Goal: Task Accomplishment & Management: Manage account settings

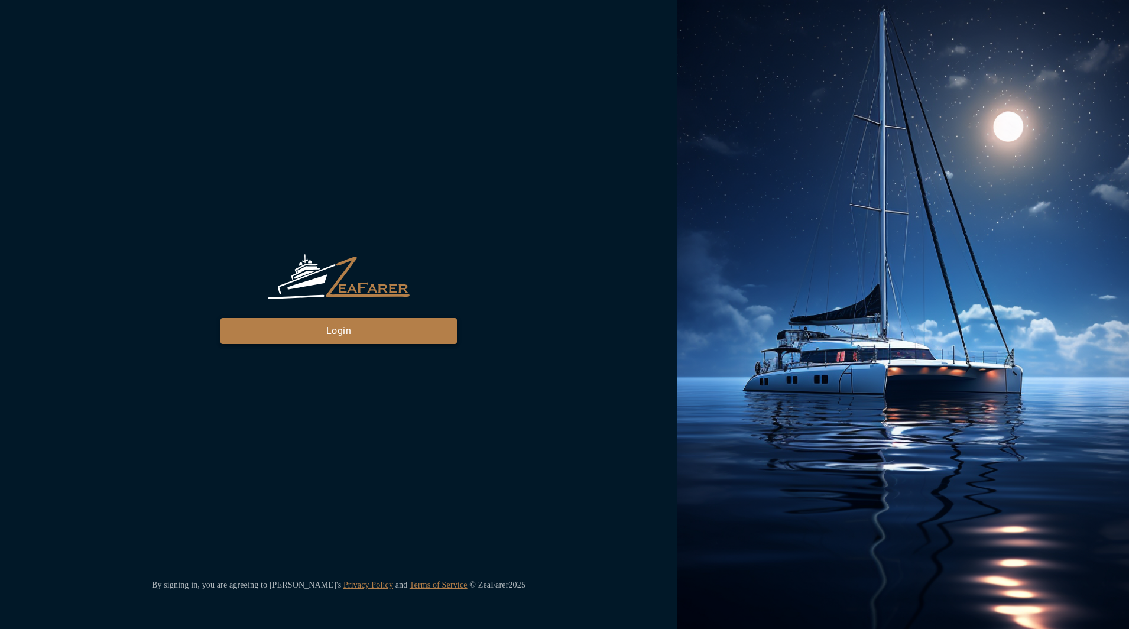
click at [349, 330] on button "Login" at bounding box center [338, 331] width 236 height 26
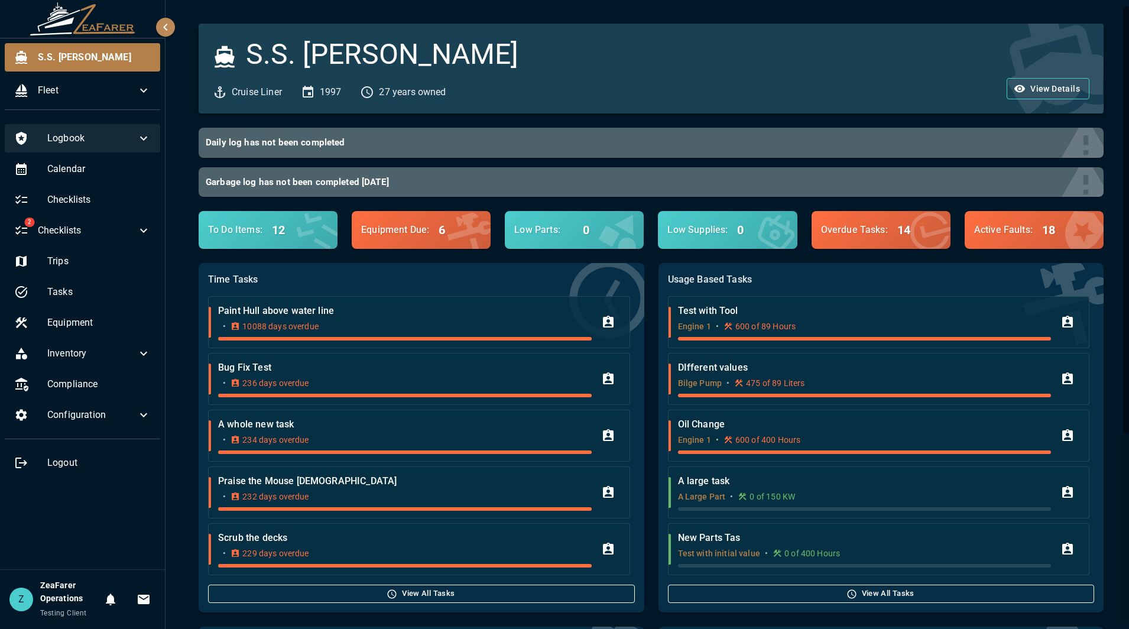
click at [70, 142] on span "Logbook" at bounding box center [91, 138] width 89 height 14
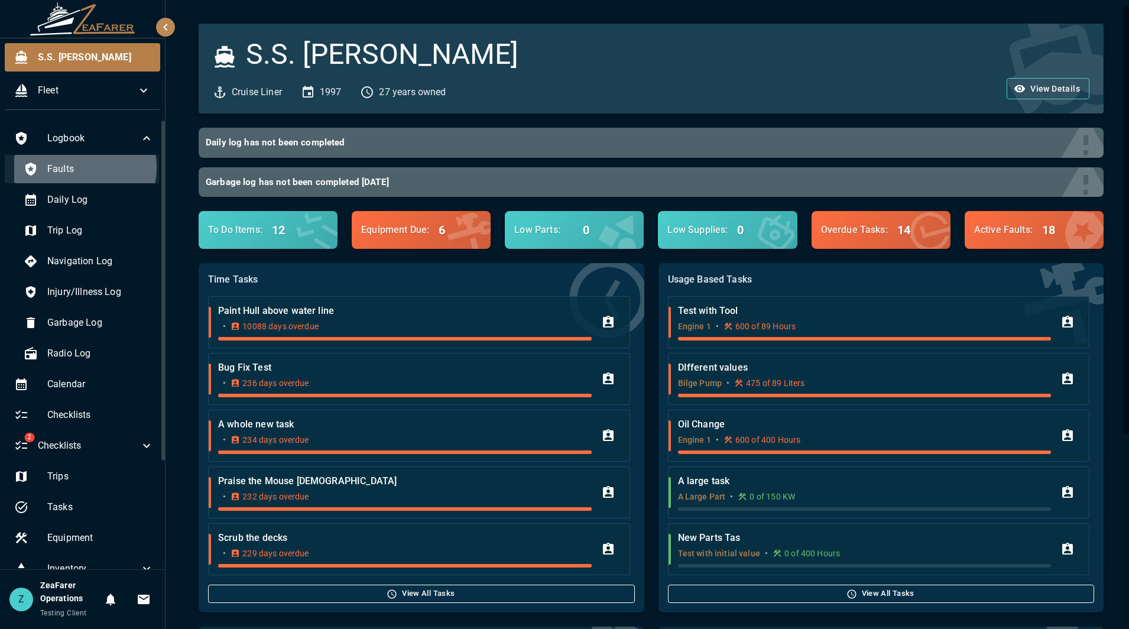
click at [71, 167] on span "Faults" at bounding box center [100, 169] width 106 height 14
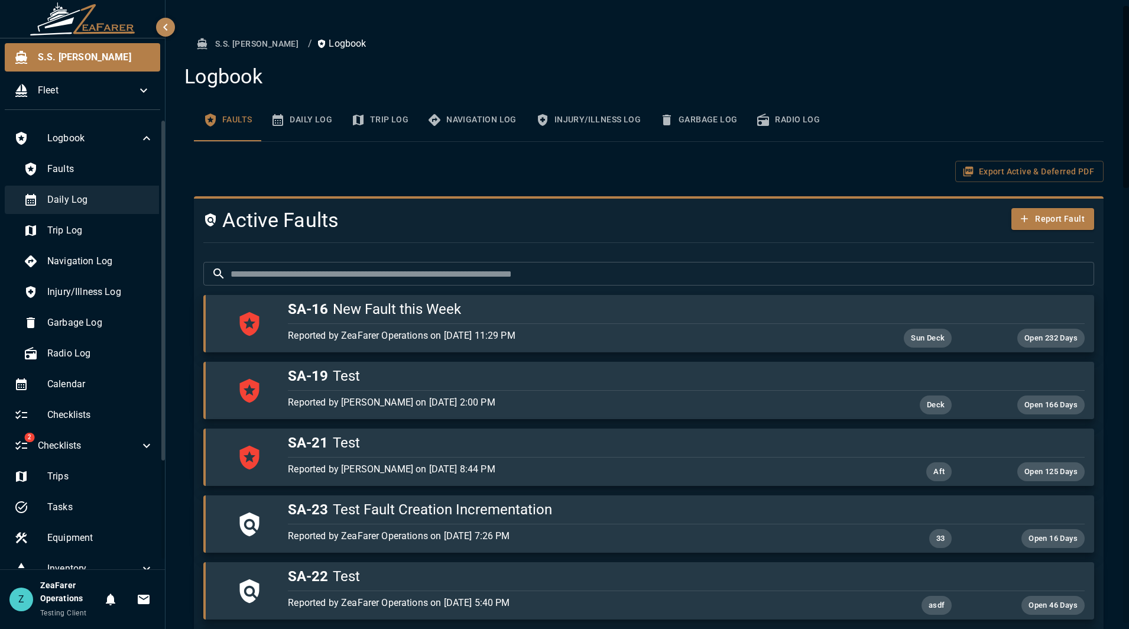
click at [91, 202] on span "Daily Log" at bounding box center [100, 200] width 106 height 14
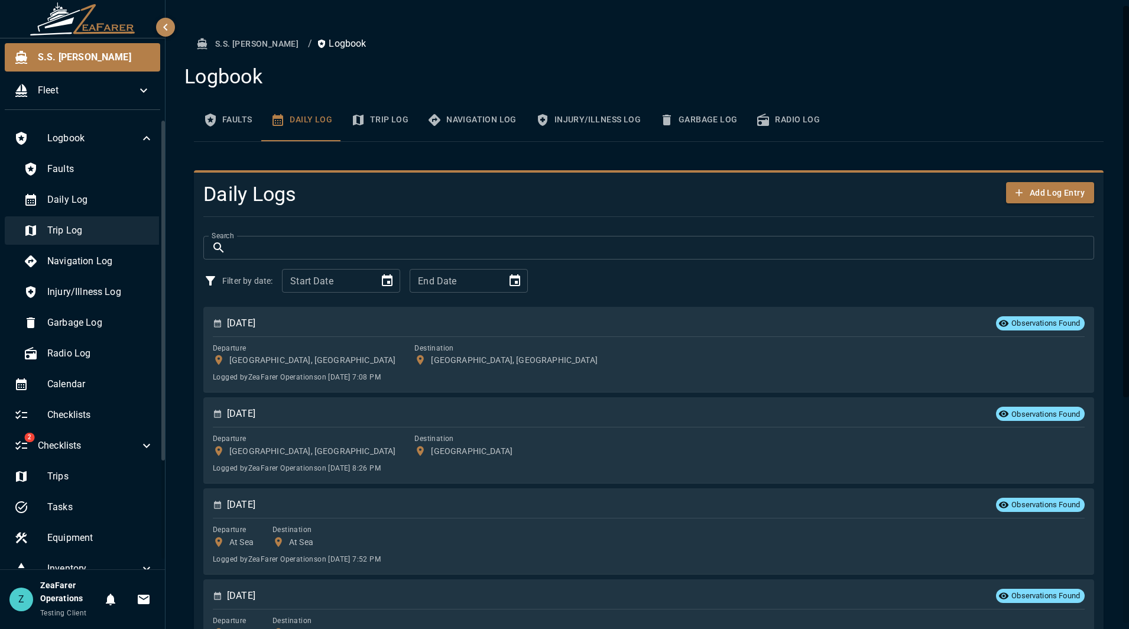
click at [77, 233] on span "Trip Log" at bounding box center [100, 230] width 106 height 14
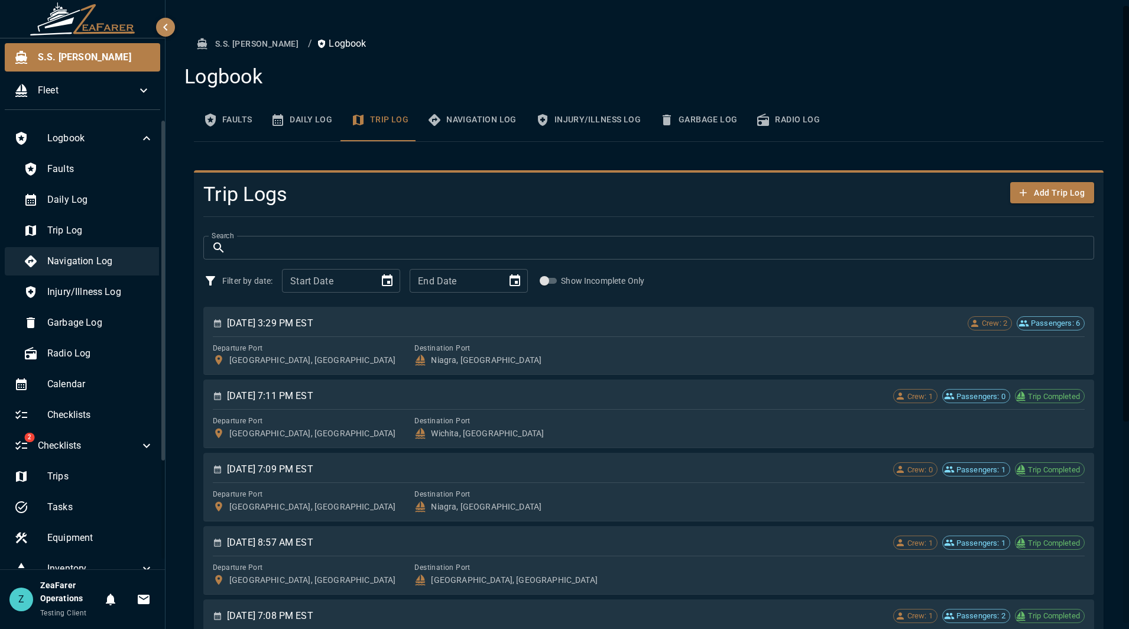
click at [83, 257] on span "Navigation Log" at bounding box center [100, 261] width 106 height 14
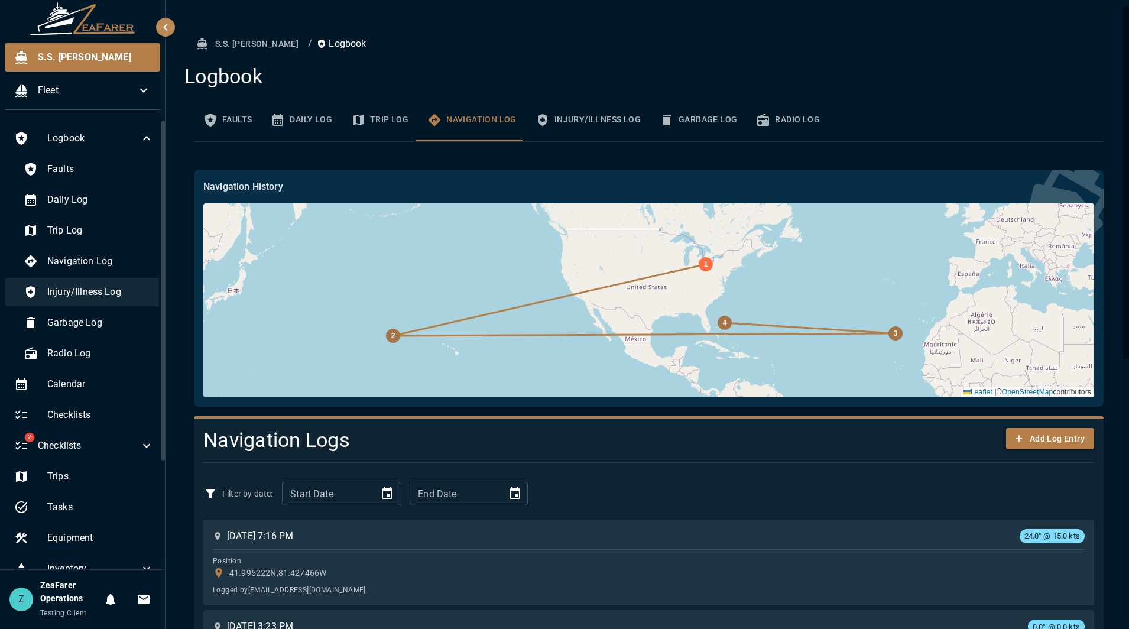
click at [90, 300] on div "Injury/Illness Log" at bounding box center [88, 292] width 149 height 28
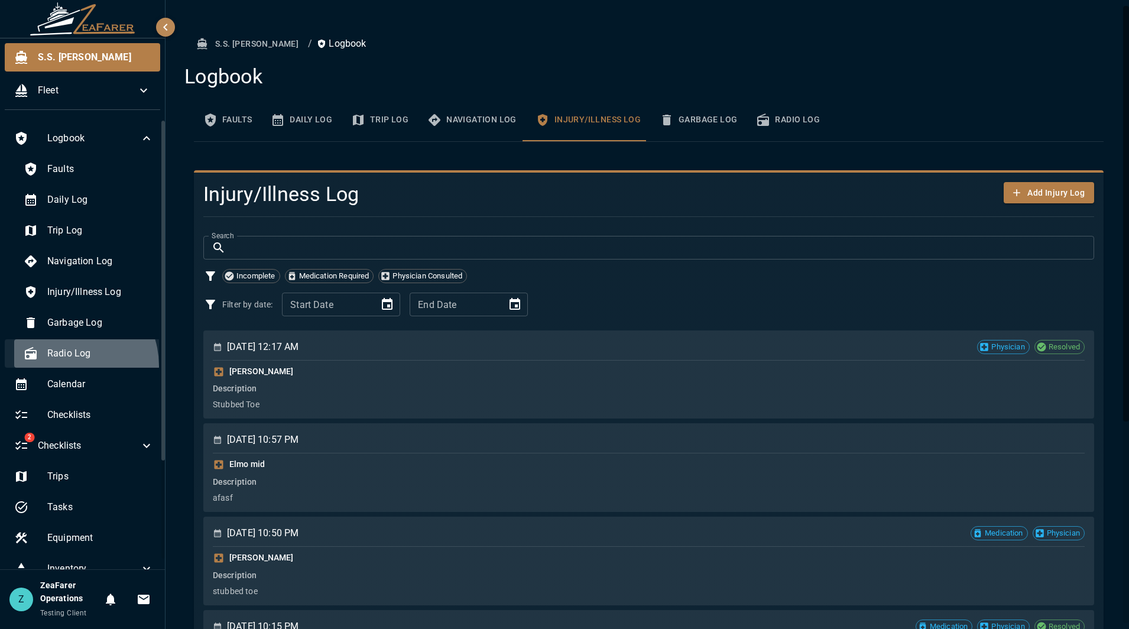
click at [66, 366] on div "Radio Log" at bounding box center [88, 353] width 149 height 28
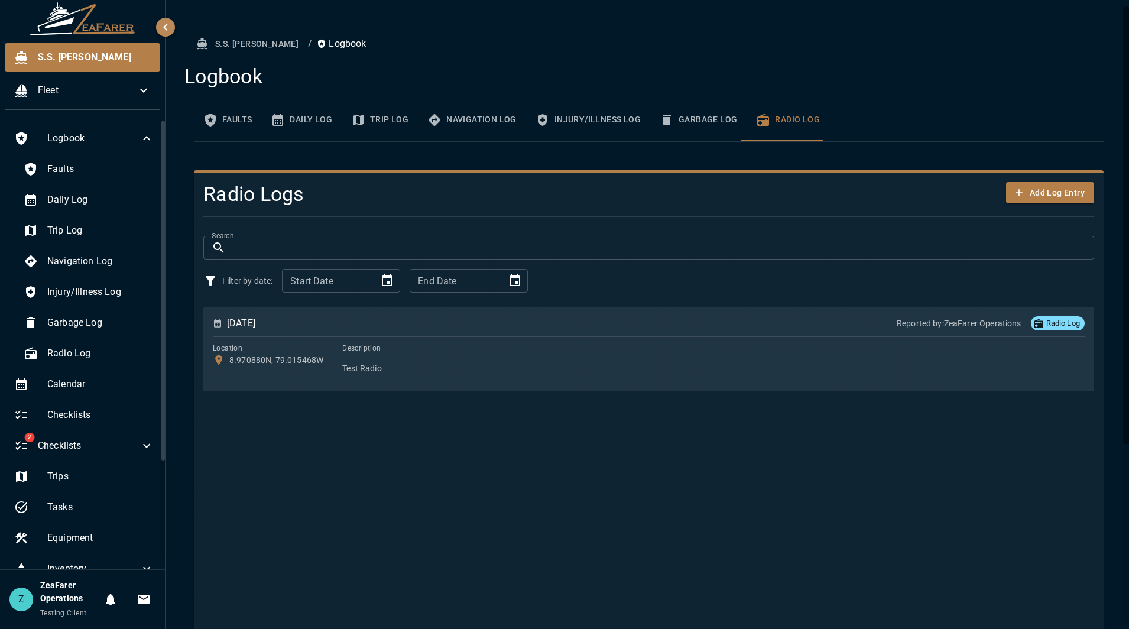
click at [923, 86] on h4 "Logbook" at bounding box center [643, 76] width 919 height 25
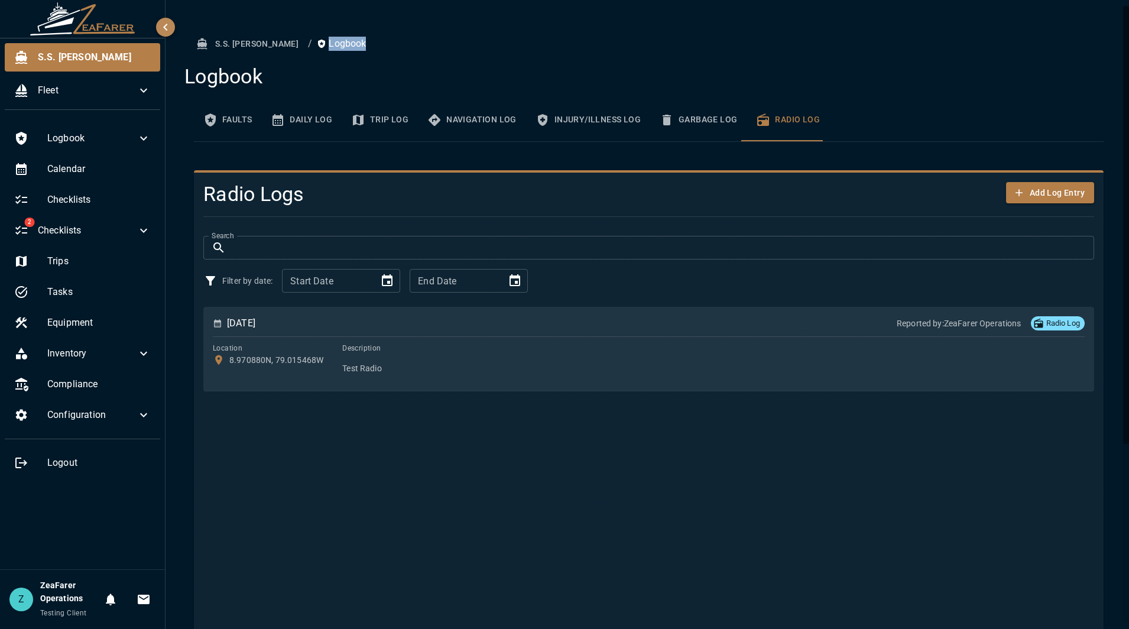
click at [937, 49] on ol "S.S. [PERSON_NAME] / Logbook" at bounding box center [649, 44] width 910 height 22
click at [495, 61] on div "S.S. [PERSON_NAME] / Logbook Logbook Faults Daily Log Trip Log Navigation Log I…" at bounding box center [649, 452] width 938 height 838
click at [119, 235] on span "Checklists" at bounding box center [87, 230] width 99 height 14
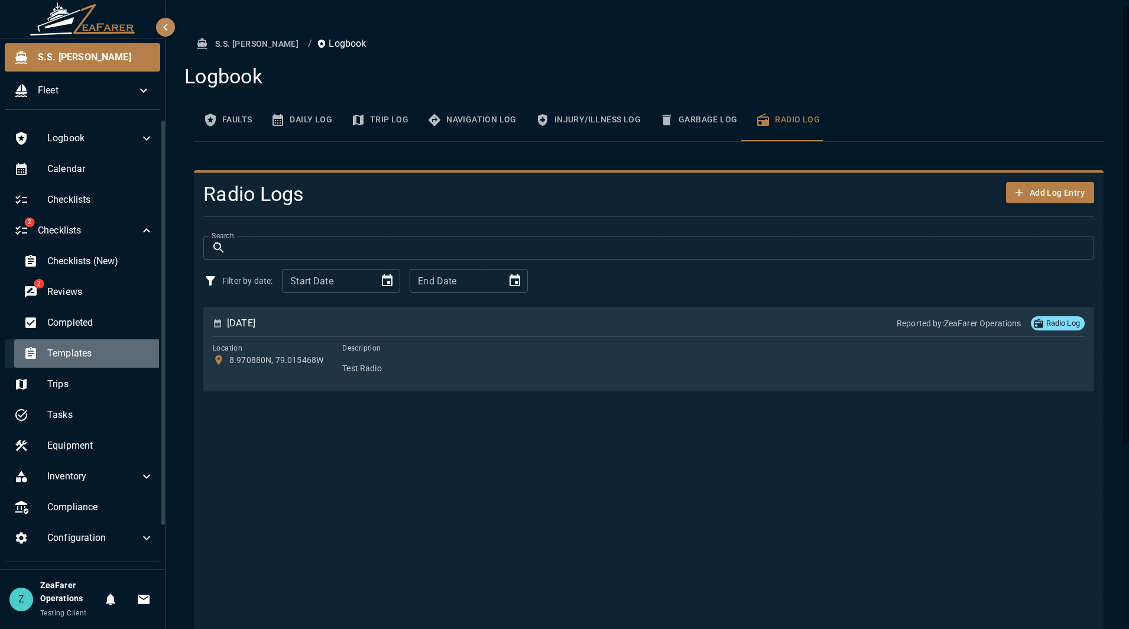
click at [102, 360] on span "Templates" at bounding box center [100, 353] width 106 height 14
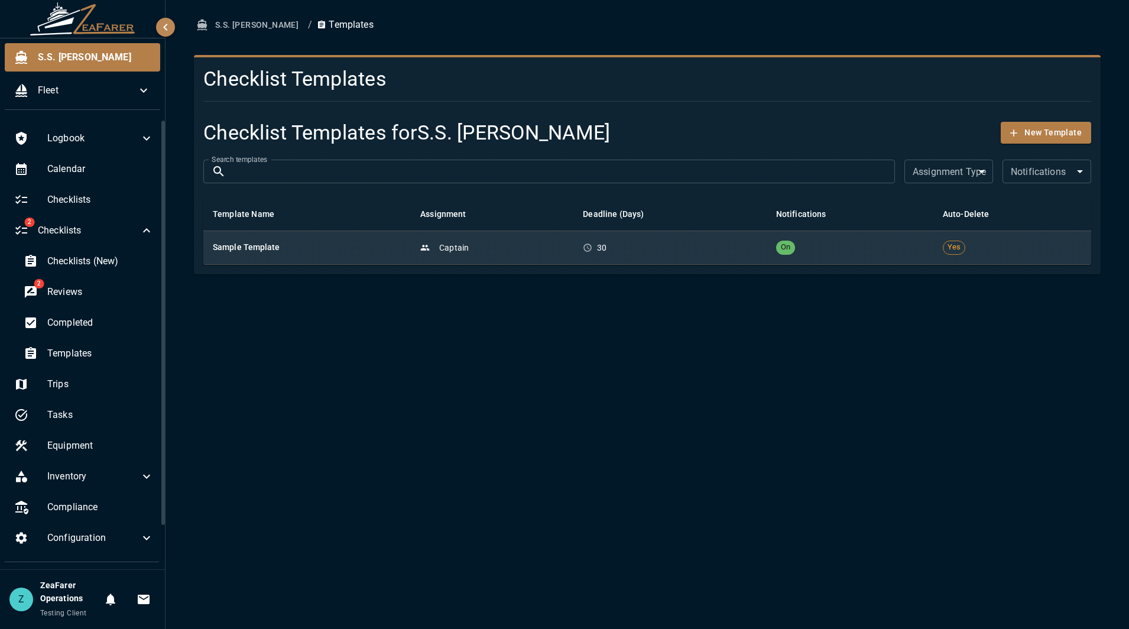
click at [447, 257] on td "Captain" at bounding box center [492, 248] width 163 height 34
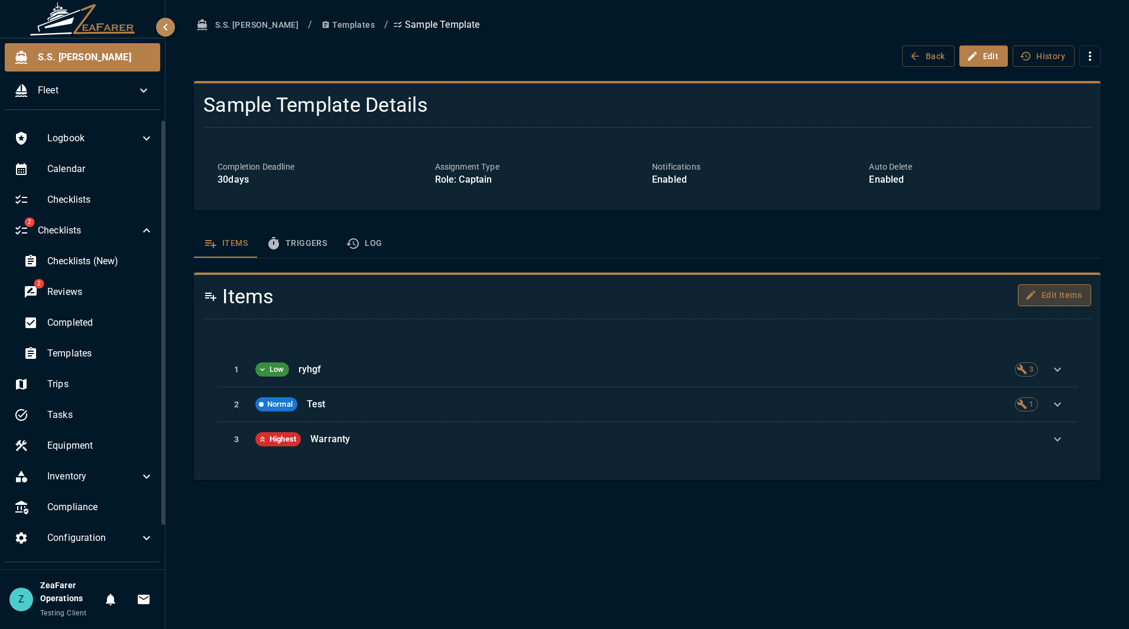
click at [1054, 300] on button "Edit Items" at bounding box center [1054, 295] width 73 height 22
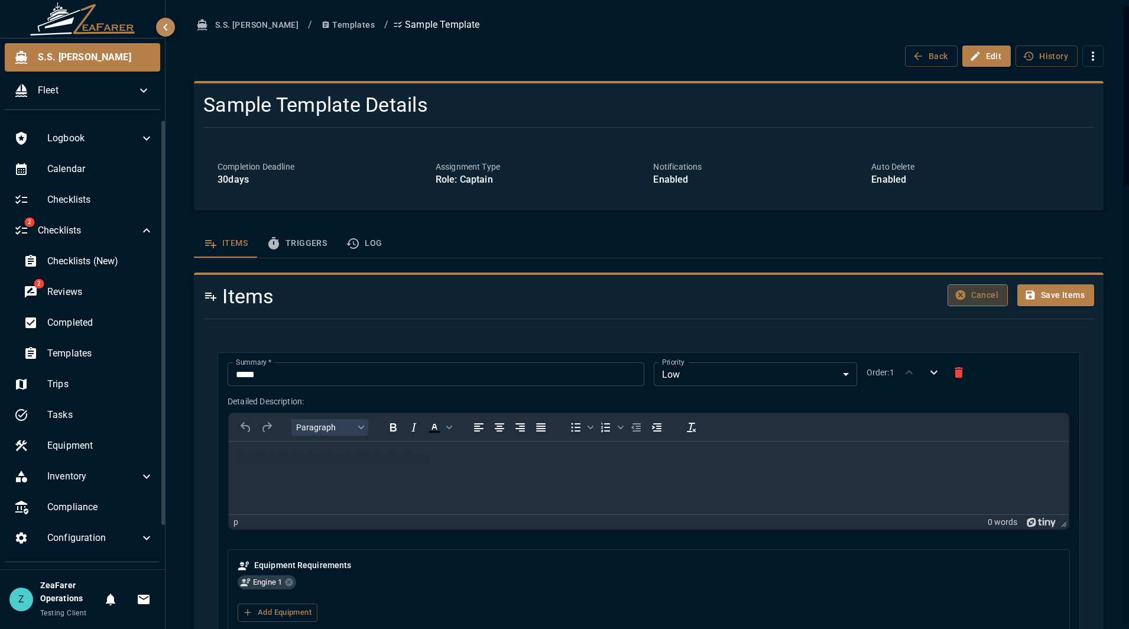
click at [955, 295] on icon "button" at bounding box center [961, 295] width 12 height 12
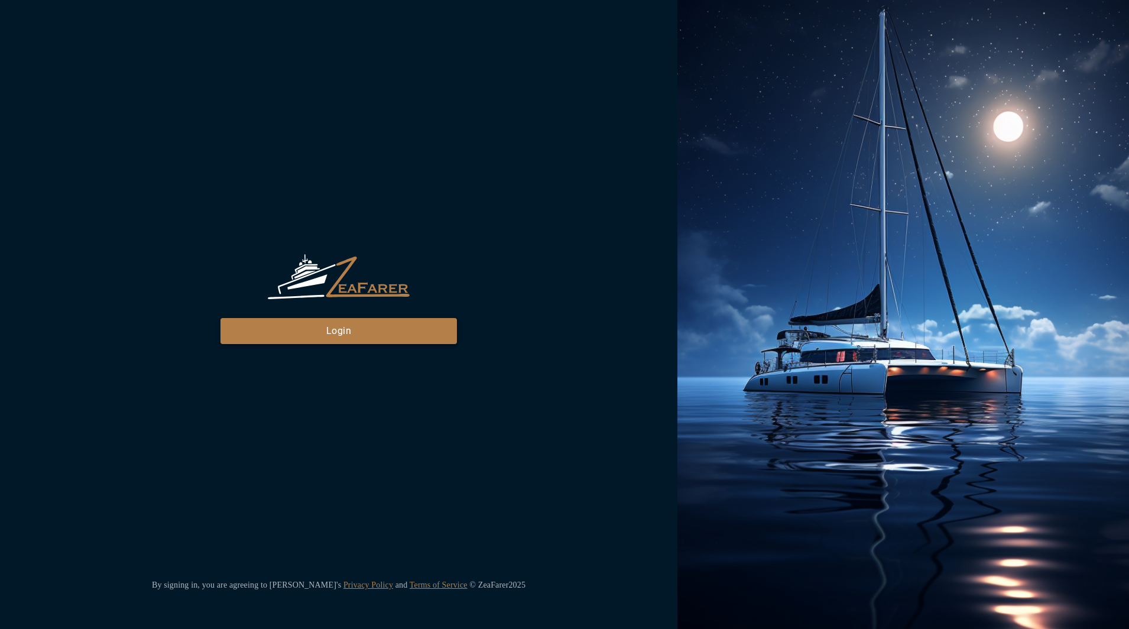
click at [375, 341] on button "Login" at bounding box center [338, 331] width 236 height 26
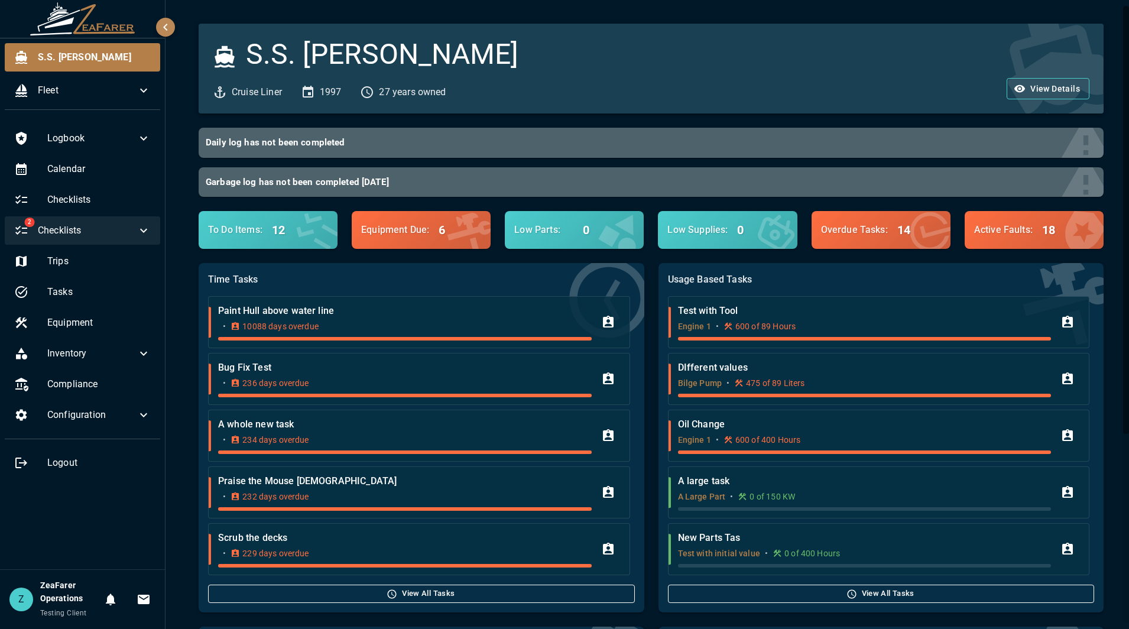
click at [112, 240] on div "2 Checklists" at bounding box center [82, 230] width 155 height 28
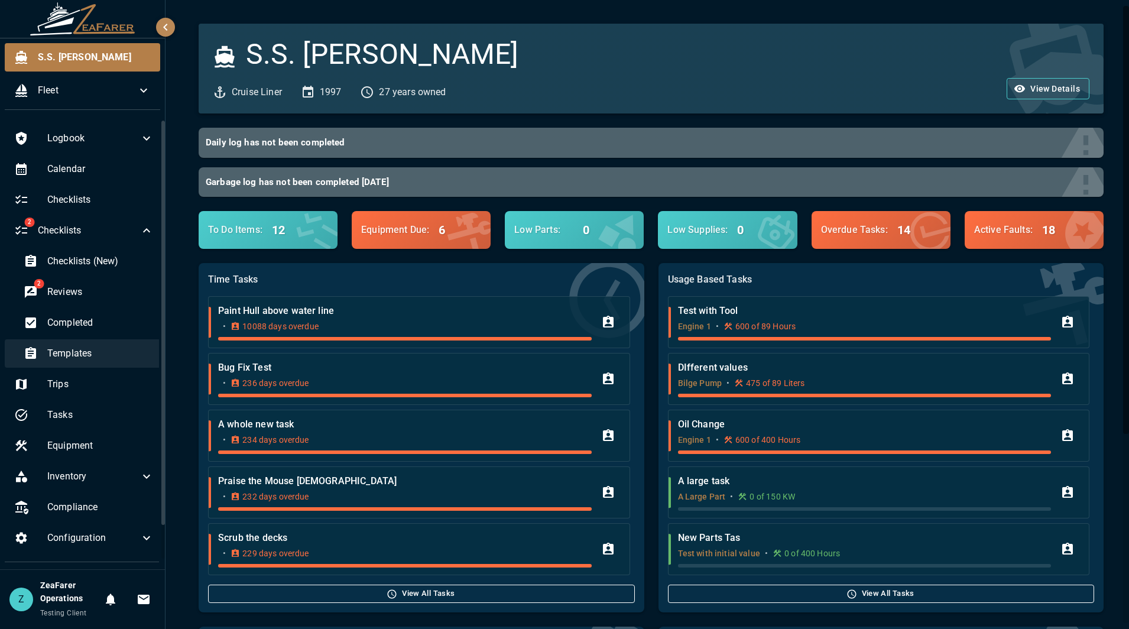
click at [80, 348] on span "Templates" at bounding box center [100, 353] width 106 height 14
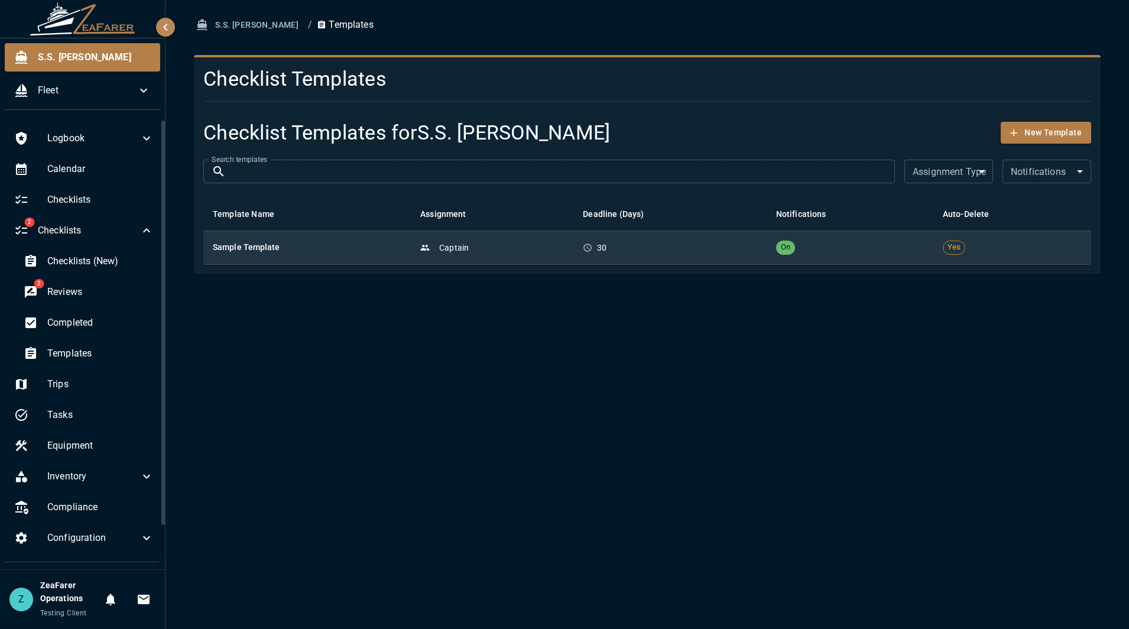
click at [710, 233] on td "30" at bounding box center [669, 248] width 193 height 34
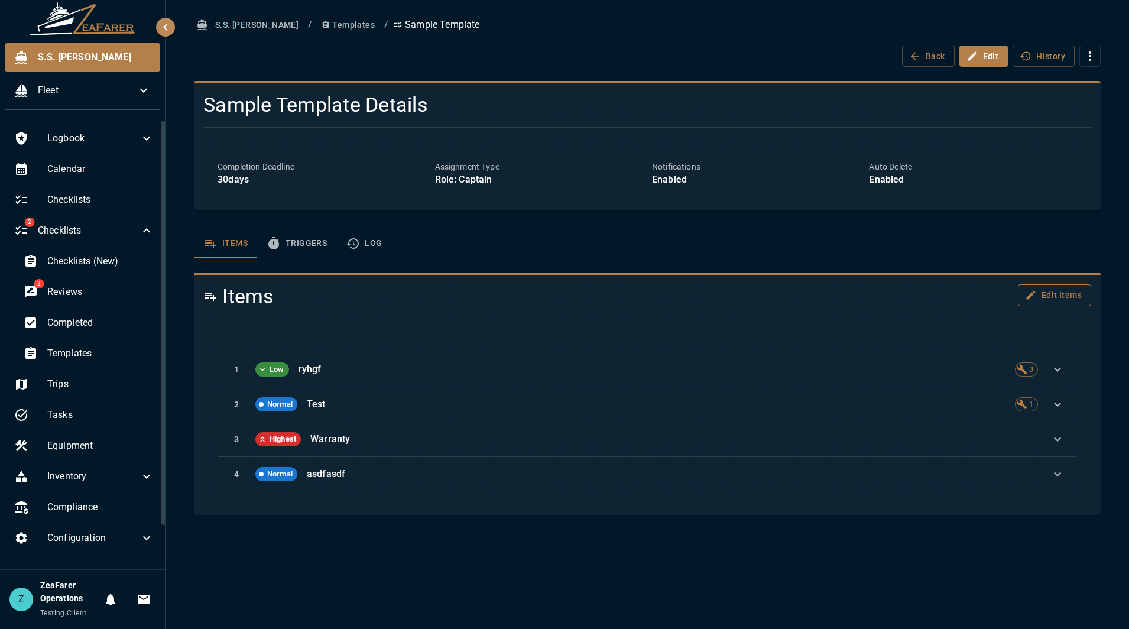
click at [1054, 295] on button "Edit Items" at bounding box center [1054, 295] width 73 height 22
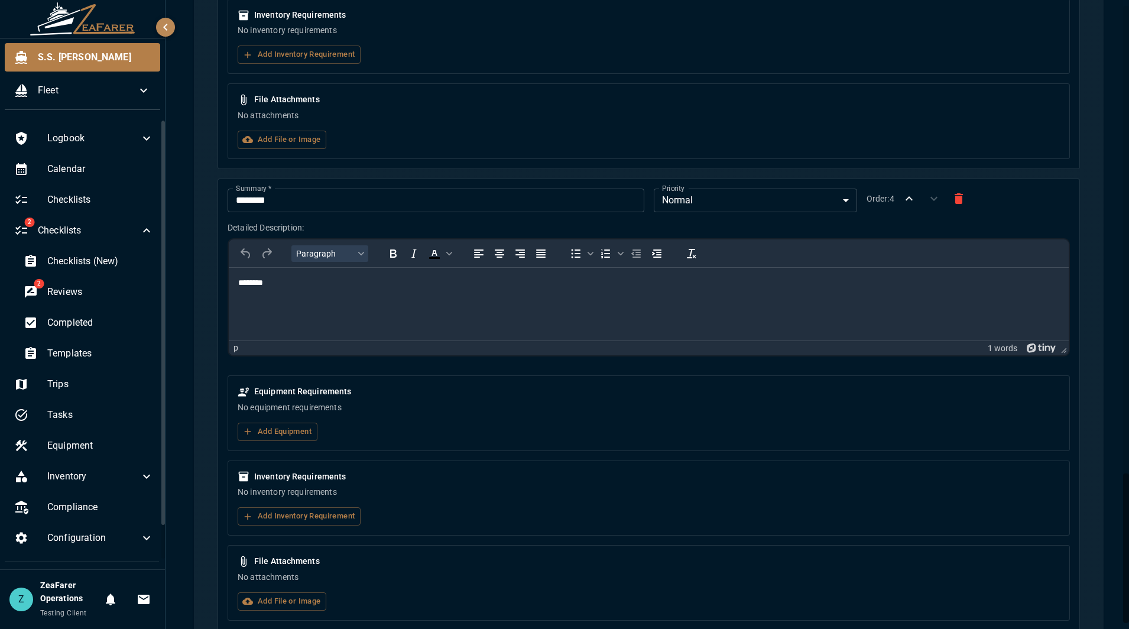
scroll to position [1963, 0]
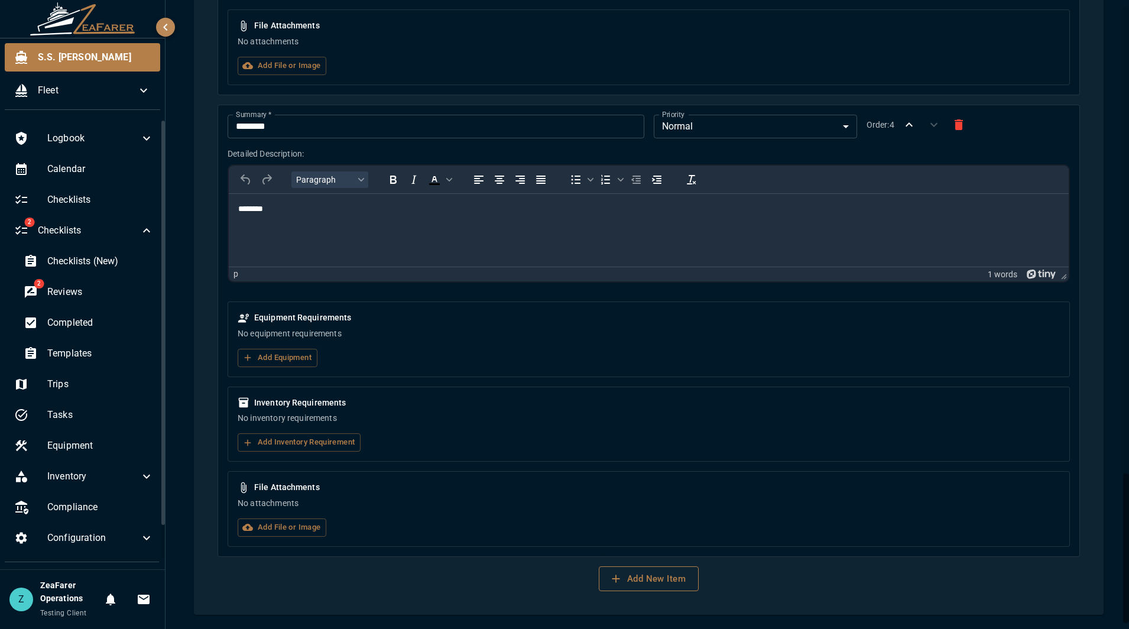
click at [660, 577] on button "Add New Item" at bounding box center [649, 578] width 100 height 25
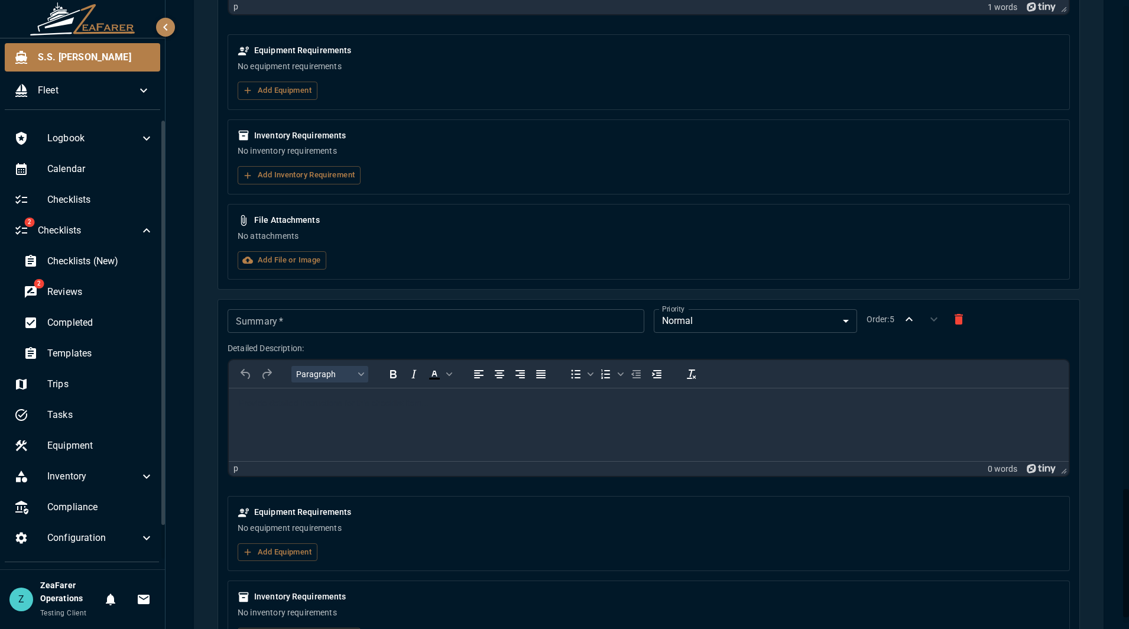
scroll to position [2397, 0]
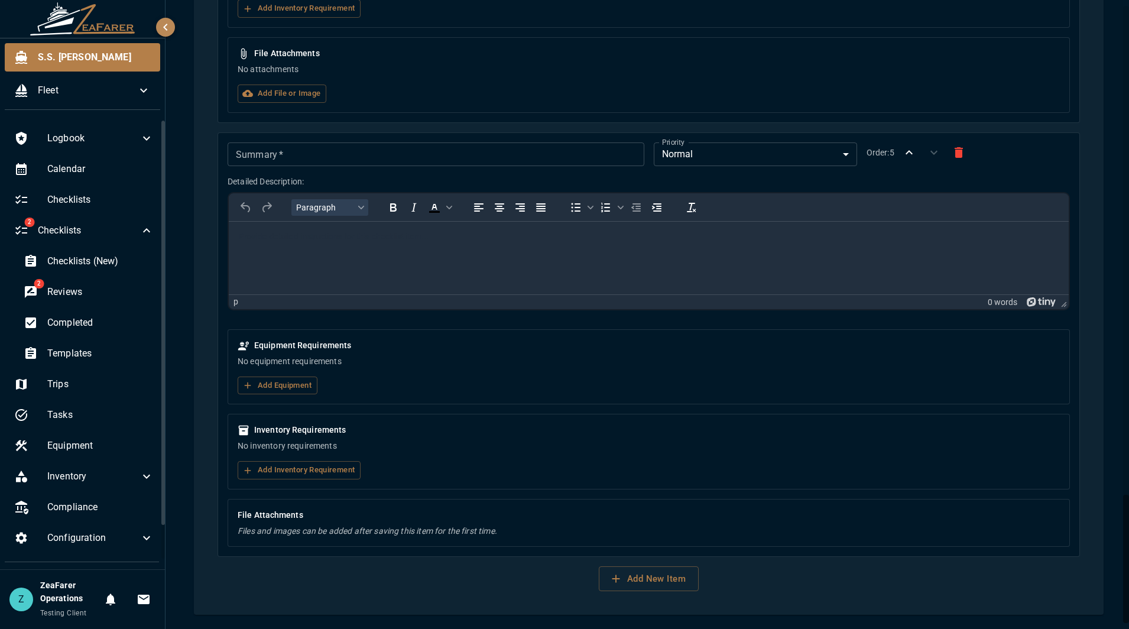
click at [362, 148] on input "Summary   *" at bounding box center [436, 154] width 416 height 24
type input "**********"
click at [286, 393] on button "Add Equipment" at bounding box center [278, 385] width 80 height 18
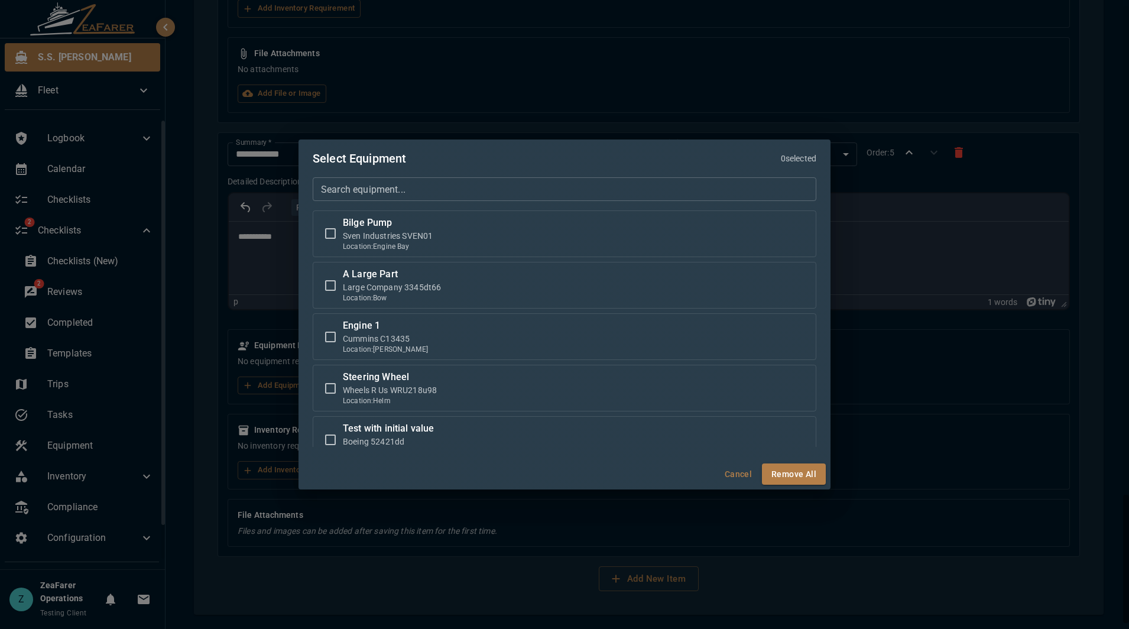
click at [395, 362] on div "Bilge Pump Sven Industries SVEN01 Location: Engine Bay A Large Part Large Compa…" at bounding box center [565, 328] width 504 height 236
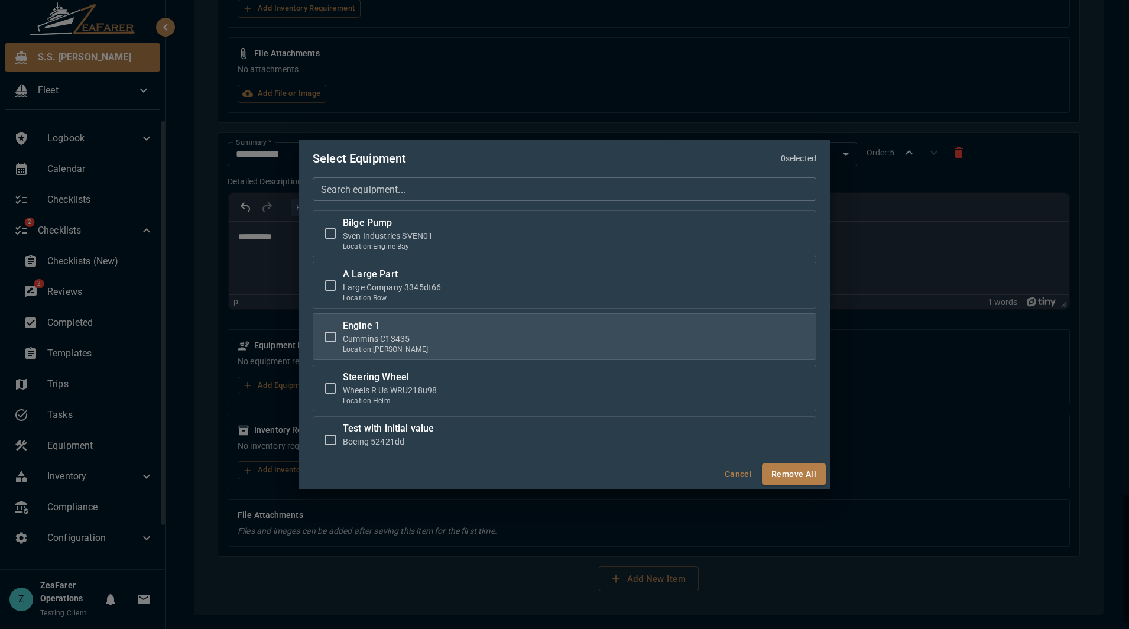
click at [411, 343] on label "Engine 1 Cummins C13435 Location: Stern" at bounding box center [564, 337] width 493 height 36
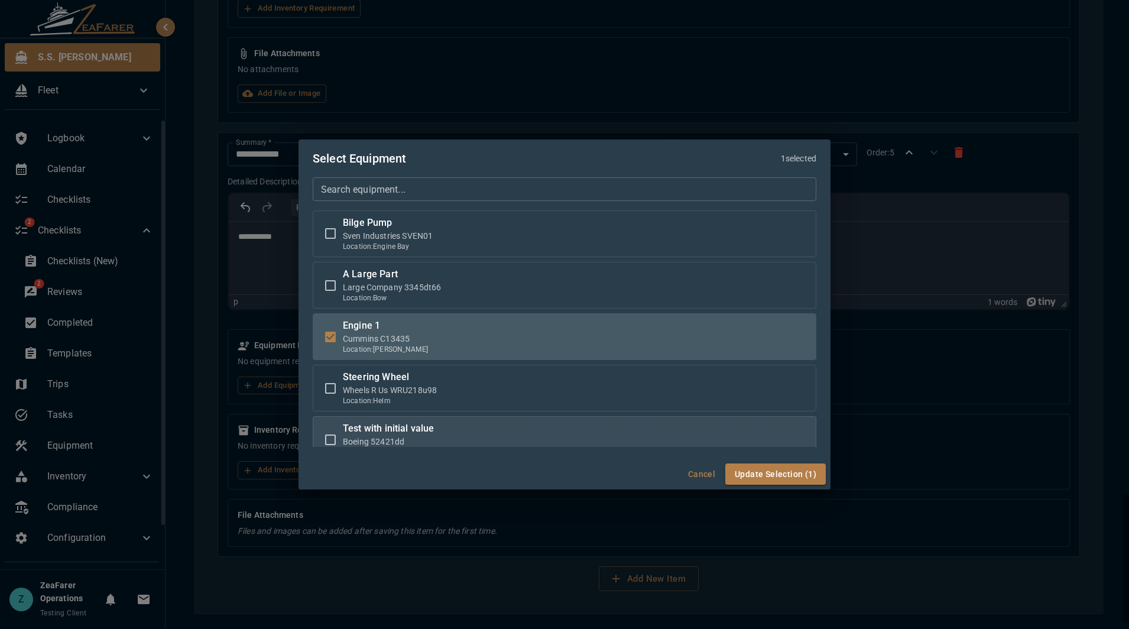
click at [416, 439] on p "Boeing 52421dd" at bounding box center [388, 442] width 91 height 12
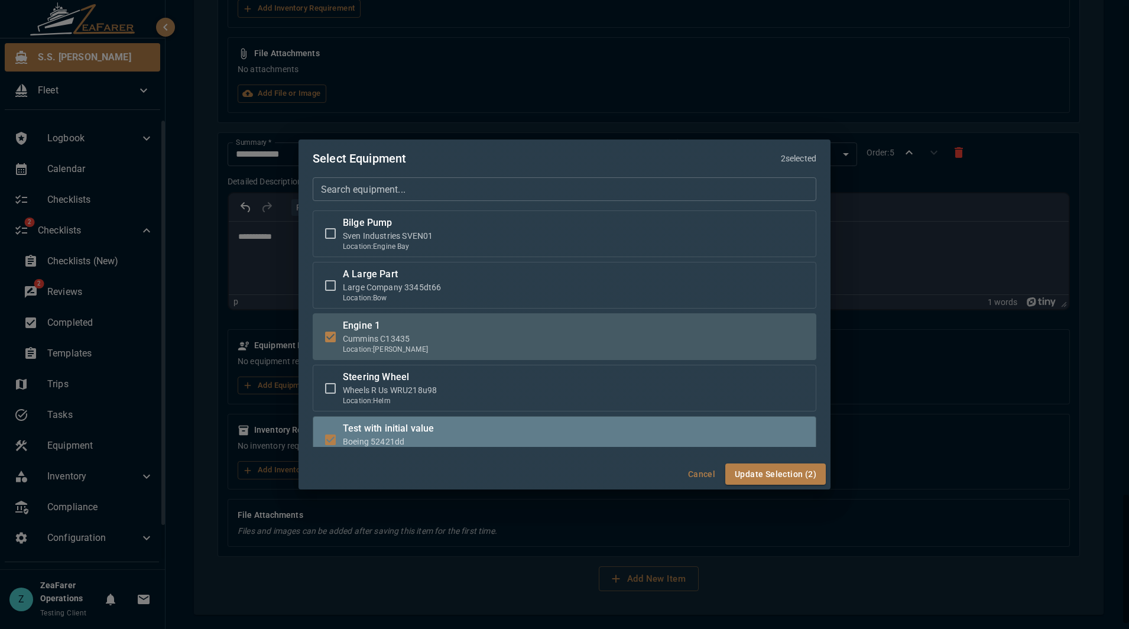
scroll to position [5, 0]
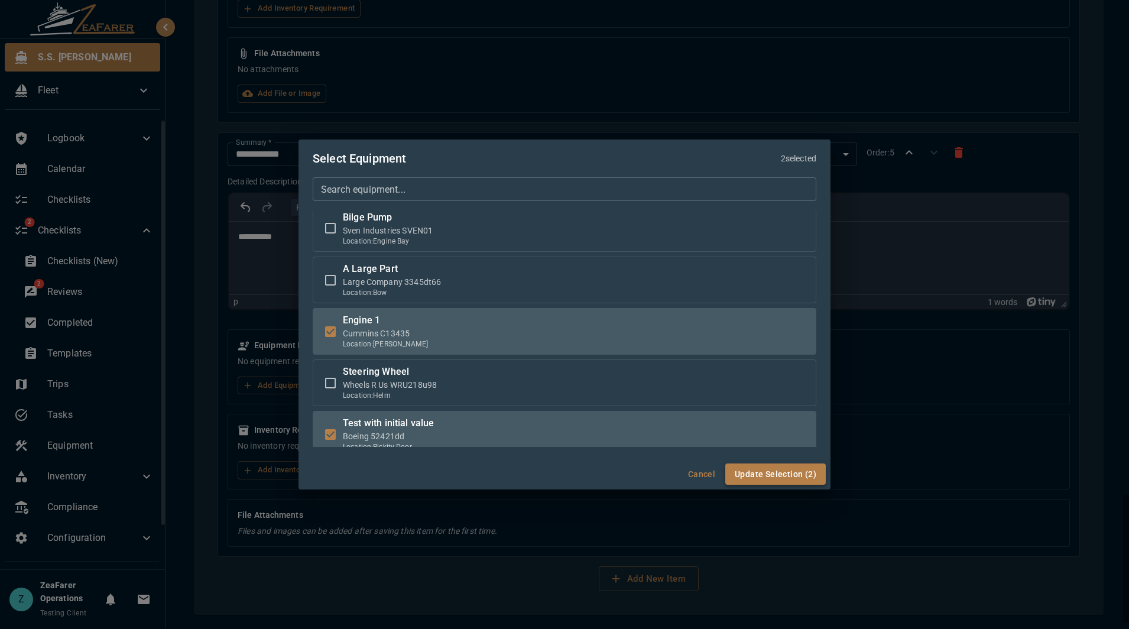
click at [793, 479] on button "Update Selection (2)" at bounding box center [775, 474] width 100 height 22
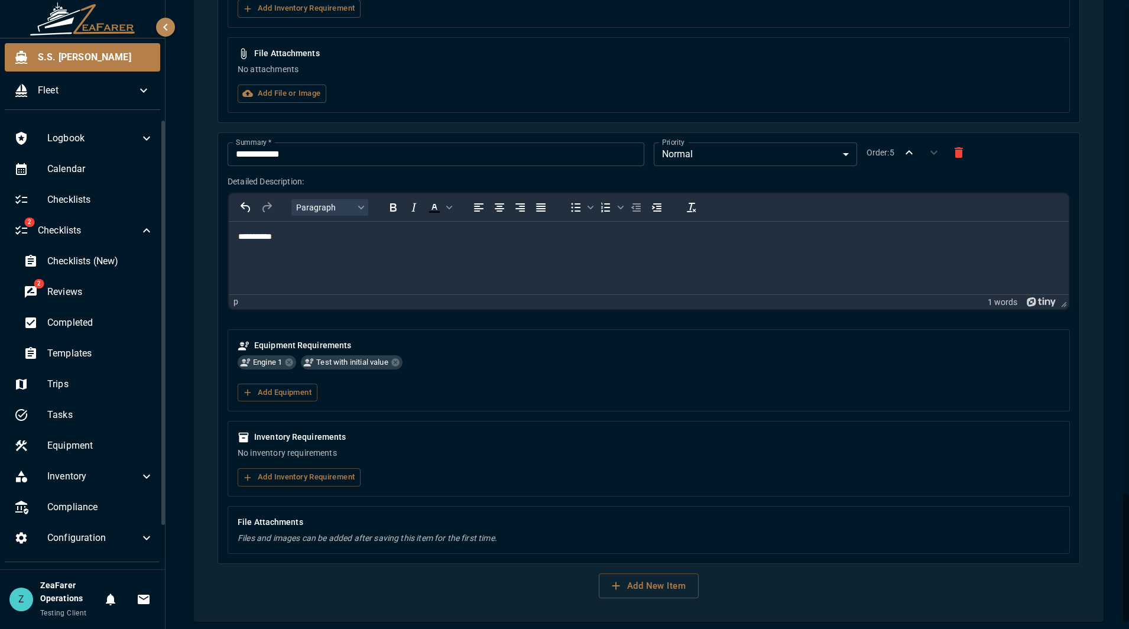
click at [311, 495] on div "Inventory Requirements No inventory requirements Add Inventory Requirement" at bounding box center [649, 459] width 842 height 76
click at [317, 463] on div "Inventory Requirements No inventory requirements Add Inventory Requirement" at bounding box center [649, 459] width 842 height 76
click at [320, 481] on button "Add Inventory Requirement" at bounding box center [299, 477] width 123 height 18
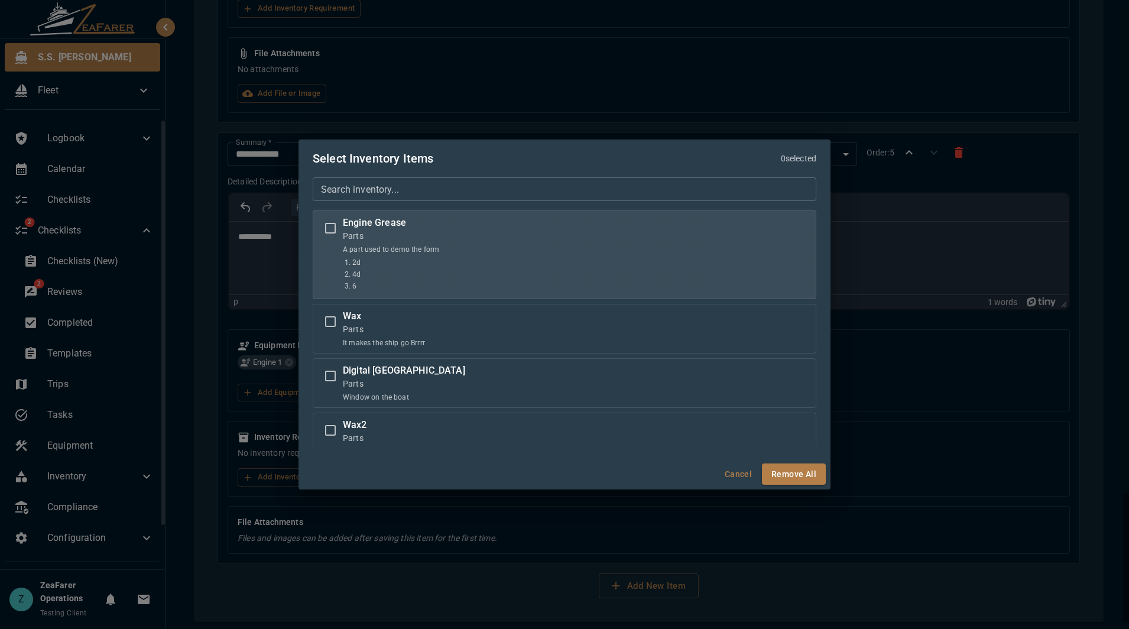
click at [377, 263] on li "2d" at bounding box center [395, 262] width 87 height 11
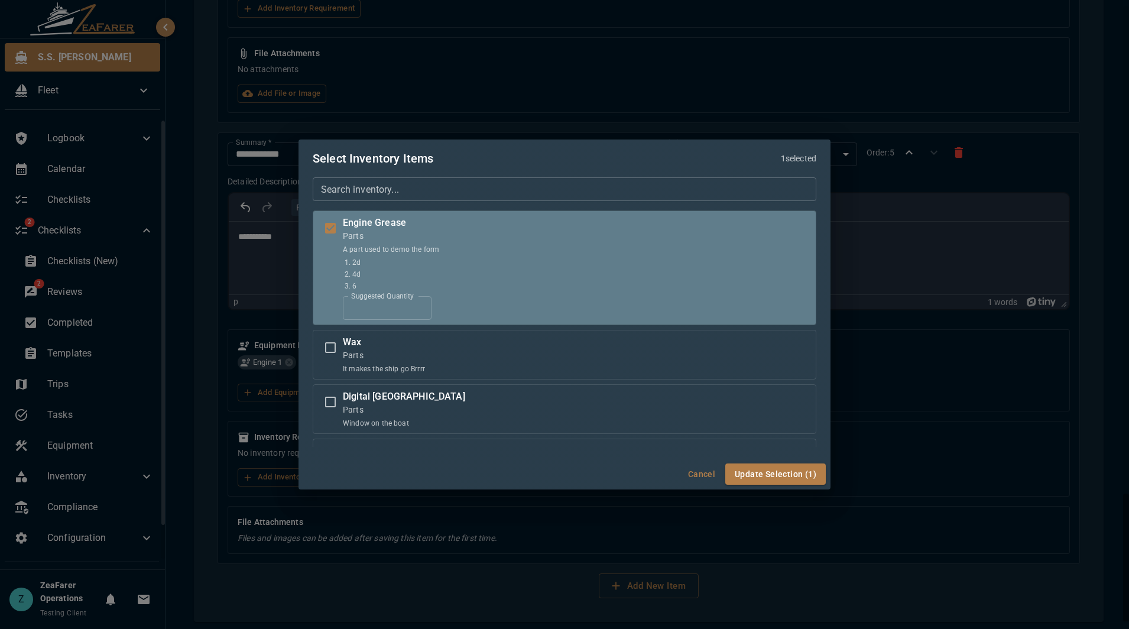
click at [376, 307] on input "*" at bounding box center [387, 308] width 89 height 24
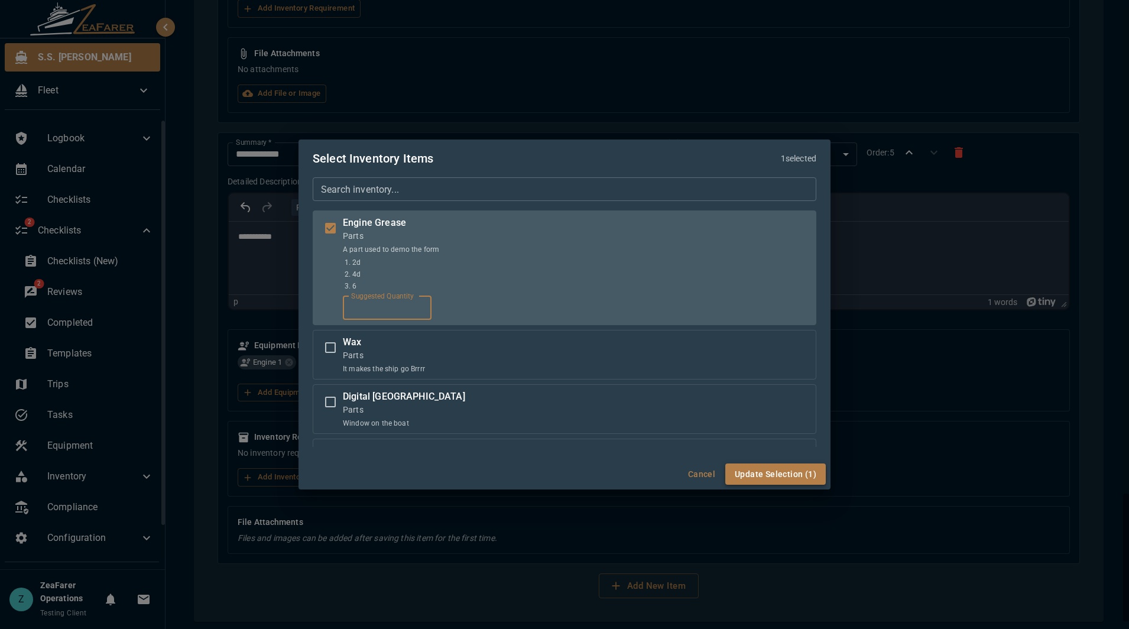
type input "**"
click at [762, 478] on button "Update Selection (1)" at bounding box center [775, 474] width 100 height 22
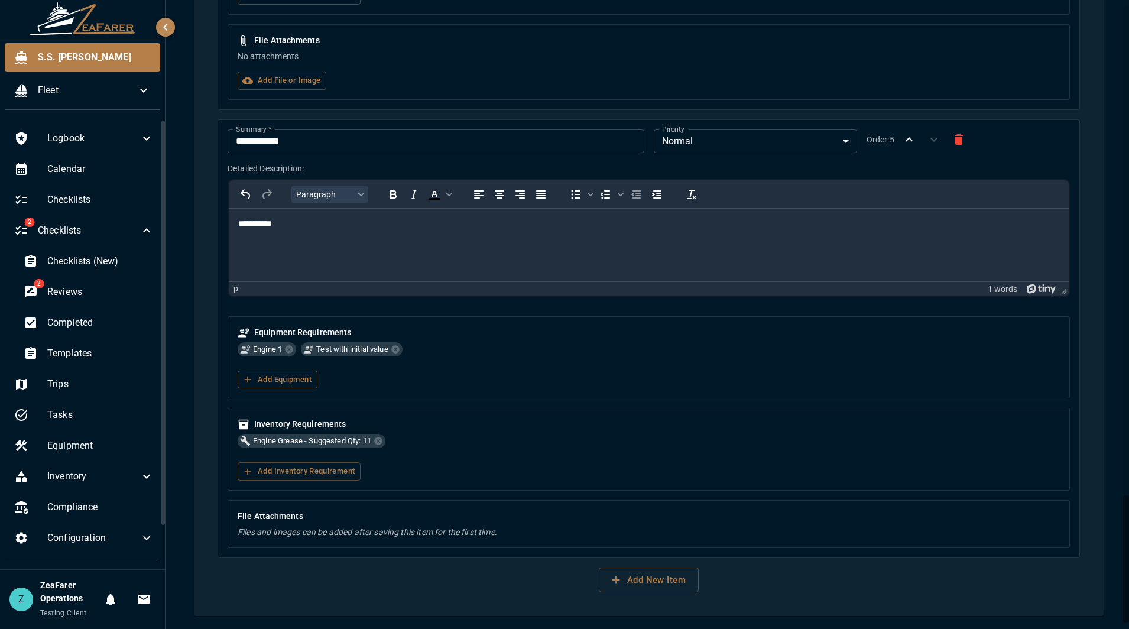
scroll to position [2411, 0]
click at [670, 581] on button "Add New Item" at bounding box center [649, 578] width 100 height 25
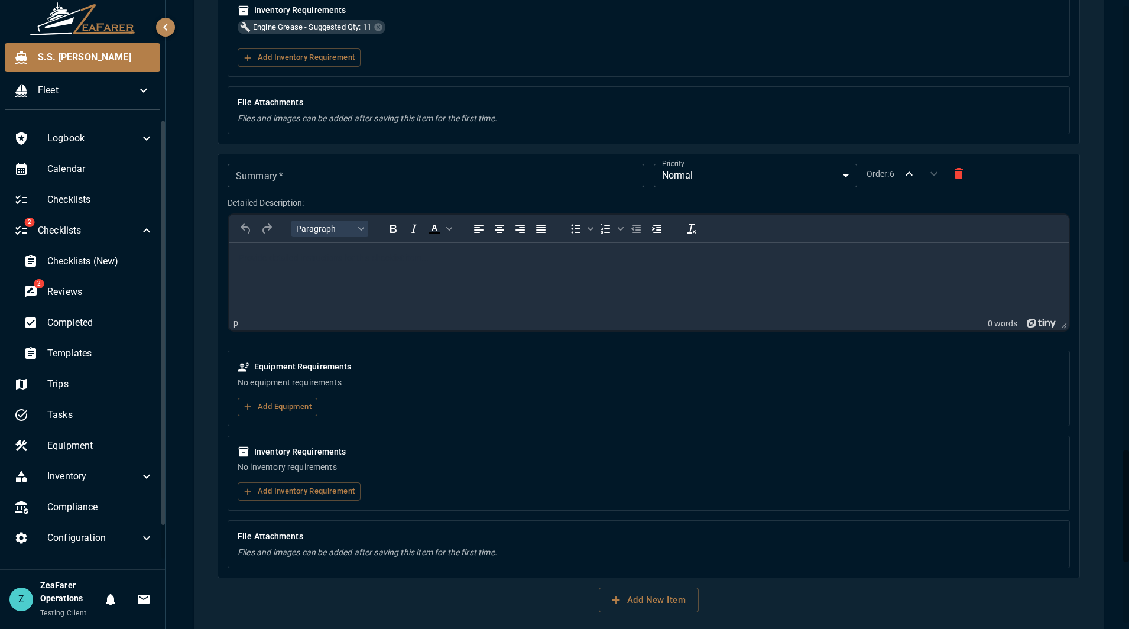
scroll to position [2825, 0]
click at [960, 179] on icon "button" at bounding box center [959, 172] width 14 height 14
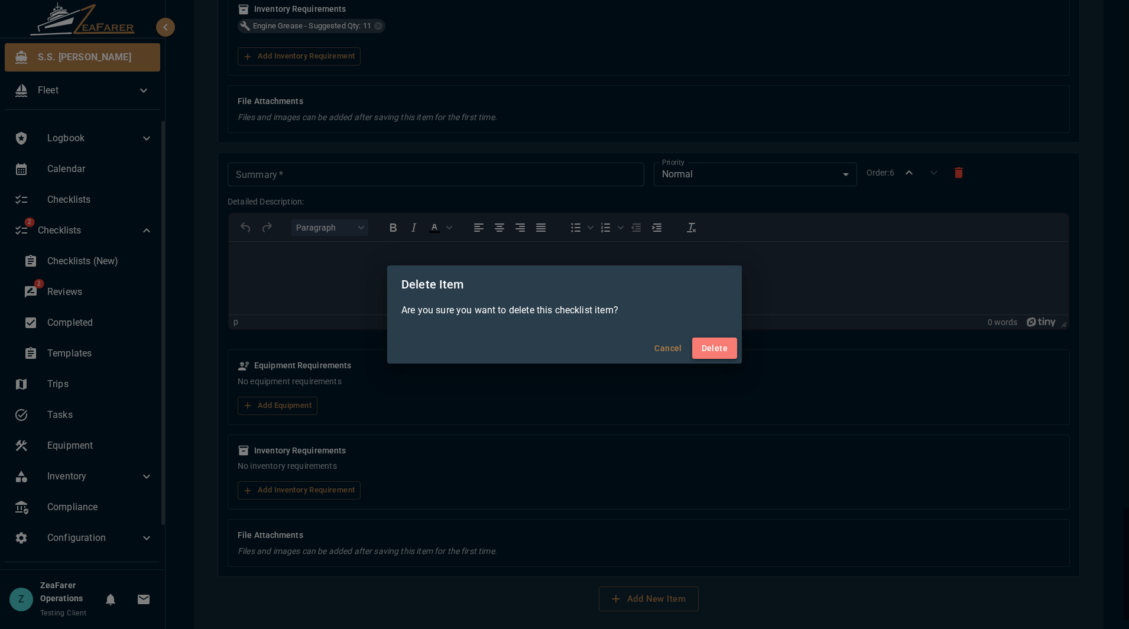
click at [716, 343] on button "Delete" at bounding box center [714, 348] width 45 height 22
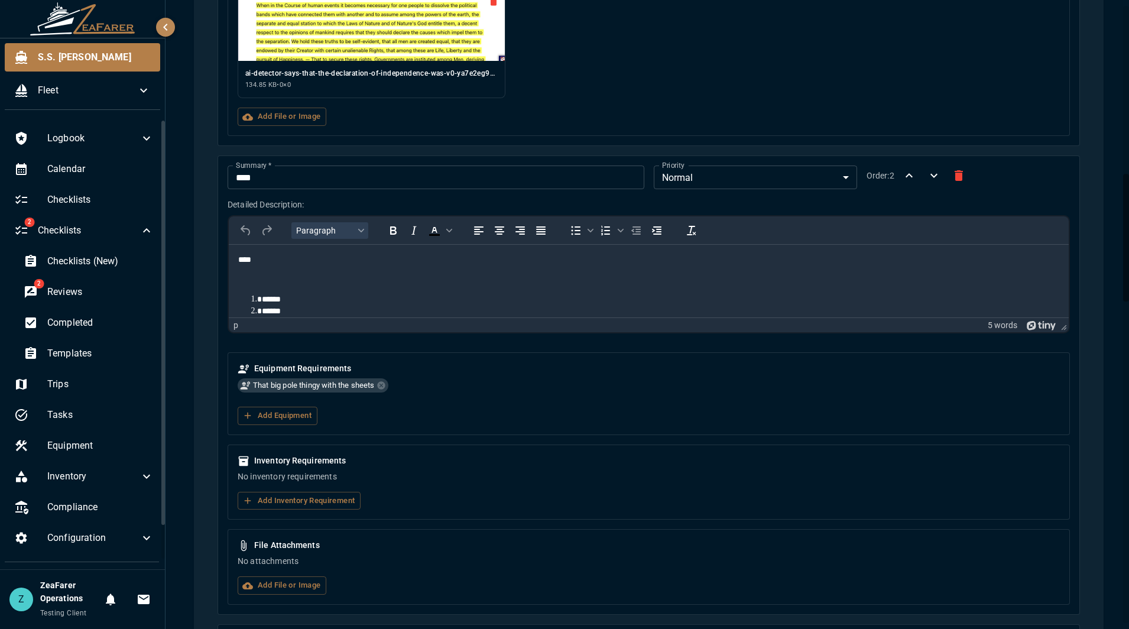
scroll to position [0, 0]
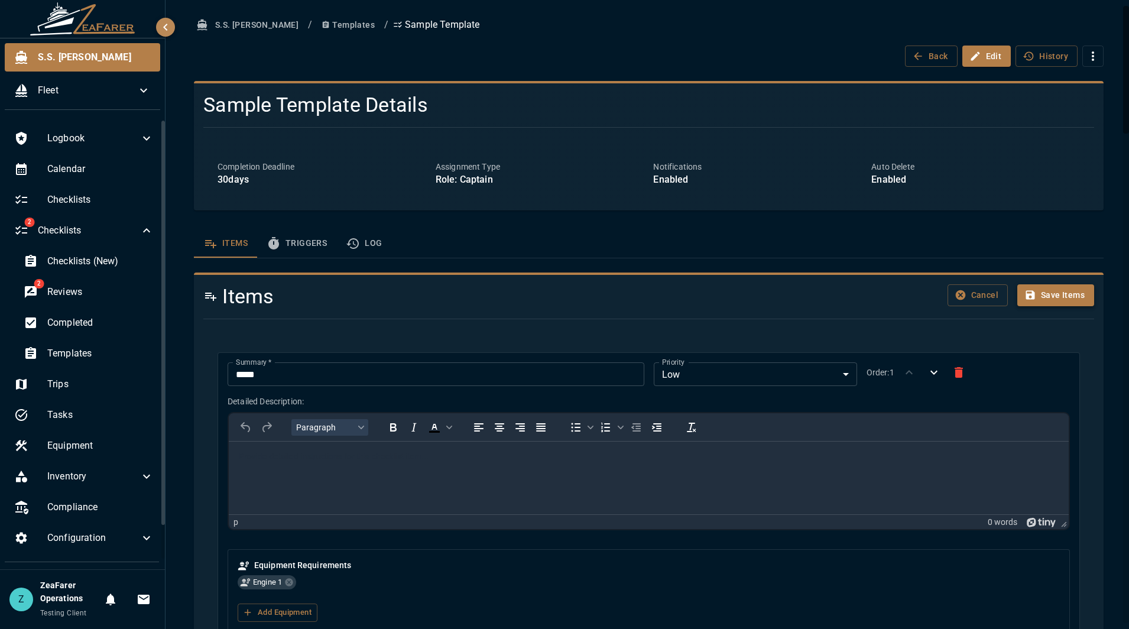
click at [1056, 293] on button "Save Items" at bounding box center [1055, 295] width 77 height 22
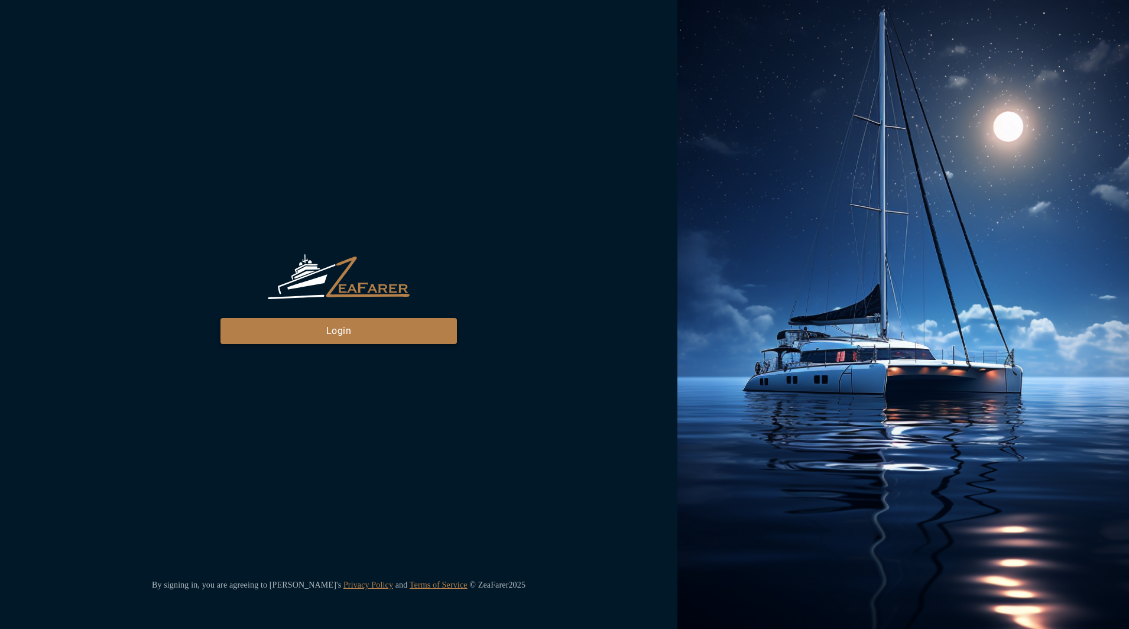
click at [351, 324] on button "Login" at bounding box center [338, 331] width 236 height 26
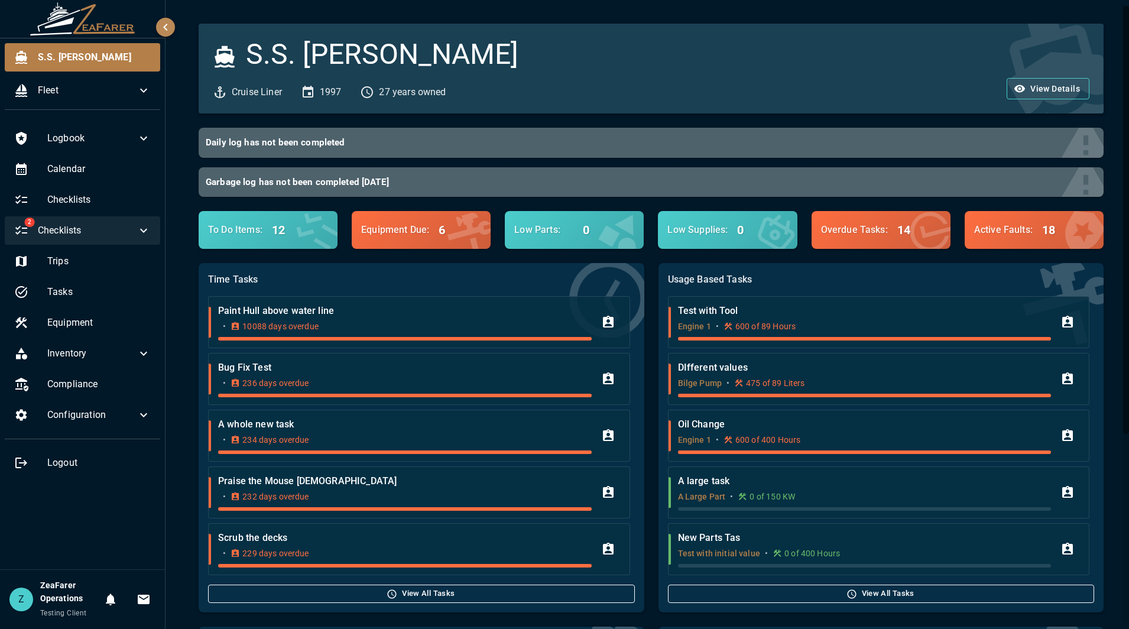
click at [137, 225] on icon at bounding box center [144, 230] width 14 height 14
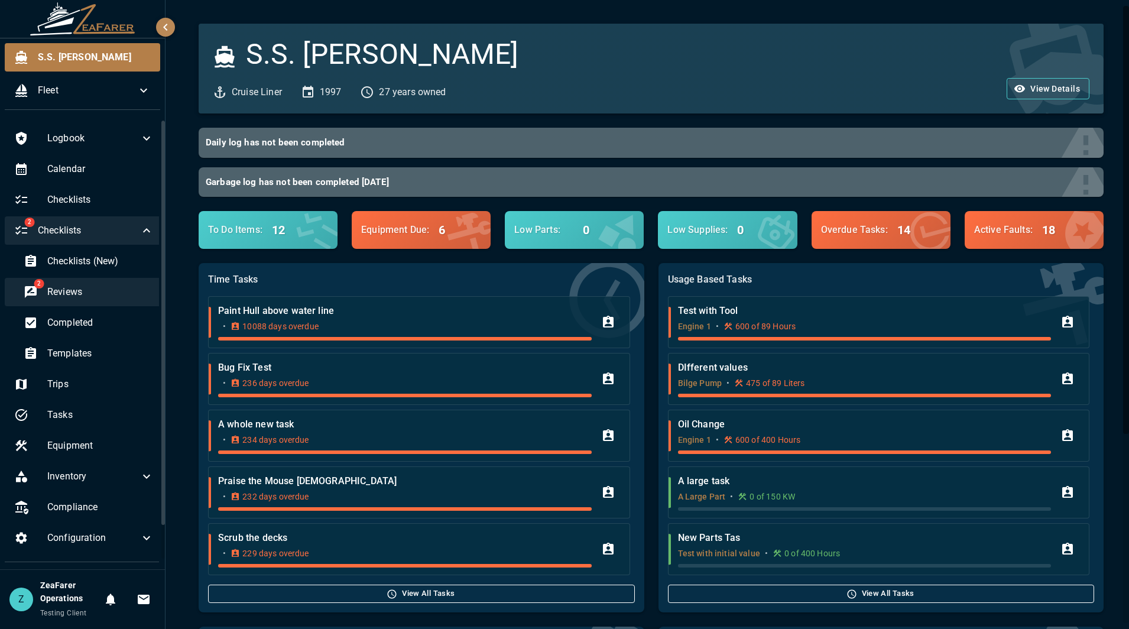
click at [70, 278] on div "2 Reviews" at bounding box center [88, 292] width 149 height 28
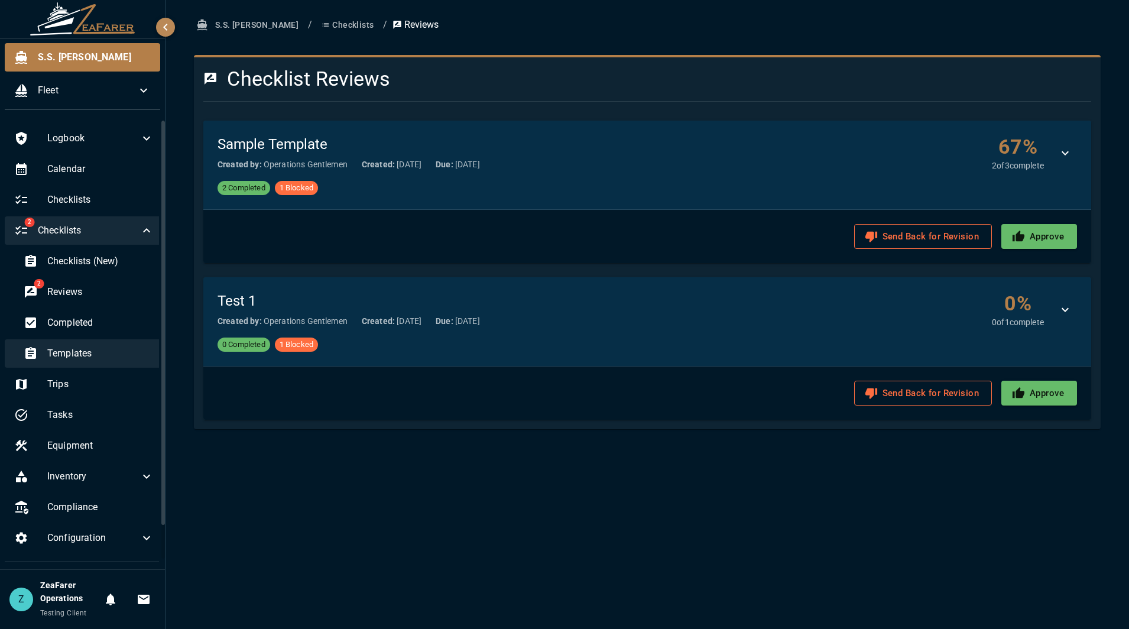
click at [112, 352] on span "Templates" at bounding box center [100, 353] width 106 height 14
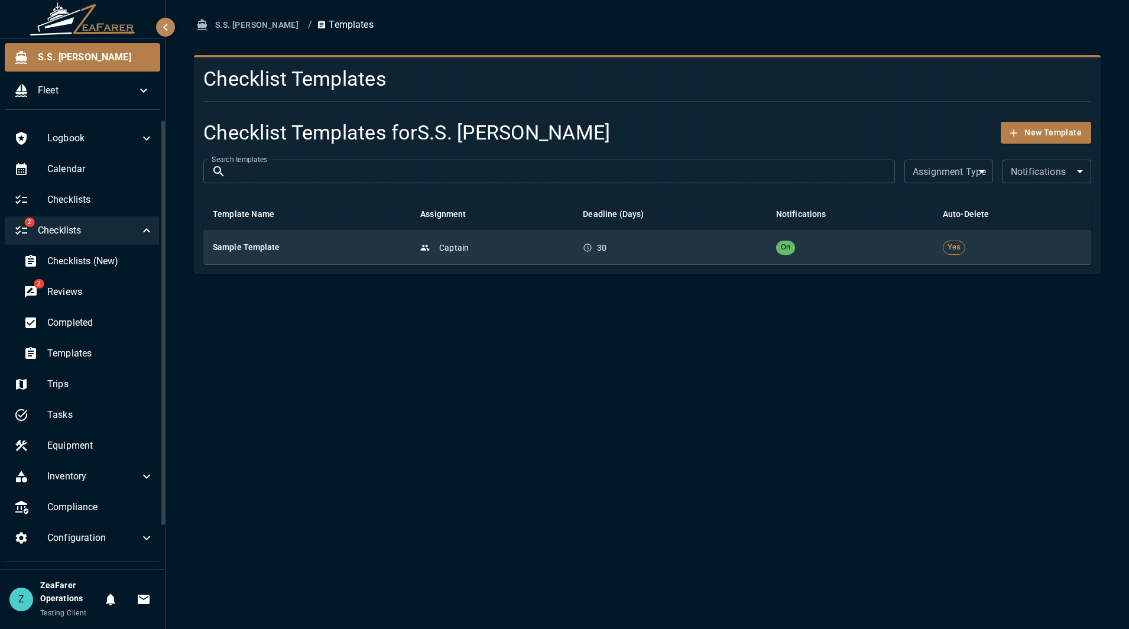
click at [550, 257] on td "Captain" at bounding box center [492, 248] width 163 height 34
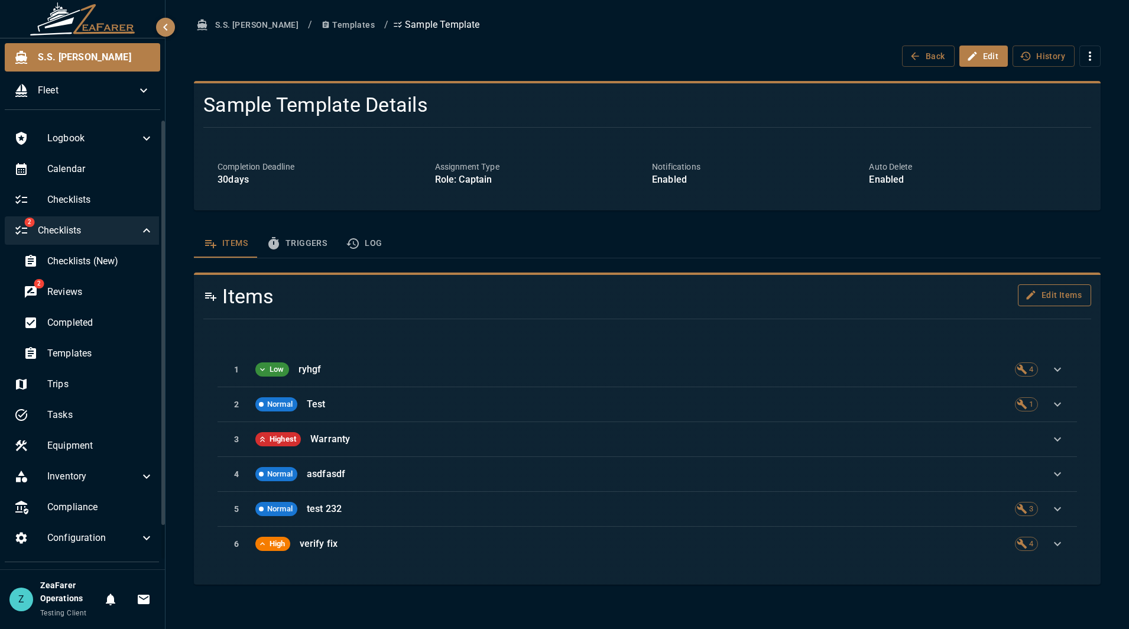
click at [1048, 300] on button "Edit Items" at bounding box center [1054, 295] width 73 height 22
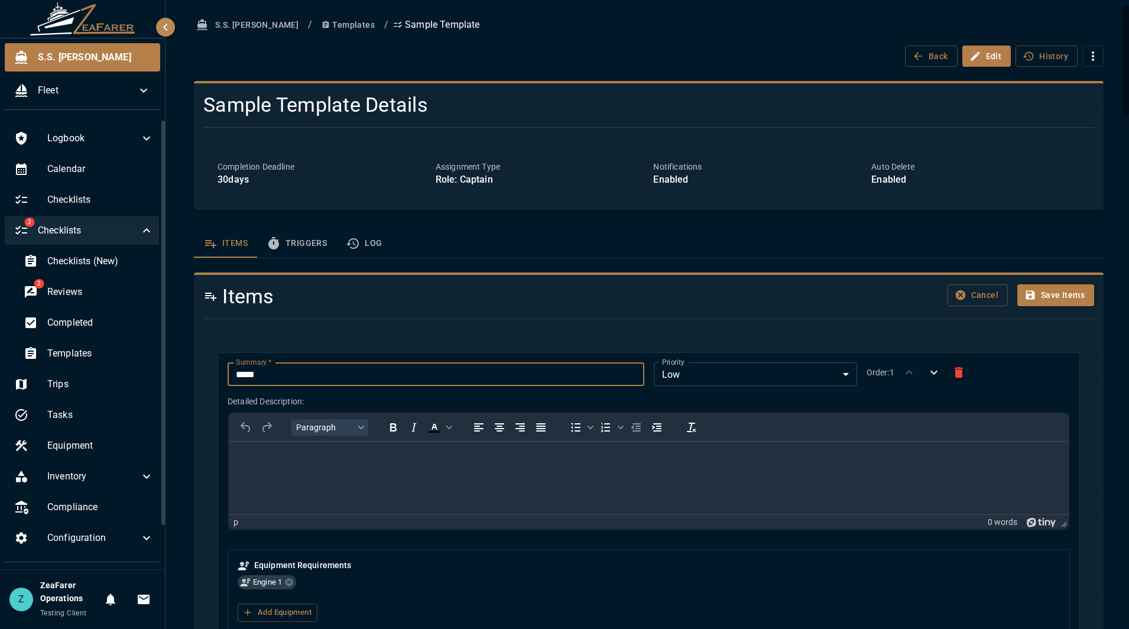
click at [413, 374] on input "*****" at bounding box center [436, 374] width 416 height 24
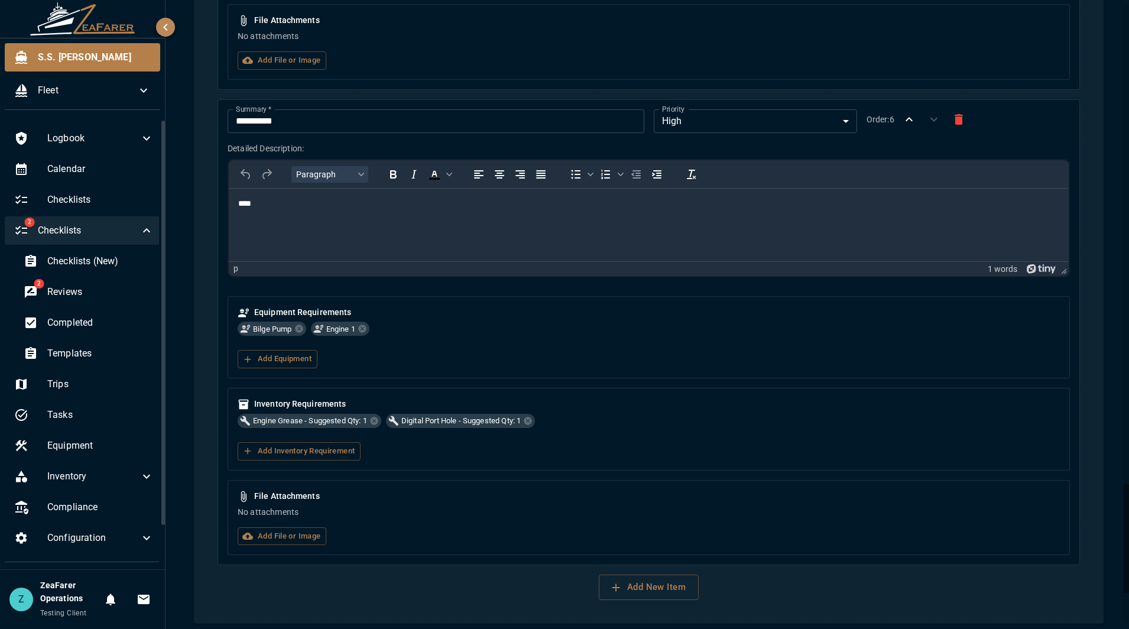
scroll to position [2915, 0]
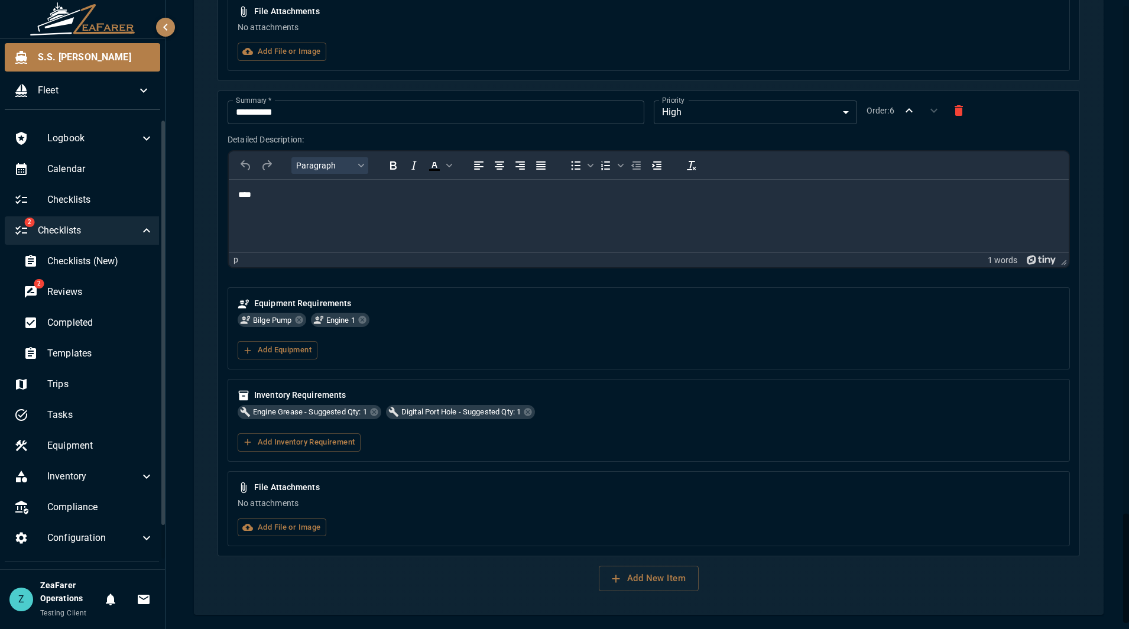
click at [686, 578] on button "Add New Item" at bounding box center [649, 578] width 100 height 25
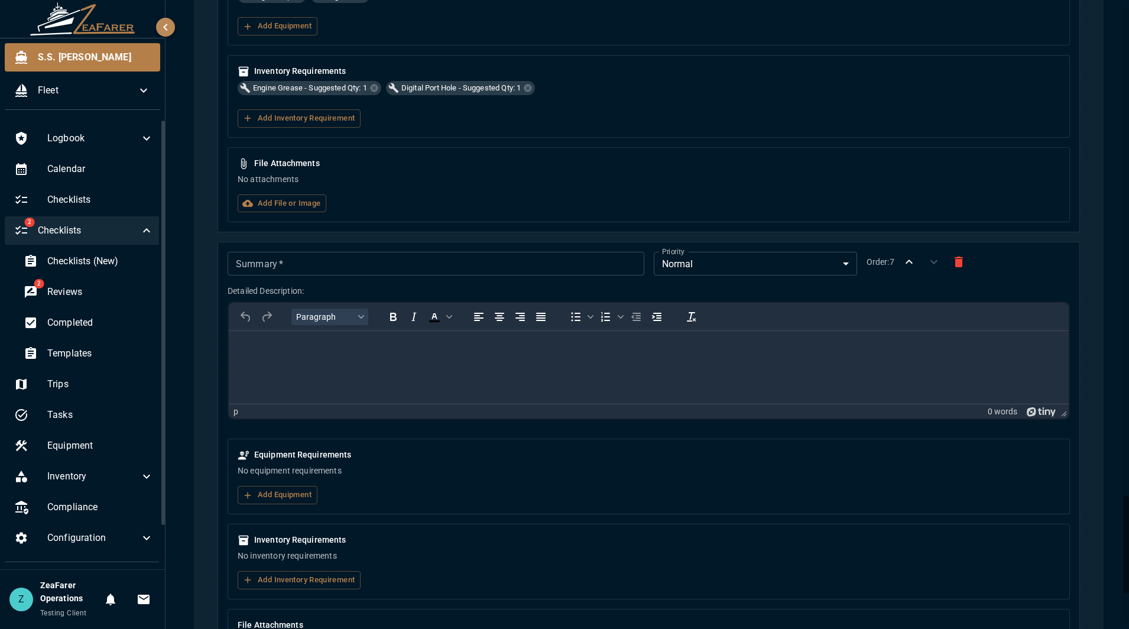
scroll to position [3329, 0]
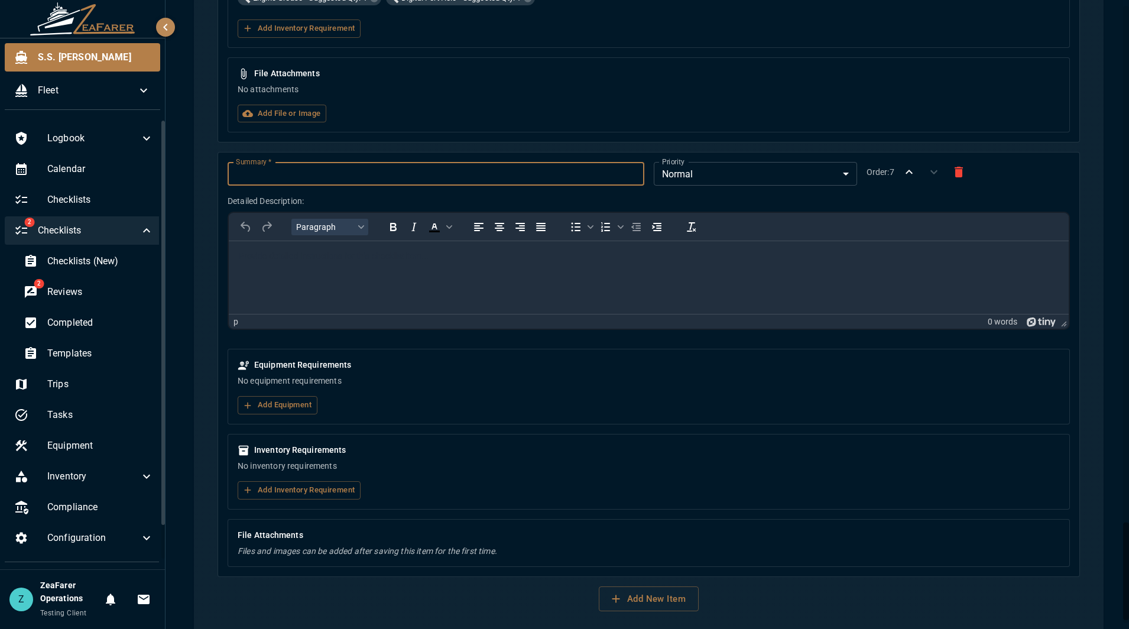
click at [325, 170] on input "Summary   *" at bounding box center [436, 174] width 416 height 24
type input "*"
type input "**********"
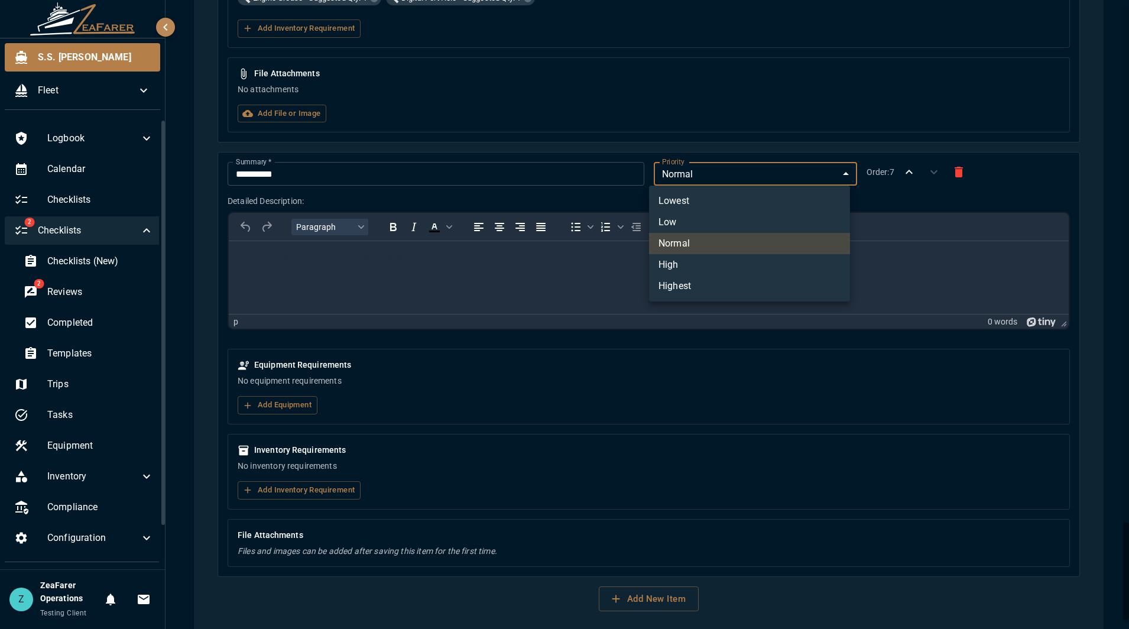
click at [708, 196] on li "Lowest" at bounding box center [749, 200] width 201 height 21
type input "*"
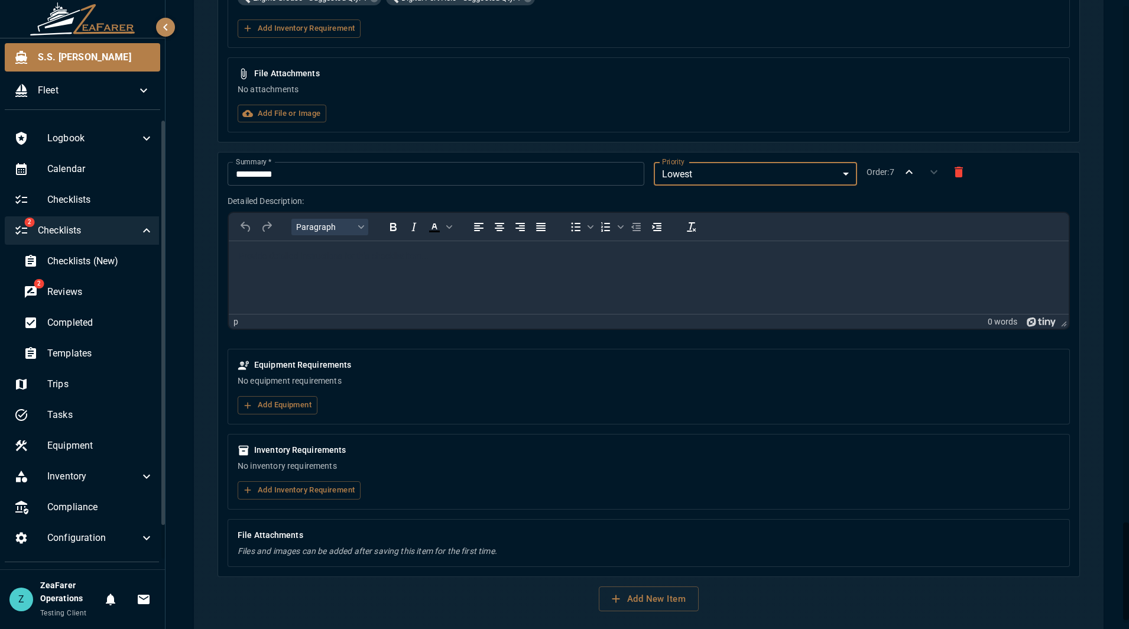
click at [408, 272] on html at bounding box center [649, 256] width 840 height 31
click at [604, 229] on icon "Numbered list" at bounding box center [606, 227] width 14 height 14
click at [518, 261] on li "******" at bounding box center [656, 257] width 788 height 12
click at [277, 400] on button "Add Equipment" at bounding box center [278, 405] width 80 height 18
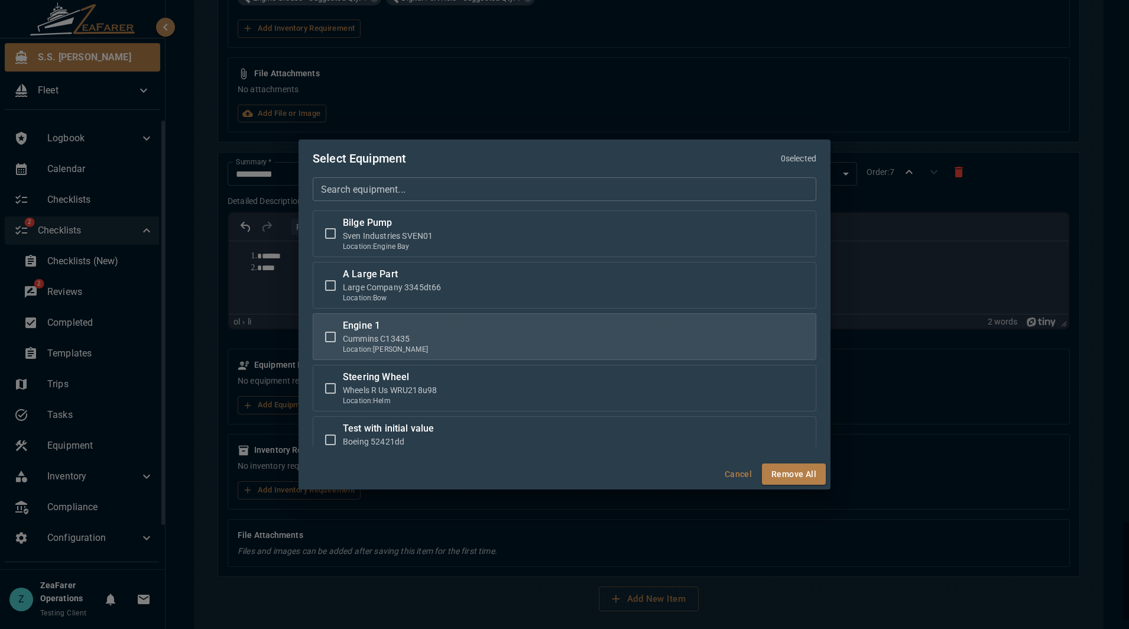
click at [428, 320] on label "Engine 1 Cummins C13435 Location: Stern" at bounding box center [564, 337] width 493 height 36
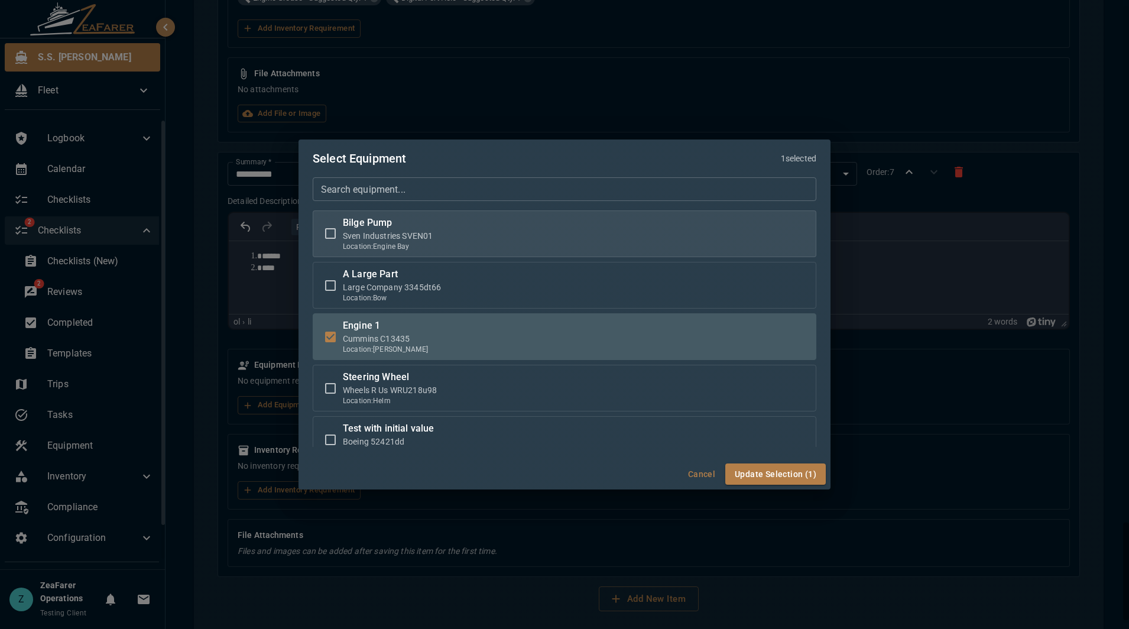
click at [476, 238] on label "Bilge Pump Sven Industries SVEN01 Location: Engine Bay" at bounding box center [564, 234] width 493 height 36
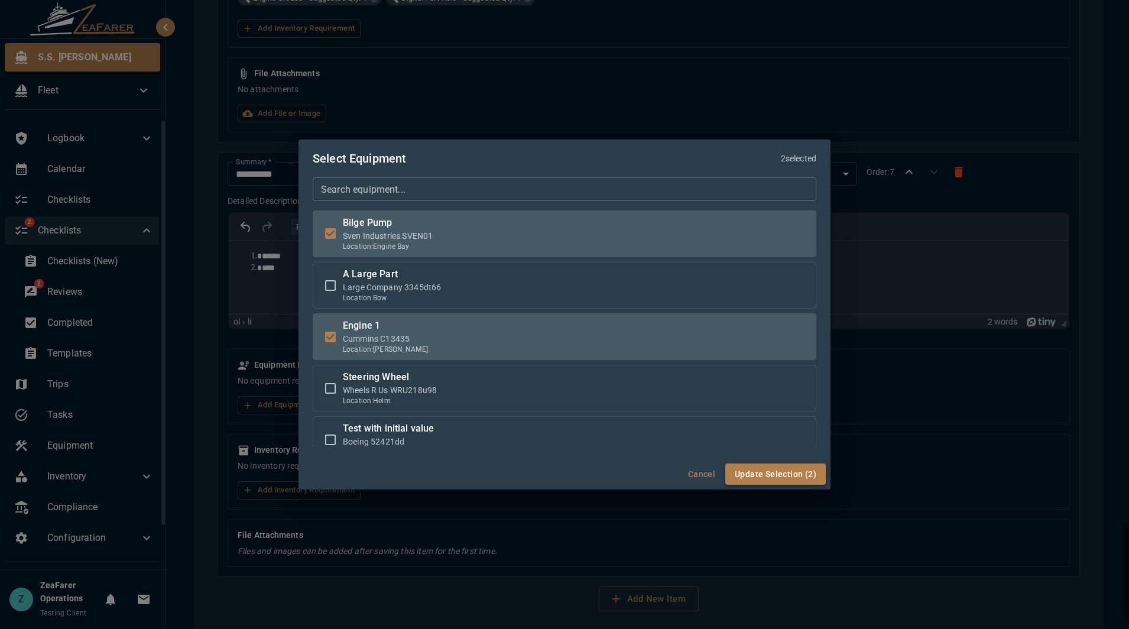
click at [768, 473] on button "Update Selection (2)" at bounding box center [775, 474] width 100 height 22
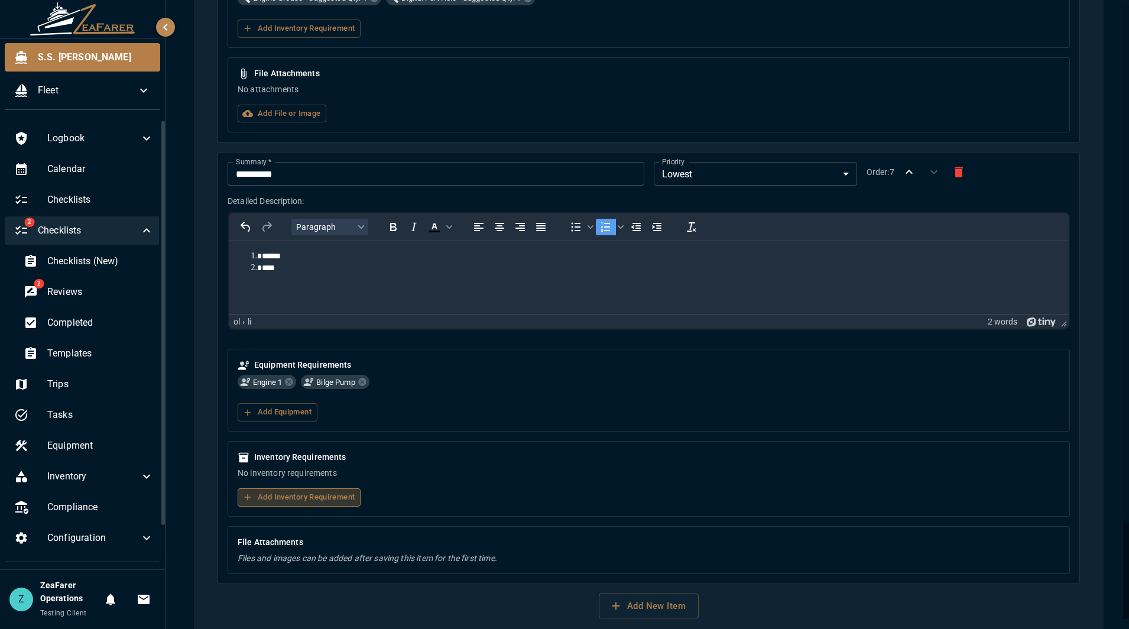
click at [300, 492] on button "Add Inventory Requirement" at bounding box center [299, 497] width 123 height 18
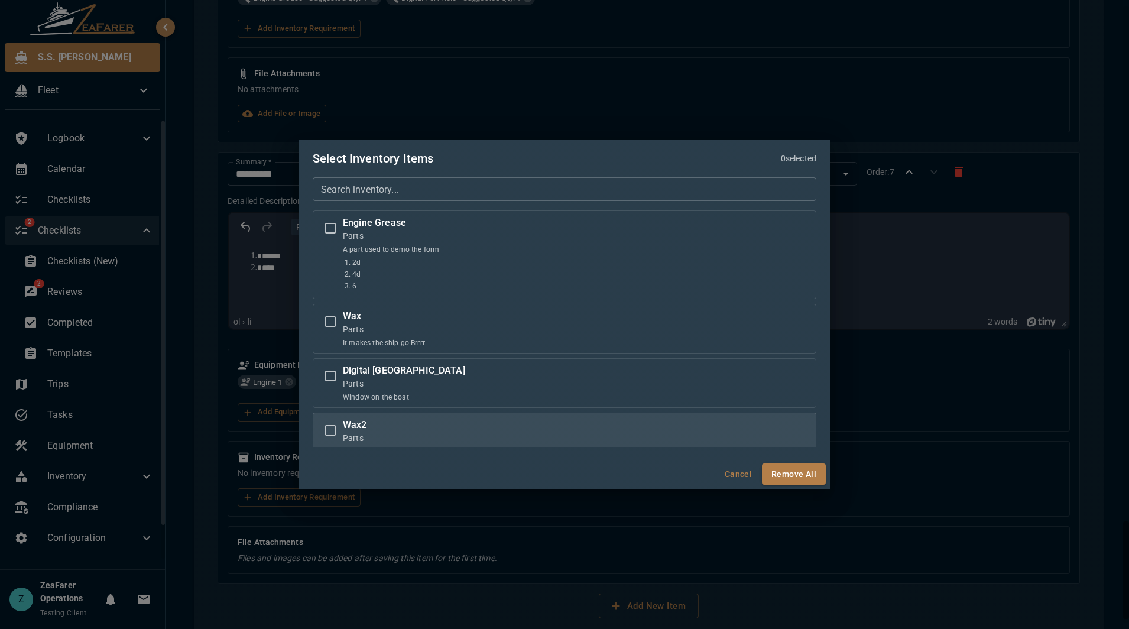
click at [408, 435] on label "Wax2 Parts a bar of wax" at bounding box center [564, 437] width 493 height 39
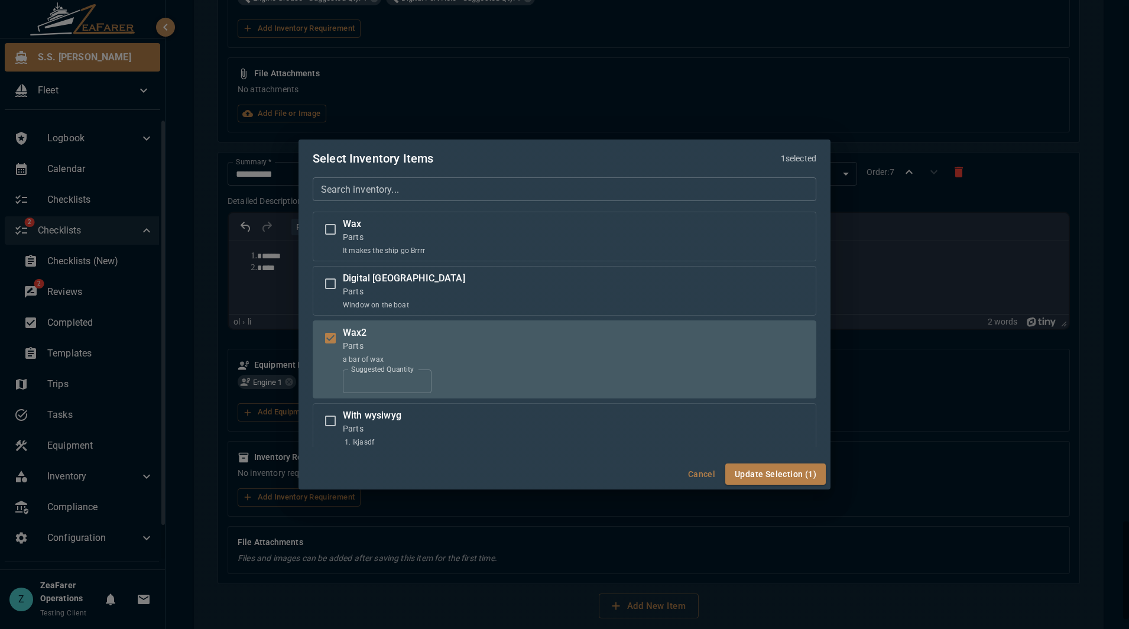
scroll to position [177, 0]
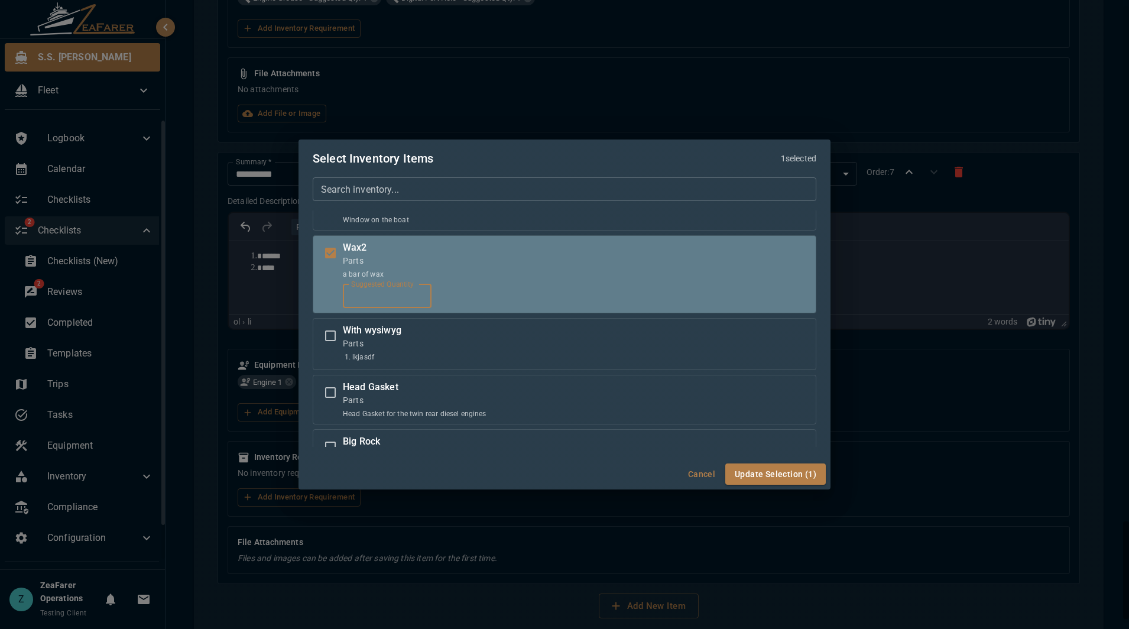
click at [397, 300] on input "*" at bounding box center [387, 296] width 89 height 24
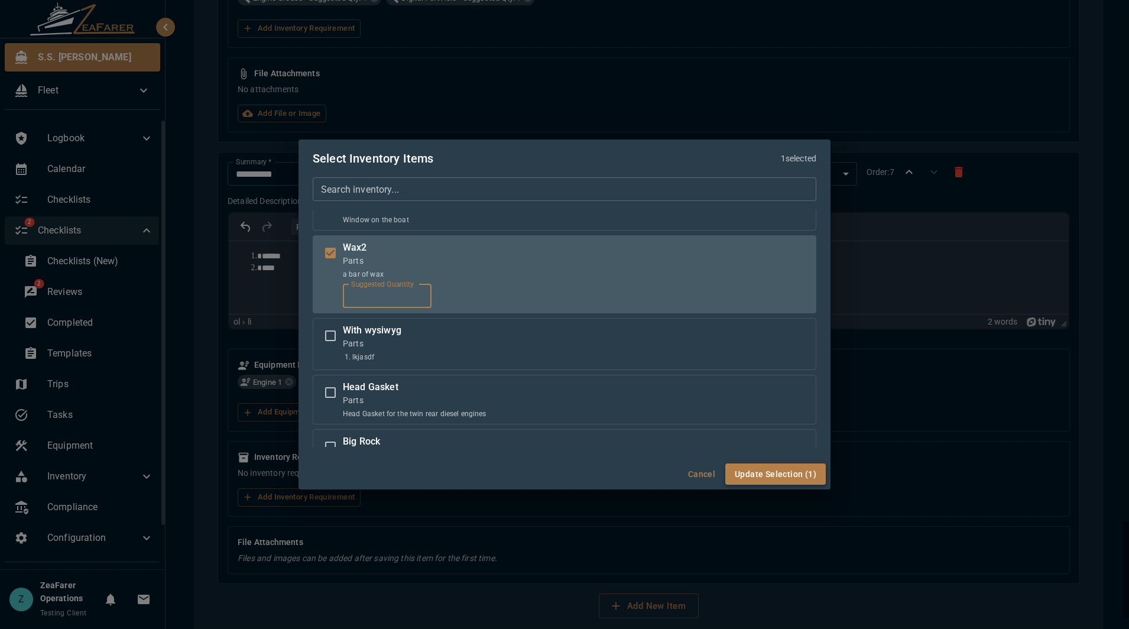
type input "**"
click at [783, 470] on button "Update Selection (1)" at bounding box center [775, 474] width 100 height 22
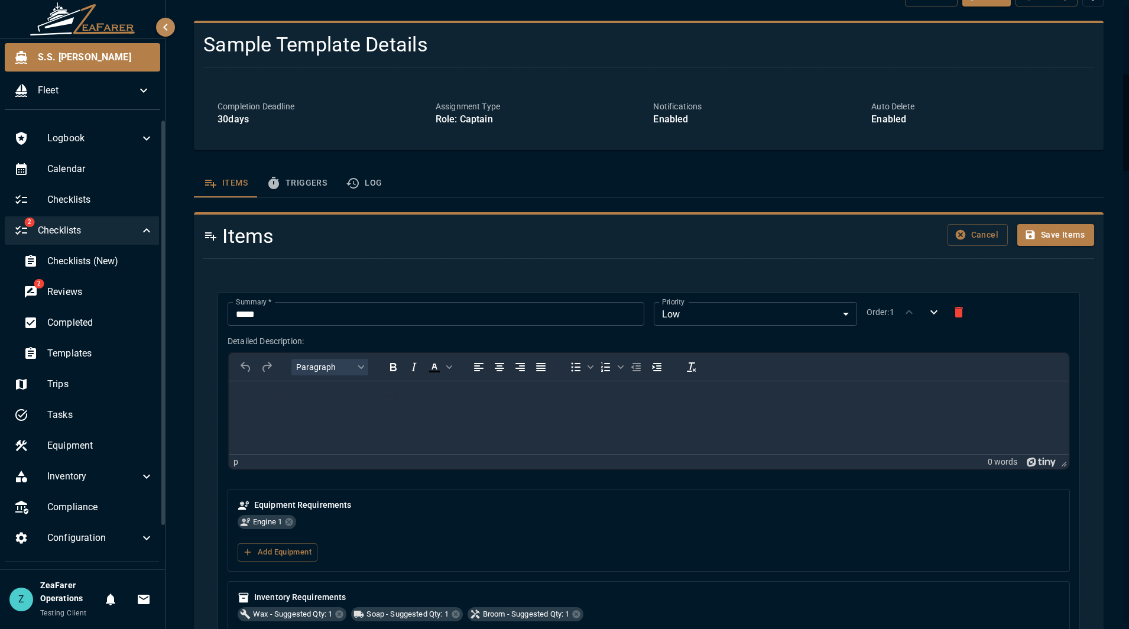
scroll to position [53, 0]
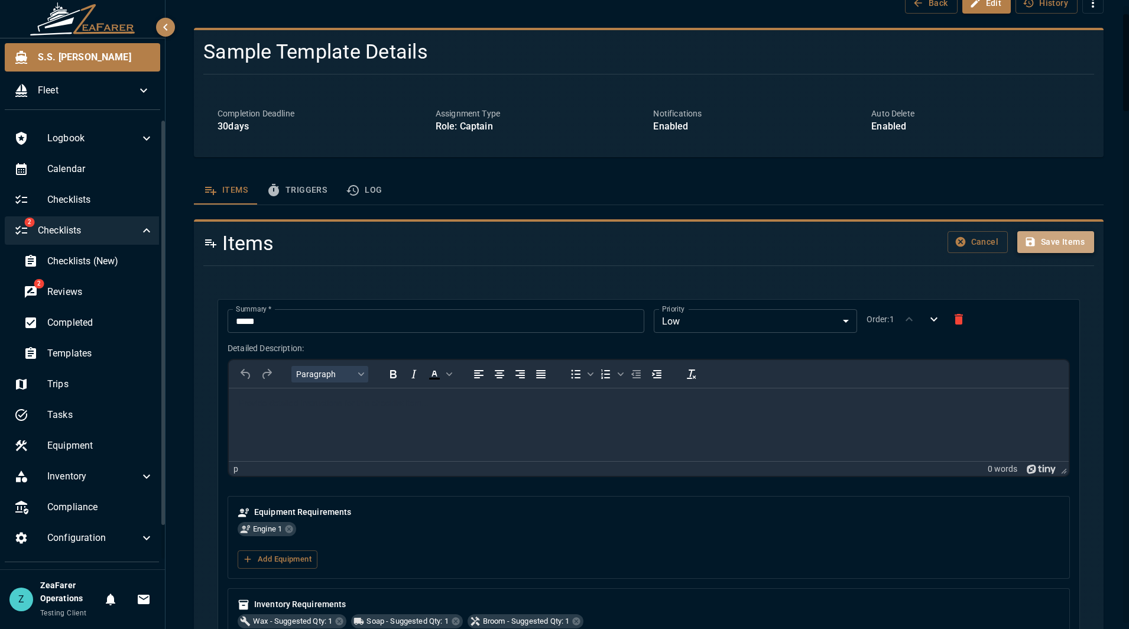
click at [1046, 242] on button "Save Items" at bounding box center [1055, 242] width 77 height 22
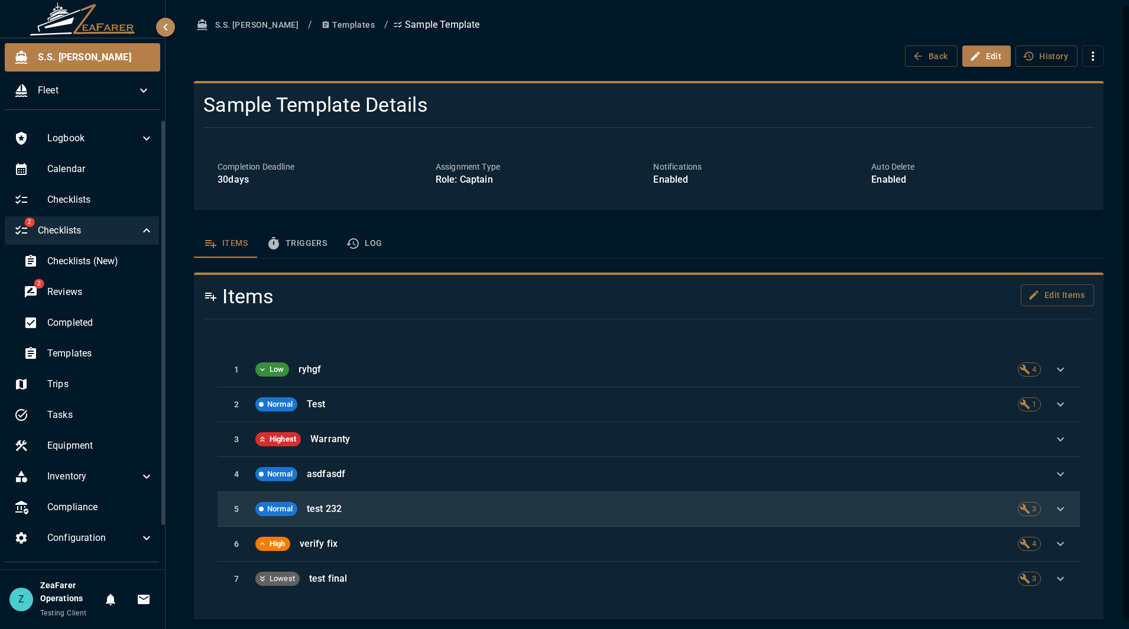
scroll to position [5, 0]
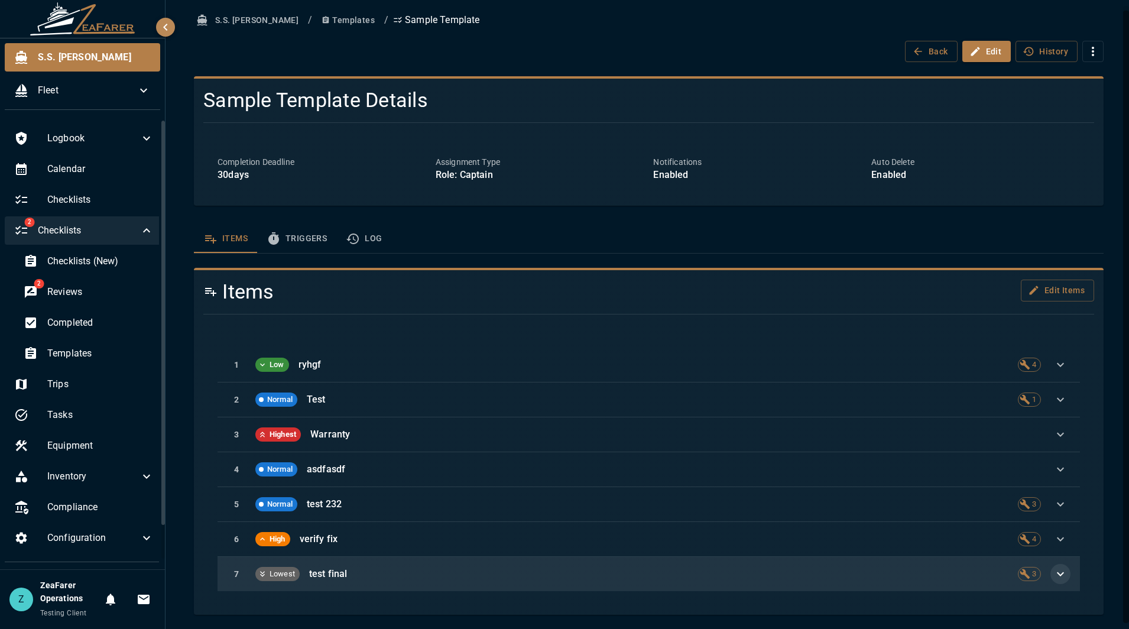
click at [1053, 577] on icon "button" at bounding box center [1060, 574] width 14 height 14
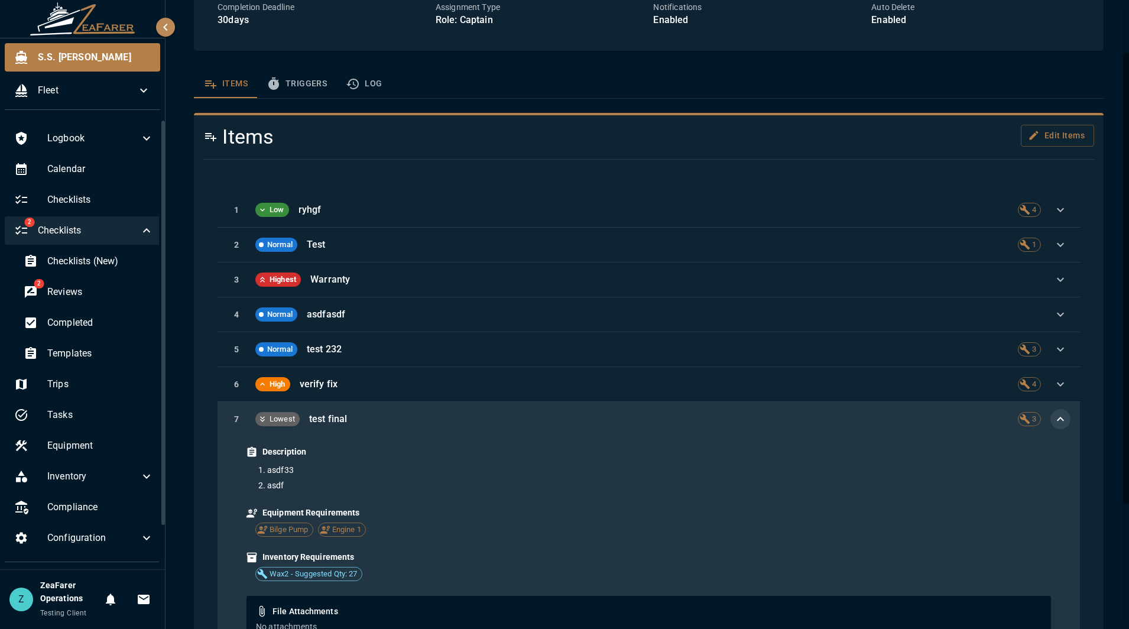
scroll to position [0, 0]
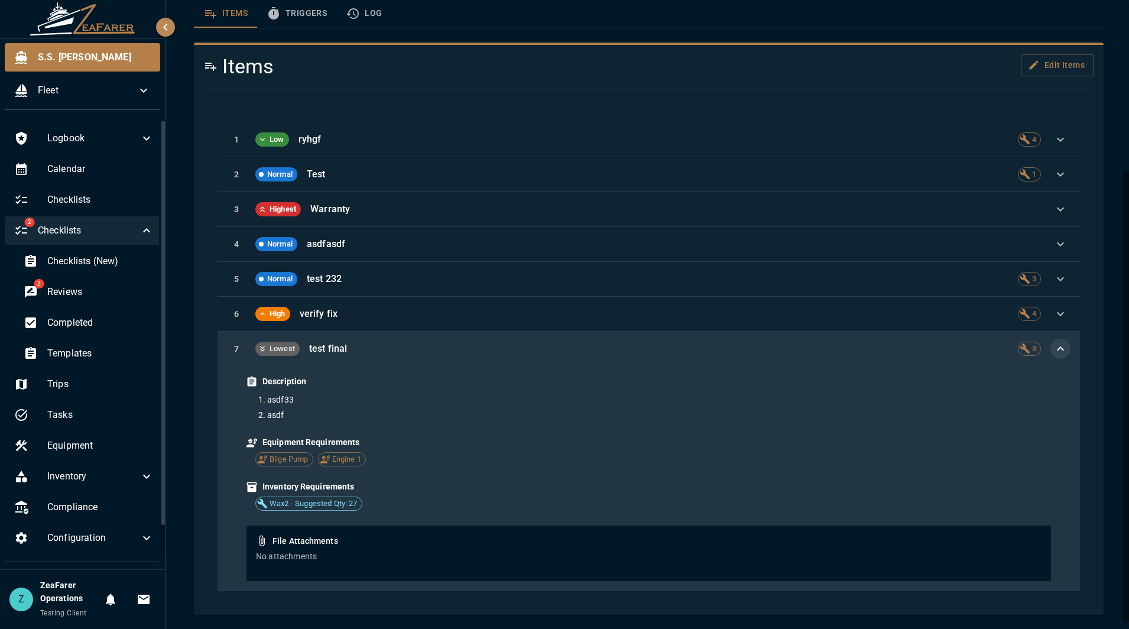
click at [1060, 350] on button "button" at bounding box center [1060, 349] width 20 height 20
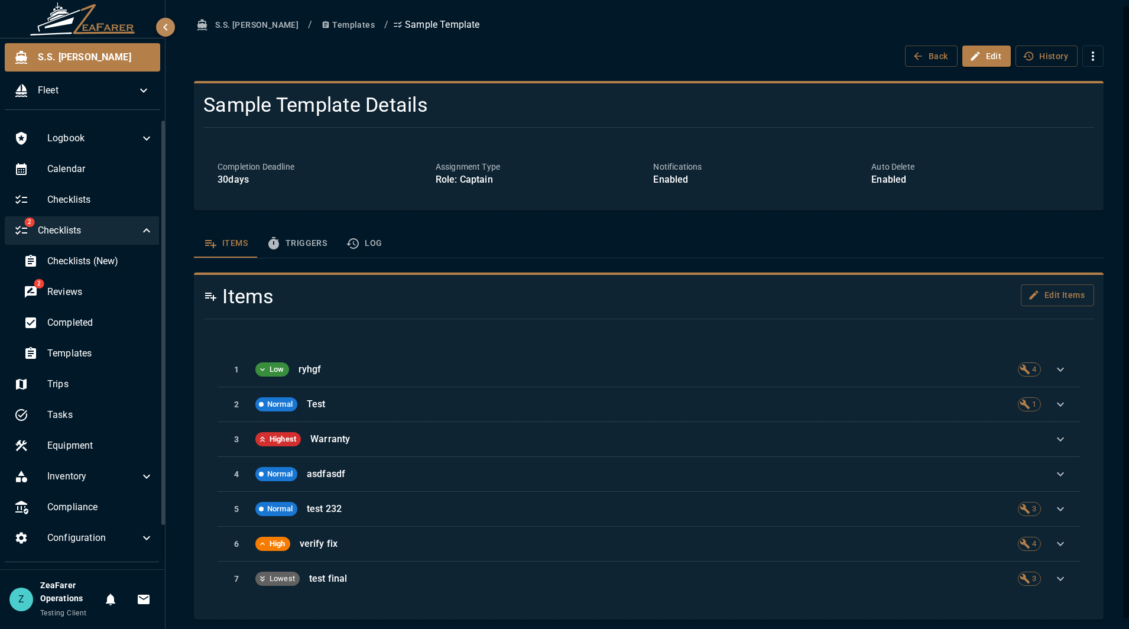
click at [508, 239] on div "Items Triggers Log" at bounding box center [649, 243] width 910 height 28
click at [355, 245] on icon "template sections" at bounding box center [352, 243] width 12 height 11
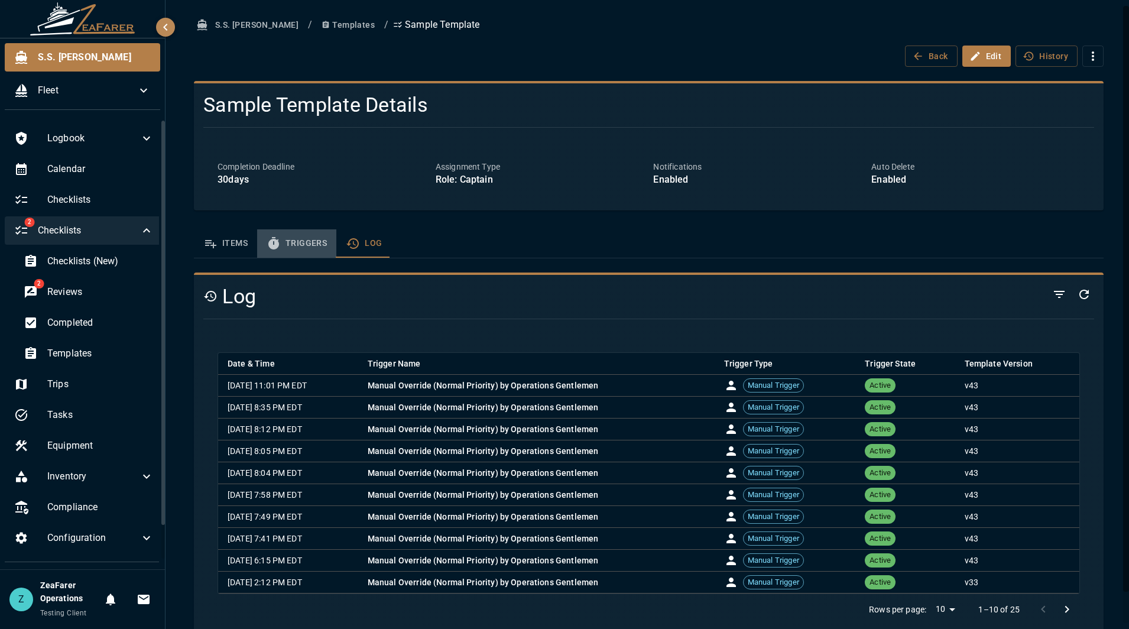
click at [287, 244] on button "Triggers" at bounding box center [296, 243] width 79 height 28
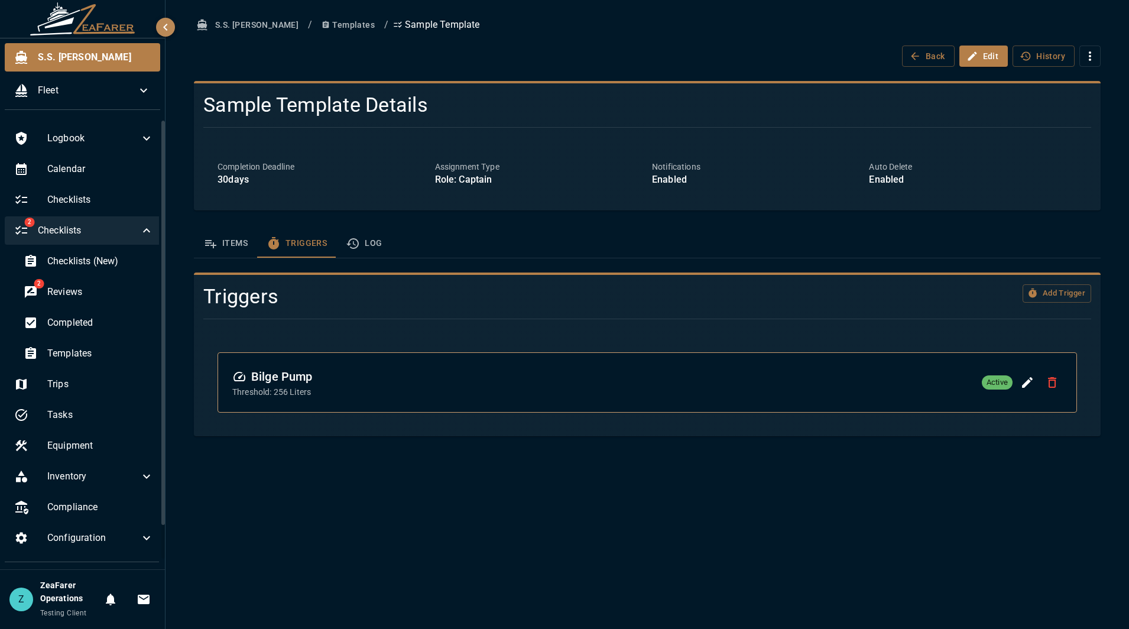
click at [201, 227] on div "S.S. Anne / Templates / Sample Template Back Edit History Sample Template Detai…" at bounding box center [647, 225] width 935 height 422
click at [228, 246] on button "Items" at bounding box center [225, 243] width 63 height 28
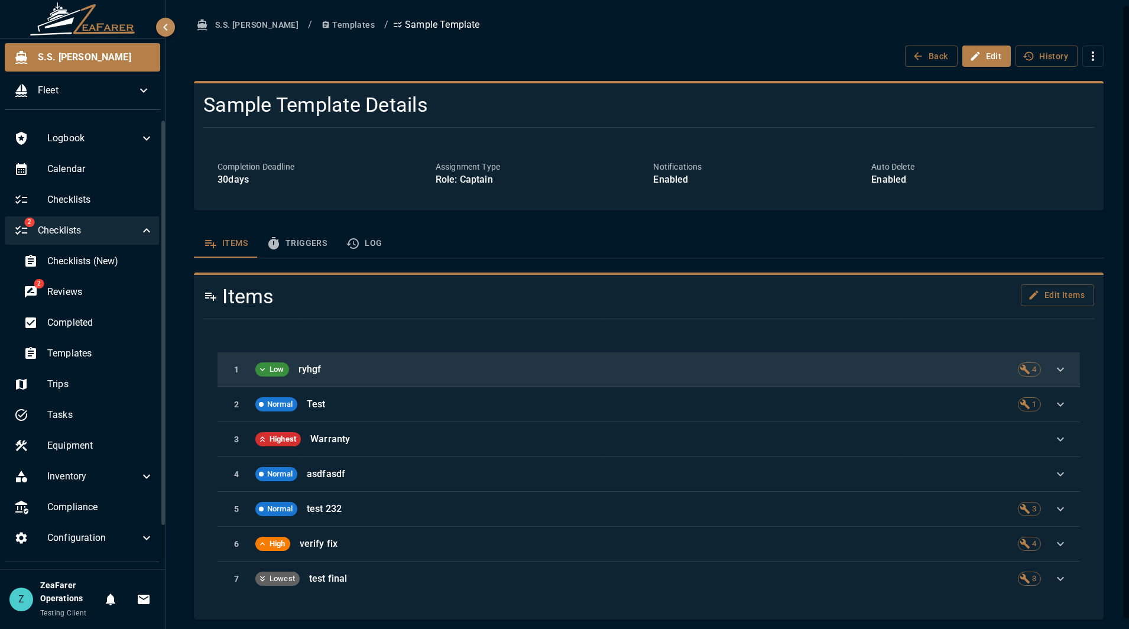
scroll to position [5, 0]
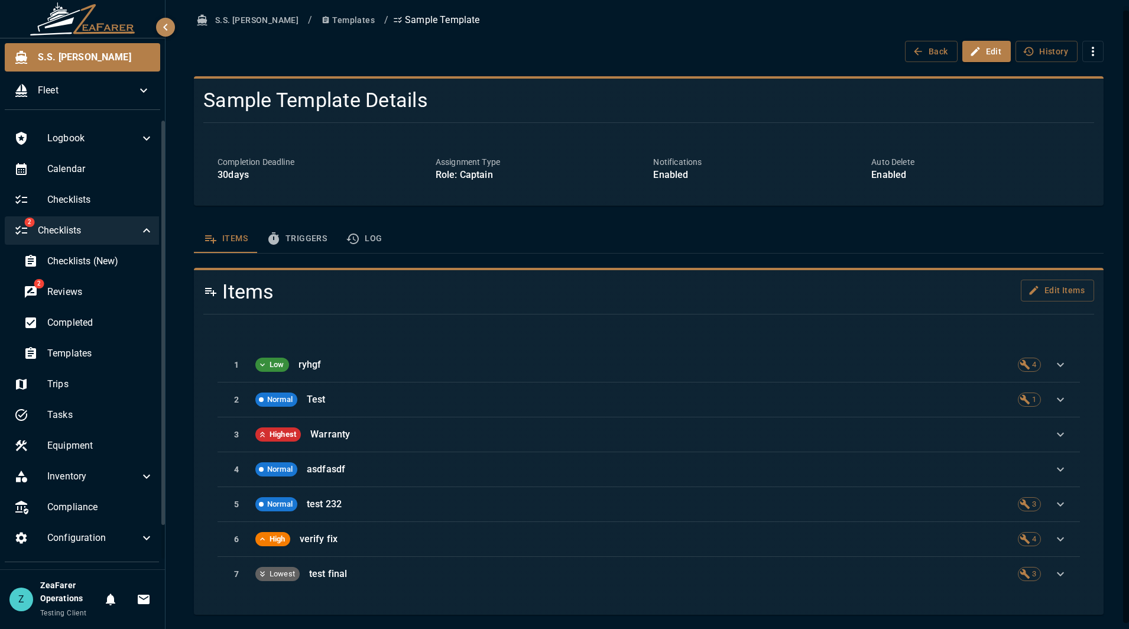
click at [298, 232] on button "Triggers" at bounding box center [296, 239] width 79 height 28
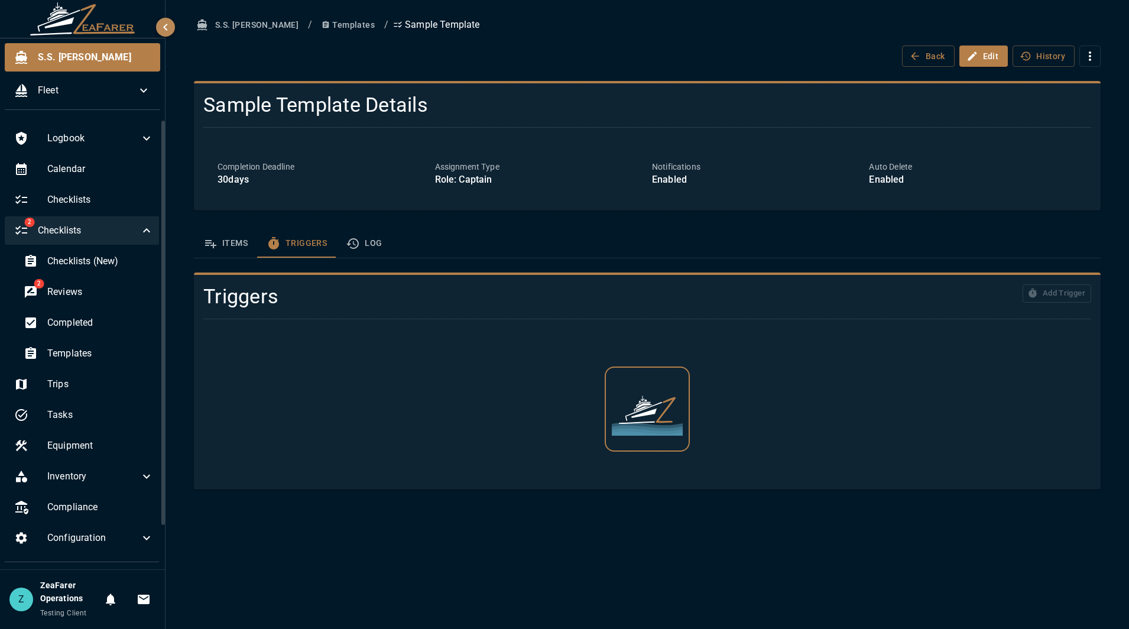
scroll to position [0, 0]
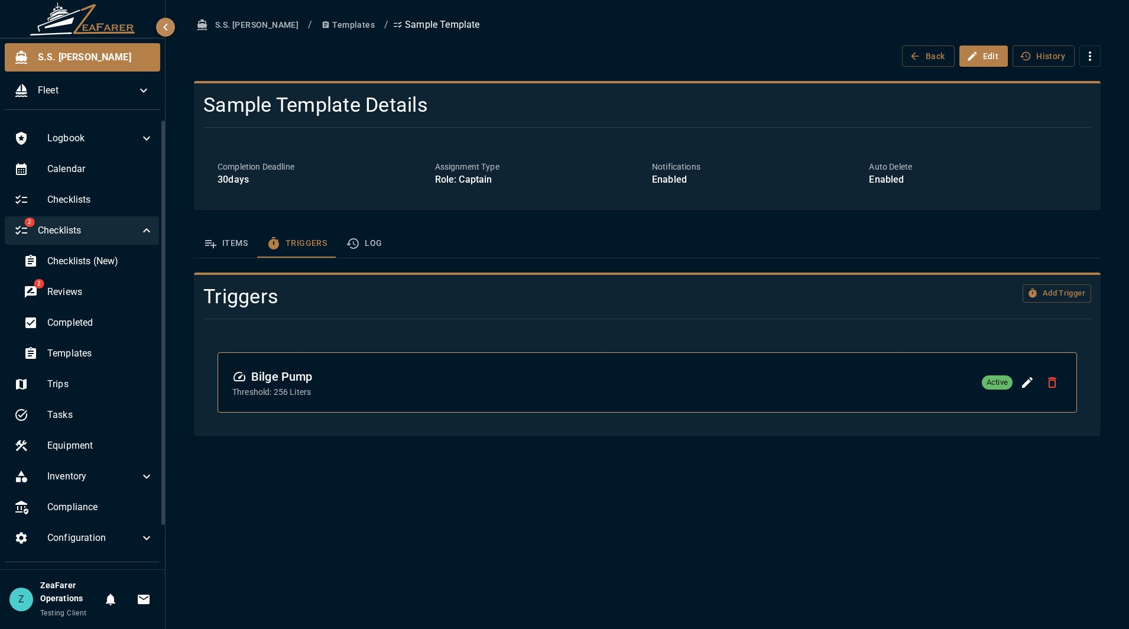
click at [363, 242] on button "Log" at bounding box center [363, 243] width 55 height 28
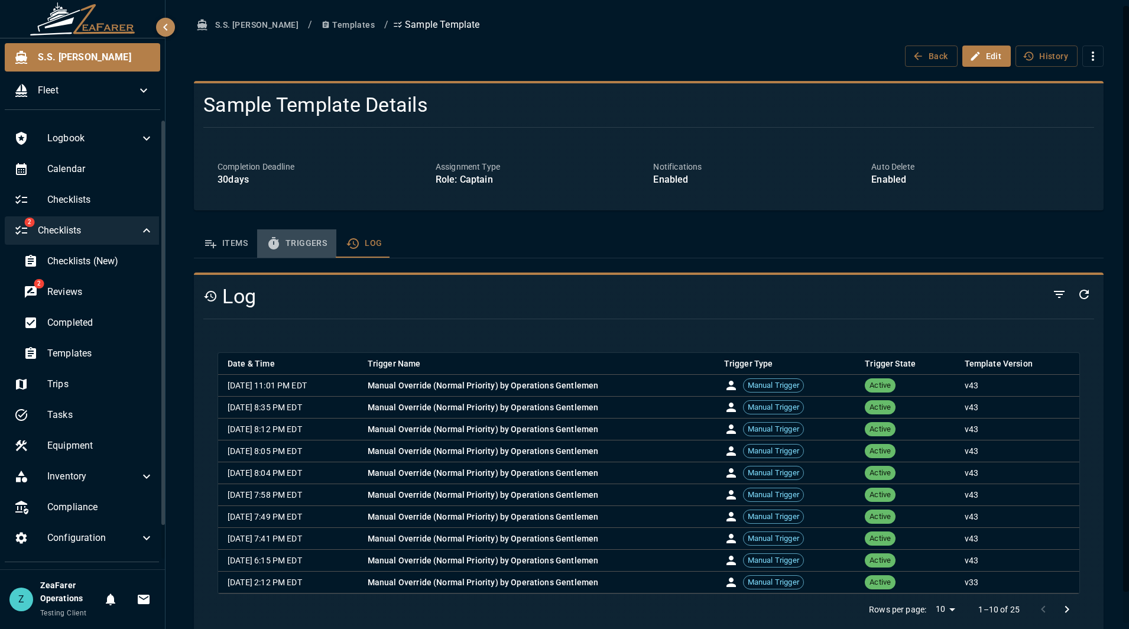
click at [314, 242] on button "Triggers" at bounding box center [296, 243] width 79 height 28
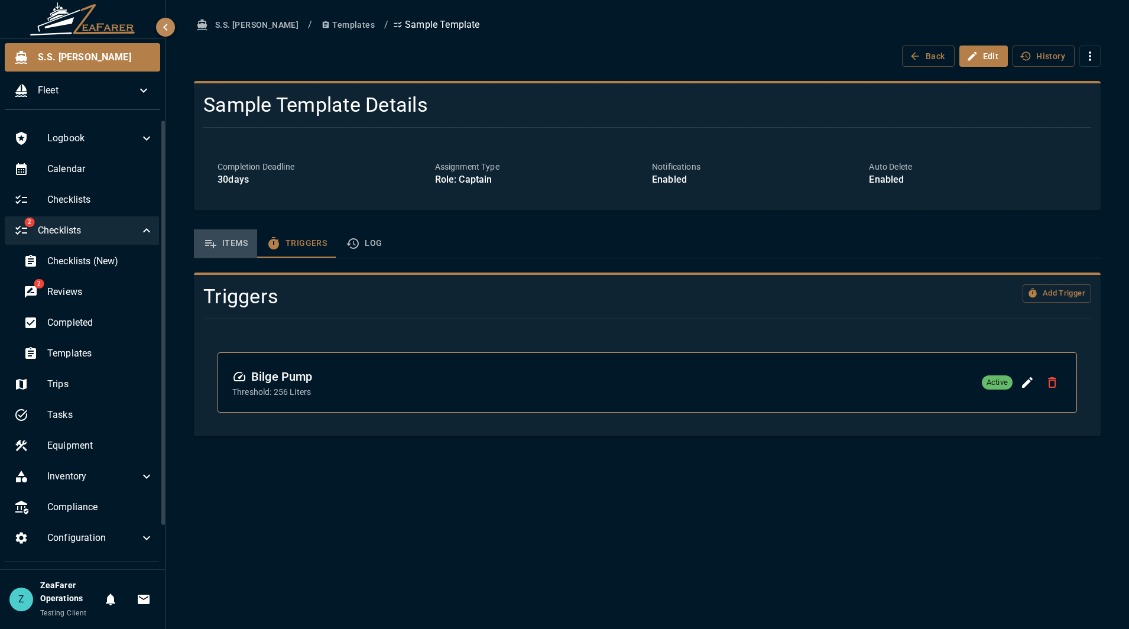
click at [239, 239] on button "Items" at bounding box center [225, 243] width 63 height 28
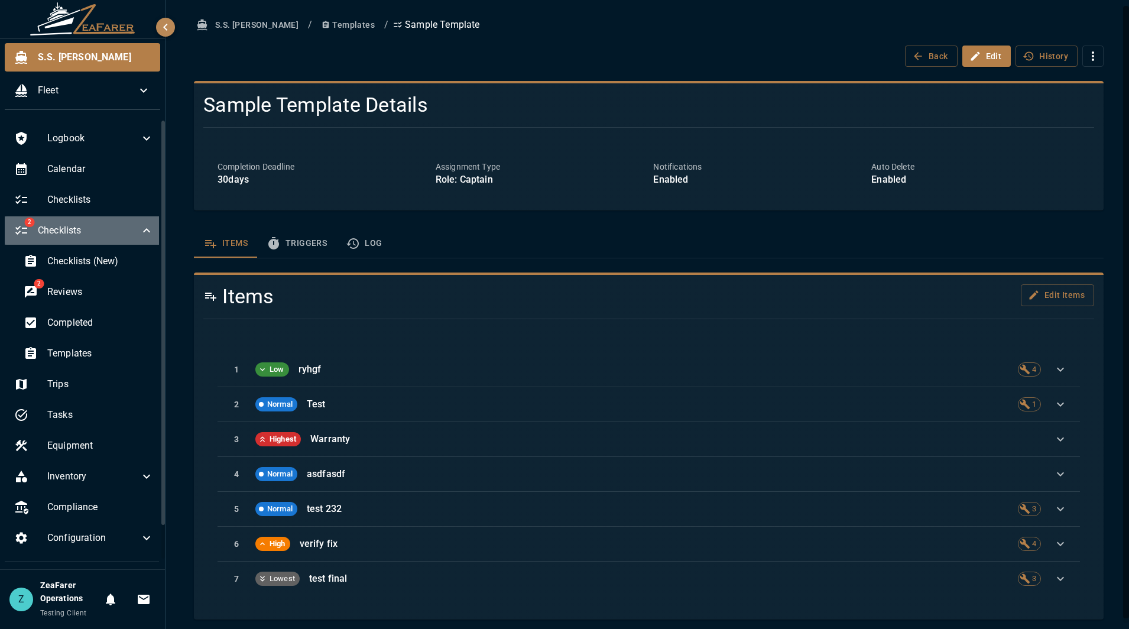
click at [132, 239] on div "2 Checklists" at bounding box center [84, 230] width 158 height 28
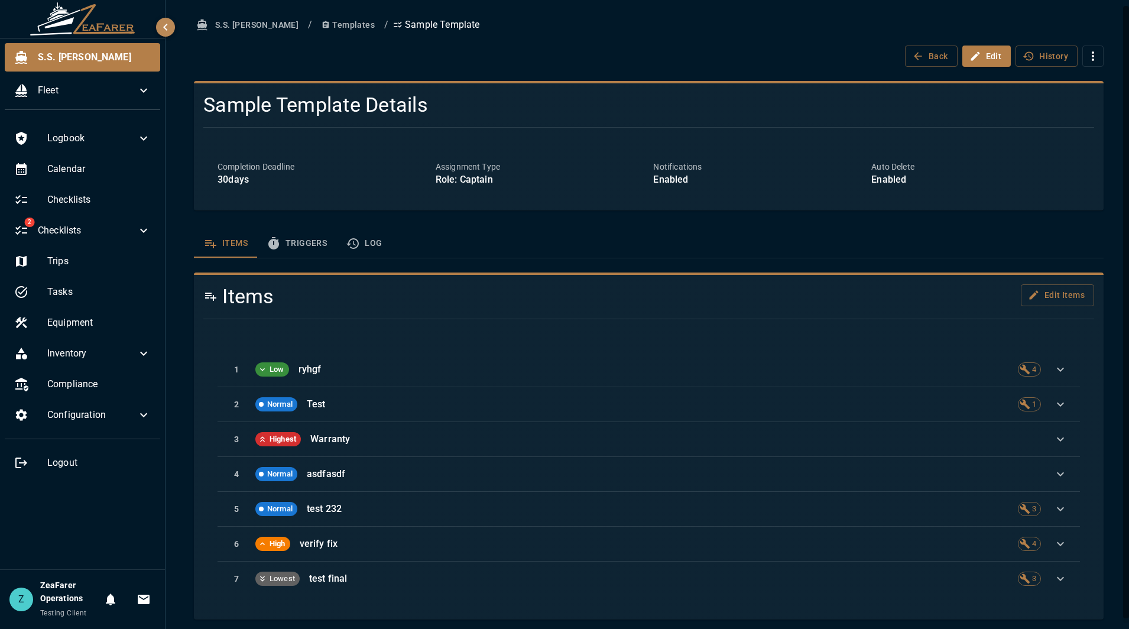
click at [311, 244] on button "Triggers" at bounding box center [296, 243] width 79 height 28
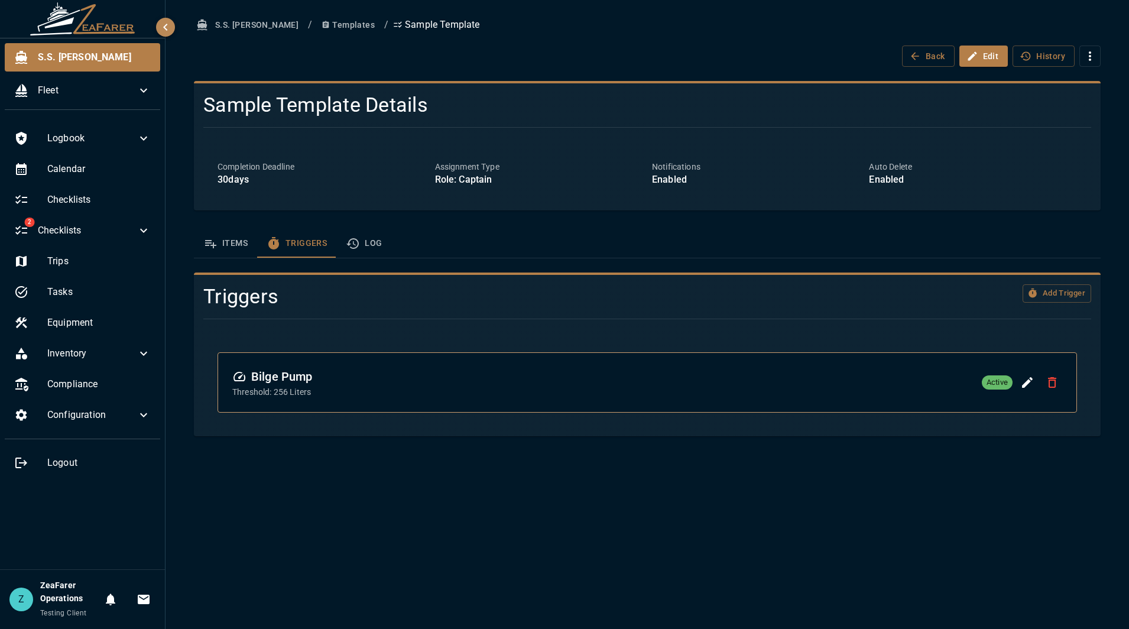
click at [317, 28] on button "Templates" at bounding box center [348, 25] width 63 height 22
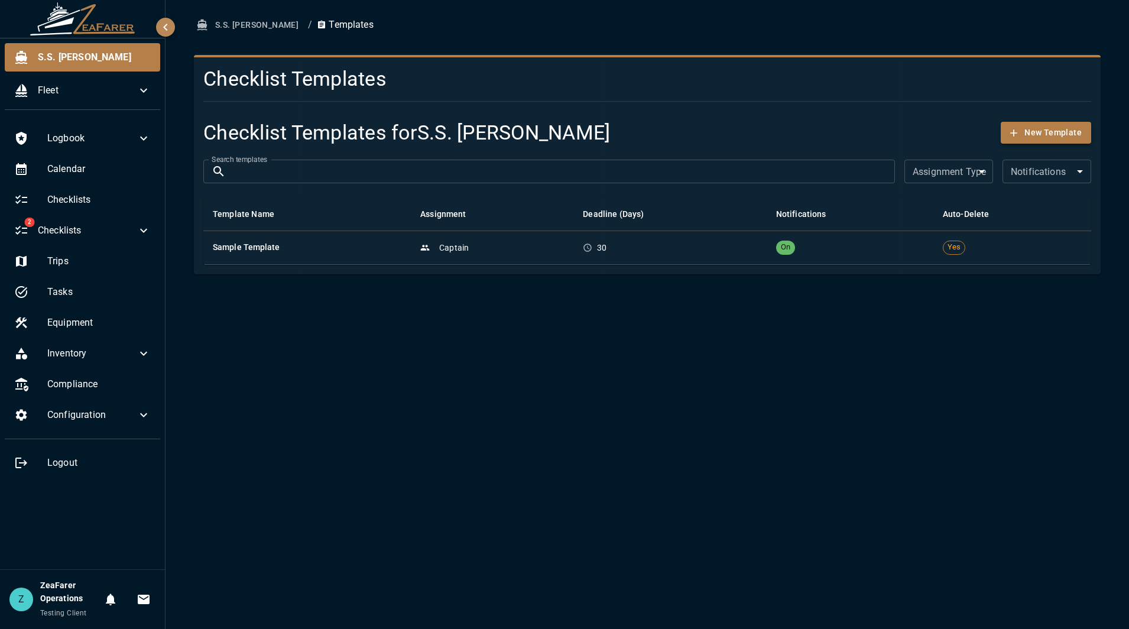
click at [1011, 129] on icon "button" at bounding box center [1014, 133] width 12 height 12
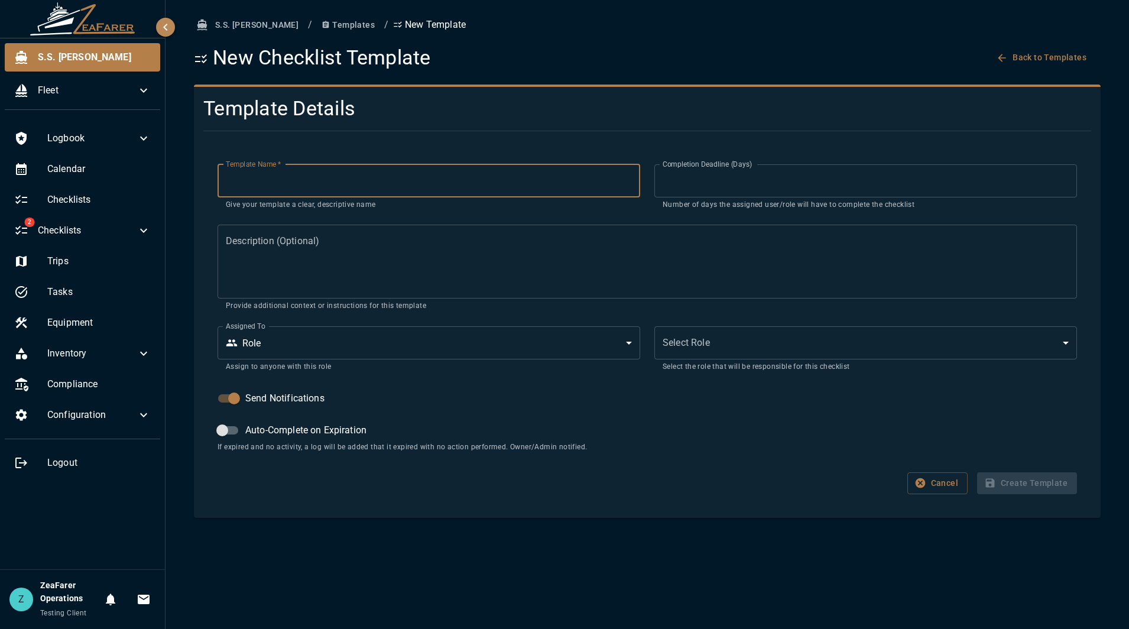
click at [271, 184] on input "Template Name   *" at bounding box center [428, 180] width 423 height 33
type input "**********"
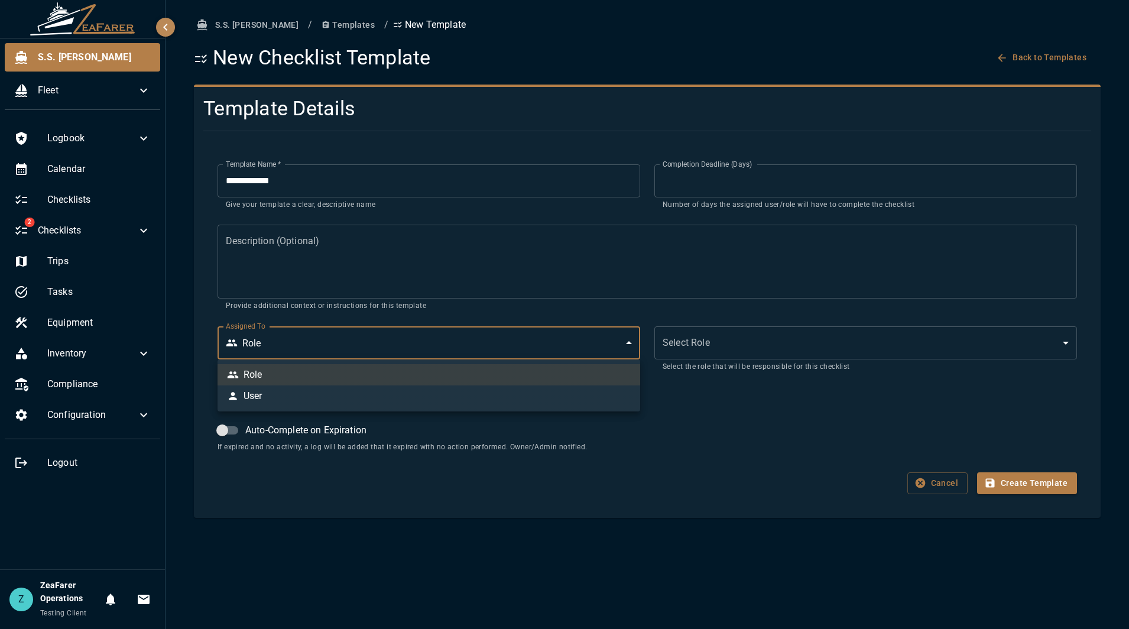
drag, startPoint x: 407, startPoint y: 259, endPoint x: 459, endPoint y: 290, distance: 60.4
click at [408, 259] on div at bounding box center [564, 314] width 1129 height 629
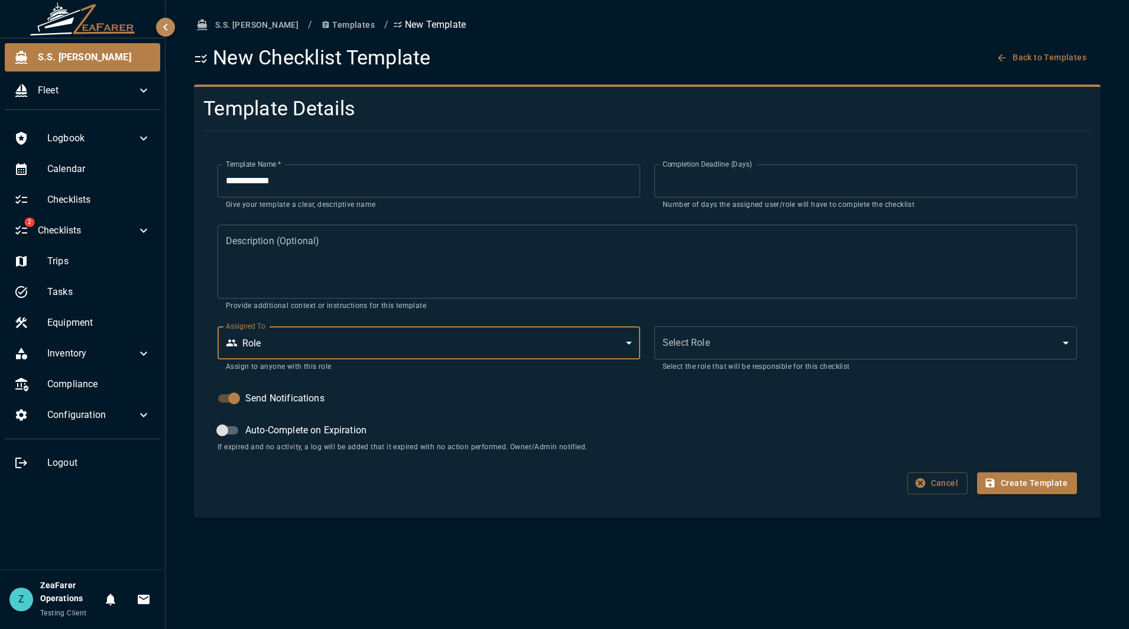
click at [814, 340] on body "**********" at bounding box center [564, 314] width 1129 height 629
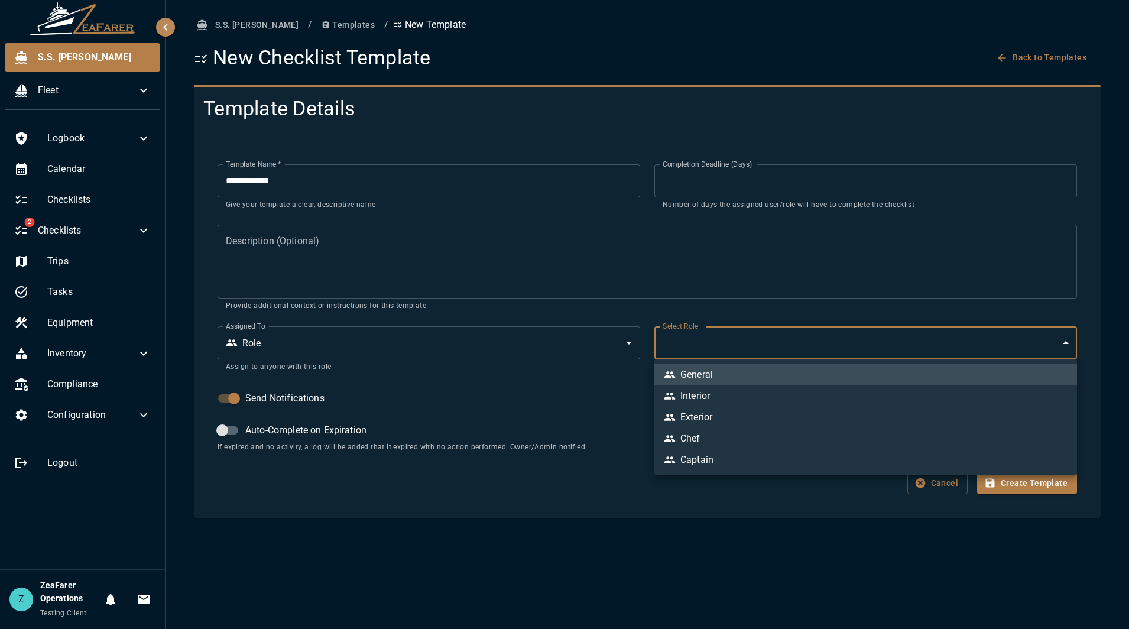
click at [778, 379] on li "General" at bounding box center [865, 374] width 423 height 21
type input "*"
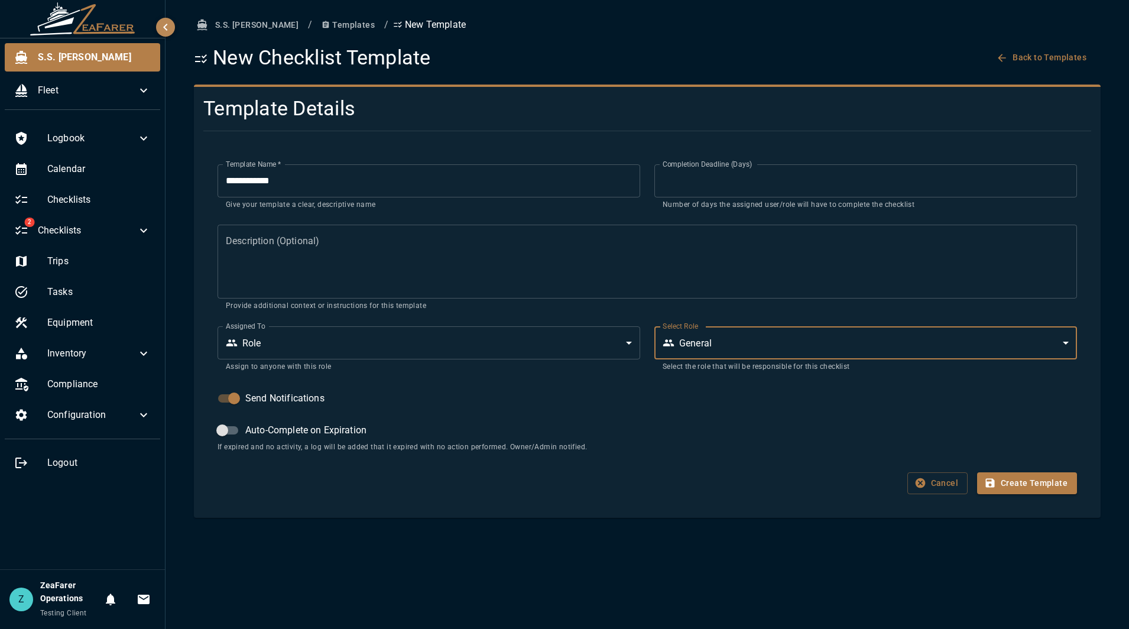
click at [462, 503] on div "**********" at bounding box center [647, 329] width 888 height 358
click at [1036, 487] on button "Create Template" at bounding box center [1027, 483] width 100 height 22
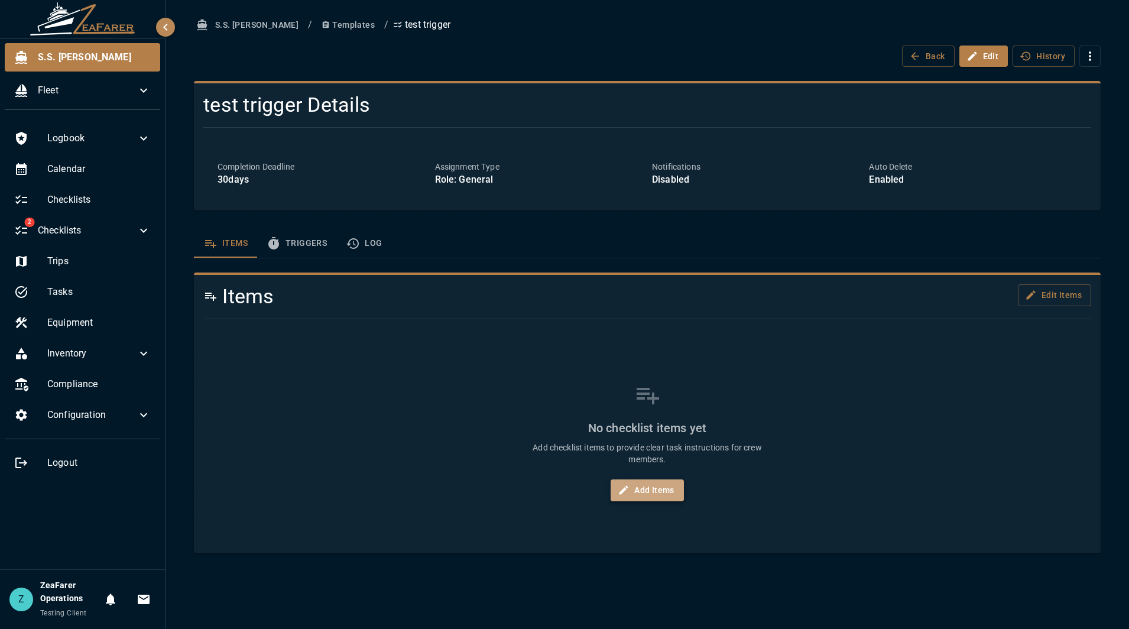
click at [661, 489] on button "Add Items" at bounding box center [647, 490] width 73 height 22
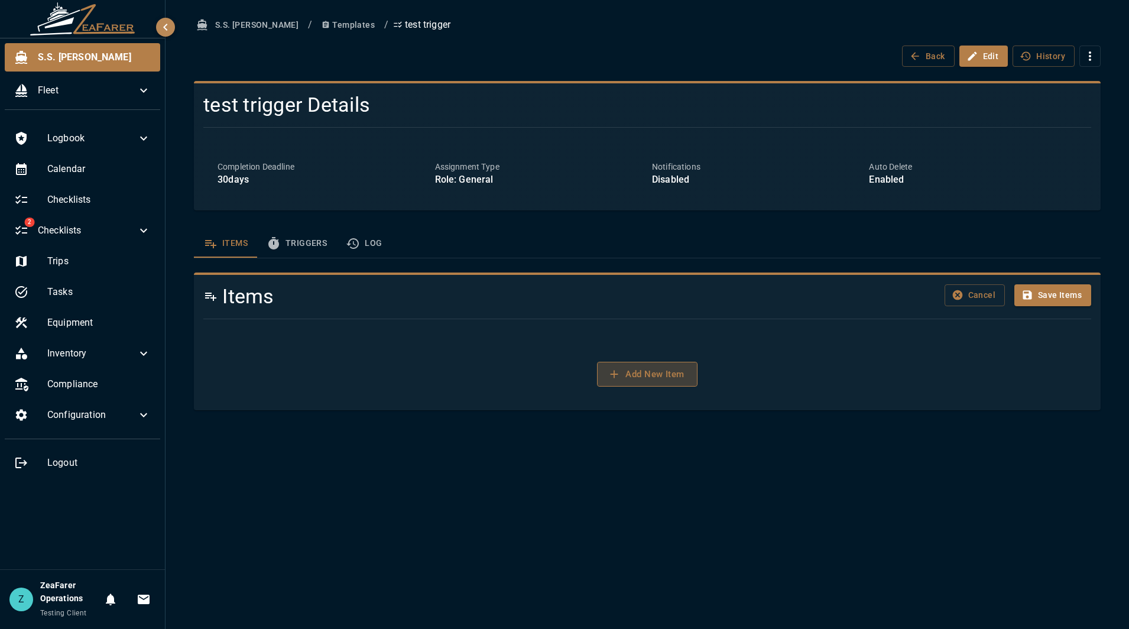
click at [598, 364] on button "Add New Item" at bounding box center [647, 374] width 100 height 25
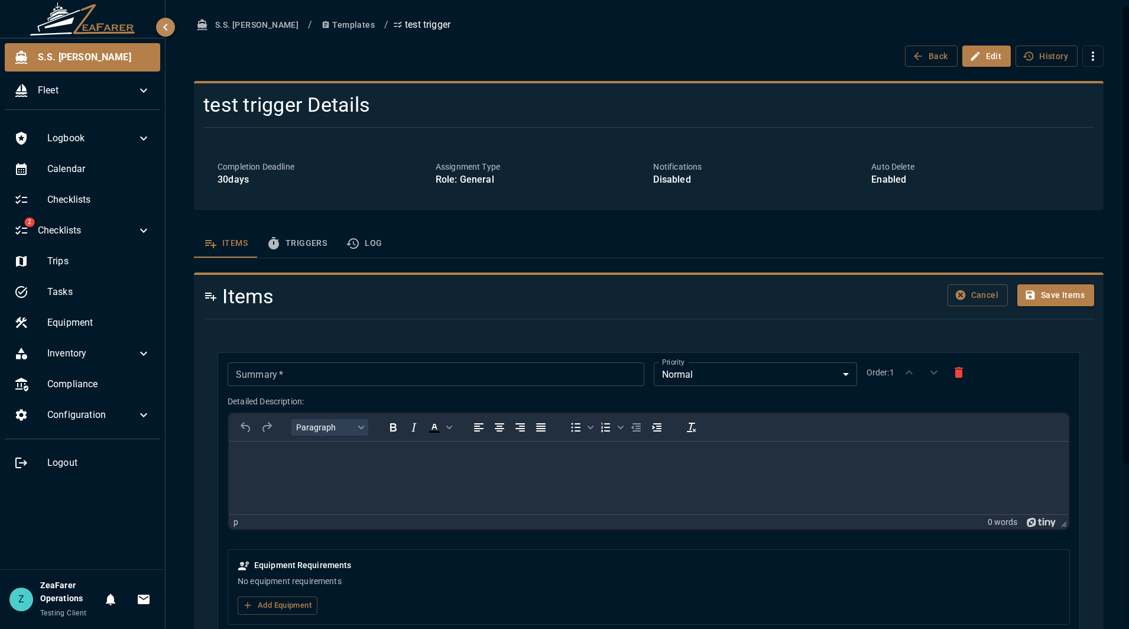
click at [300, 366] on input "Summary   *" at bounding box center [436, 374] width 416 height 24
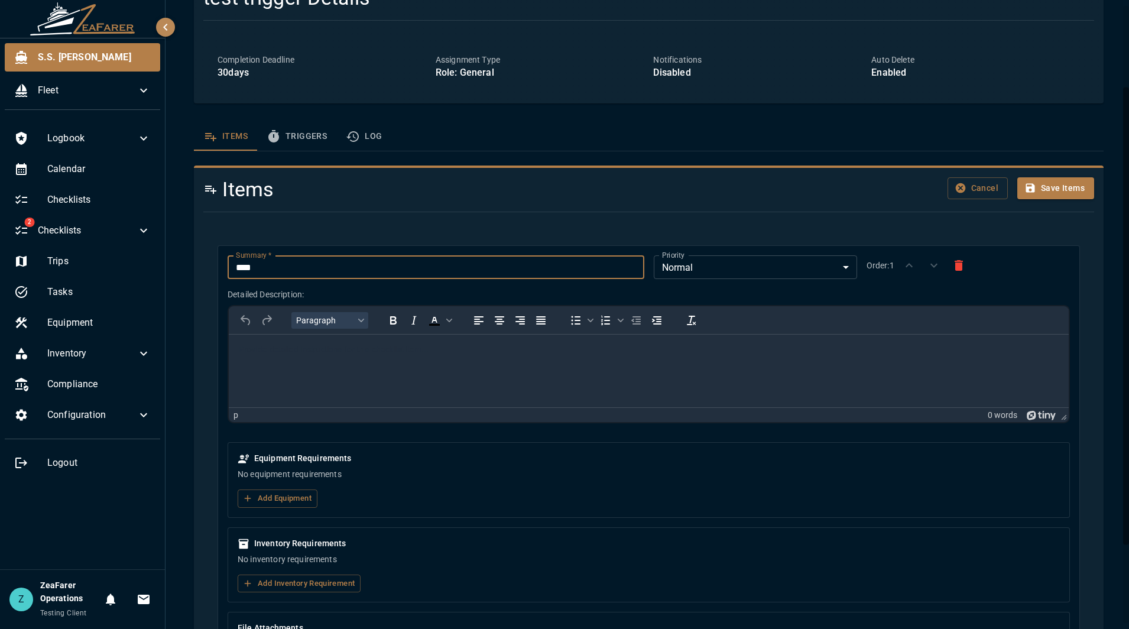
scroll to position [118, 0]
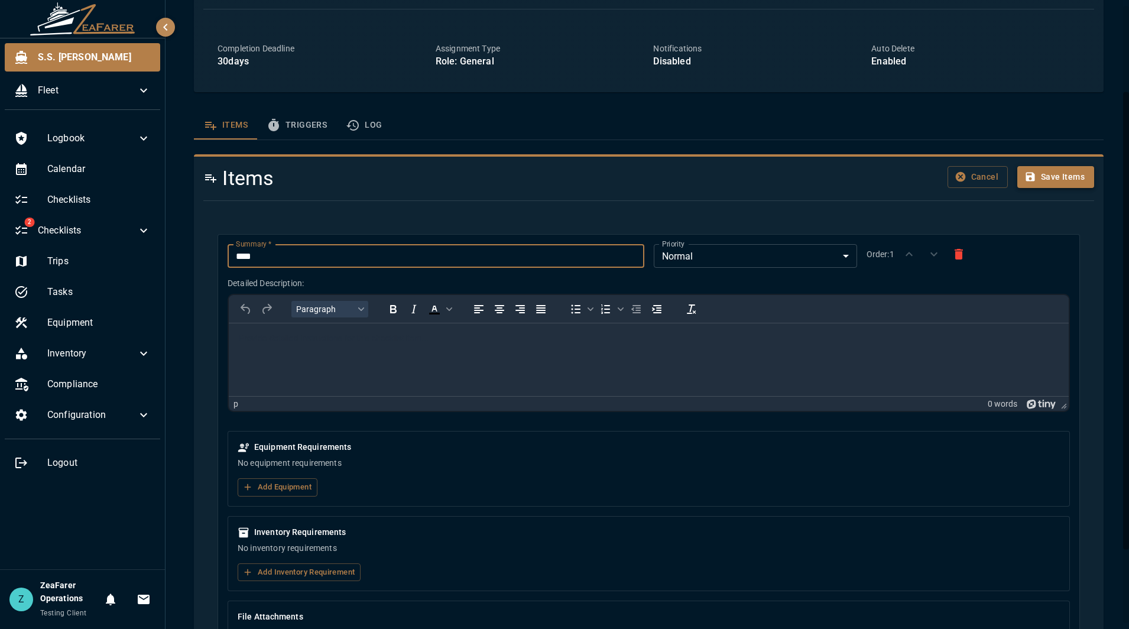
type input "****"
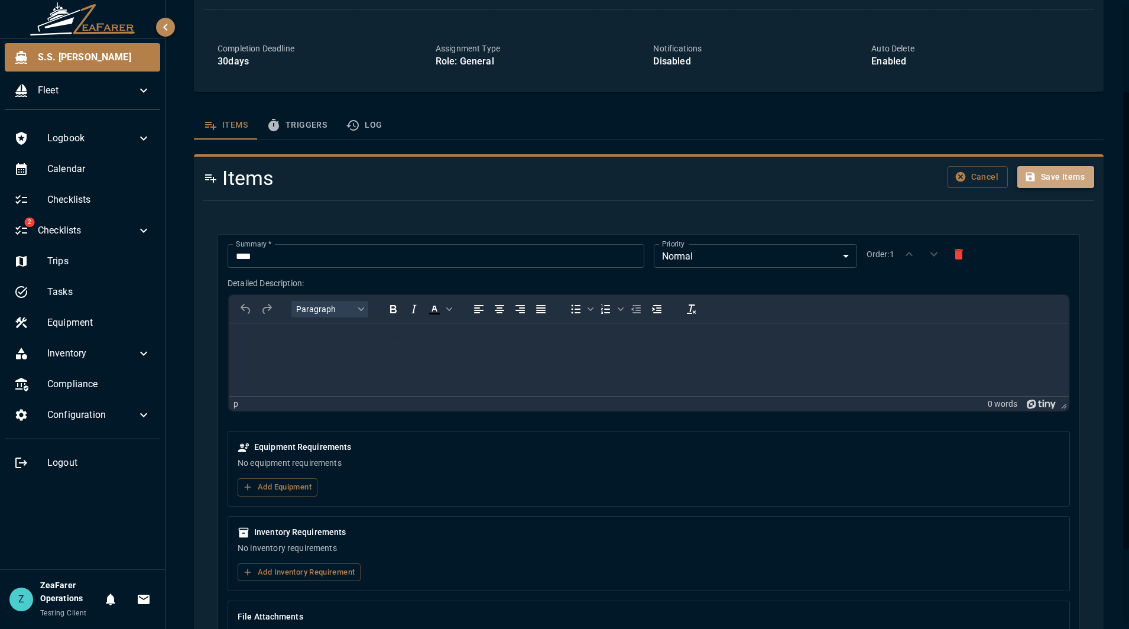
click at [1054, 177] on button "Save Items" at bounding box center [1055, 177] width 77 height 22
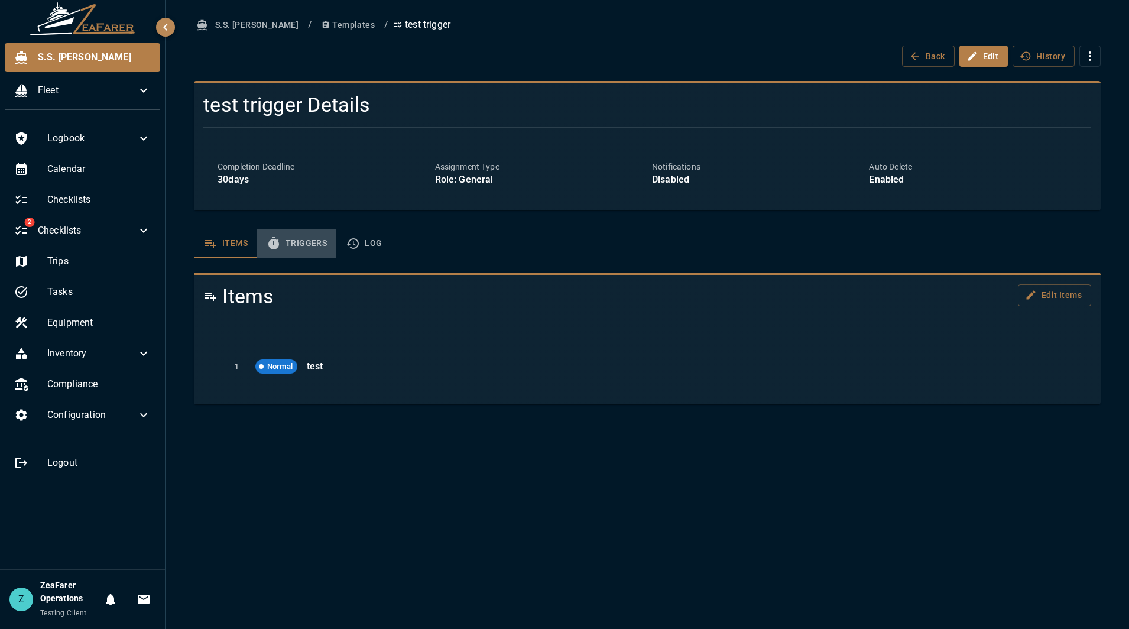
click at [291, 234] on button "Triggers" at bounding box center [296, 243] width 79 height 28
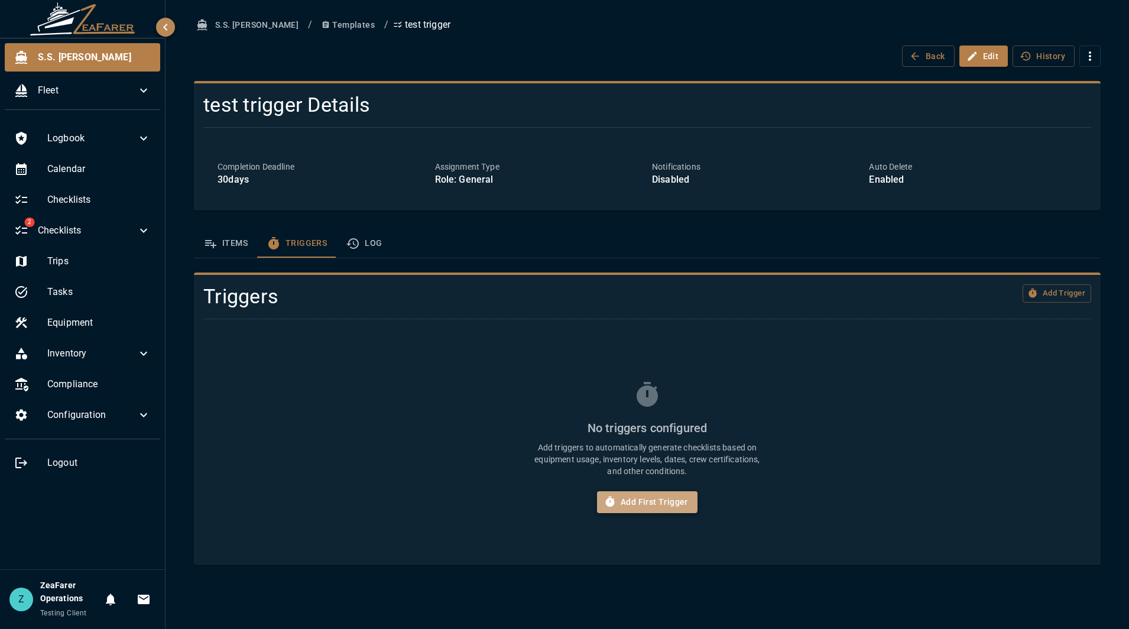
click at [645, 495] on button "Add First Trigger" at bounding box center [647, 502] width 100 height 22
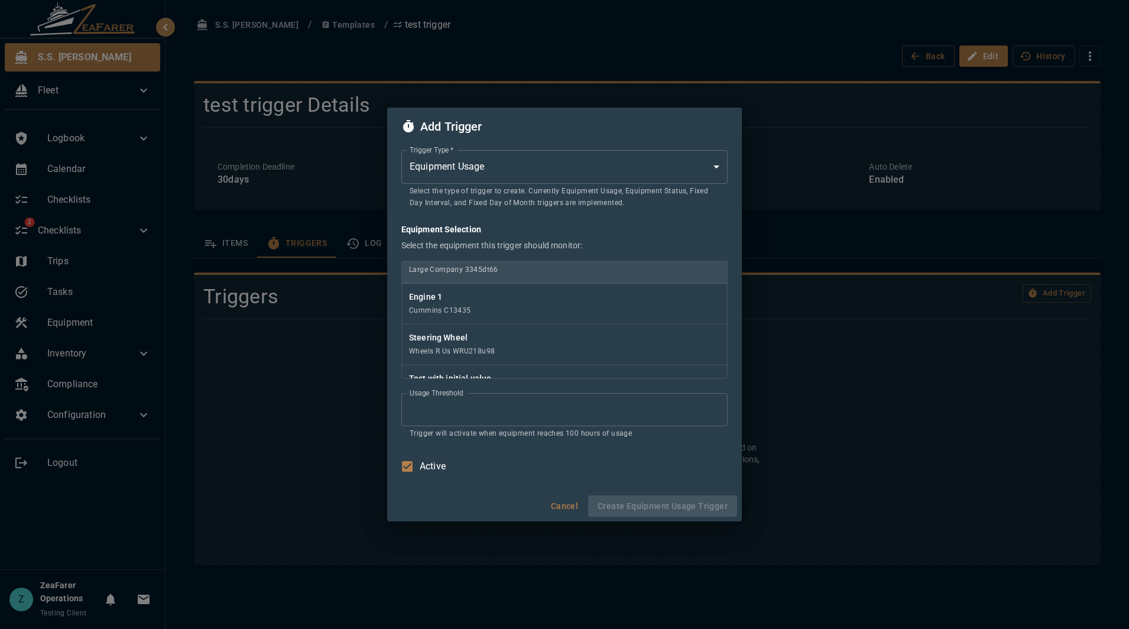
scroll to position [118, 0]
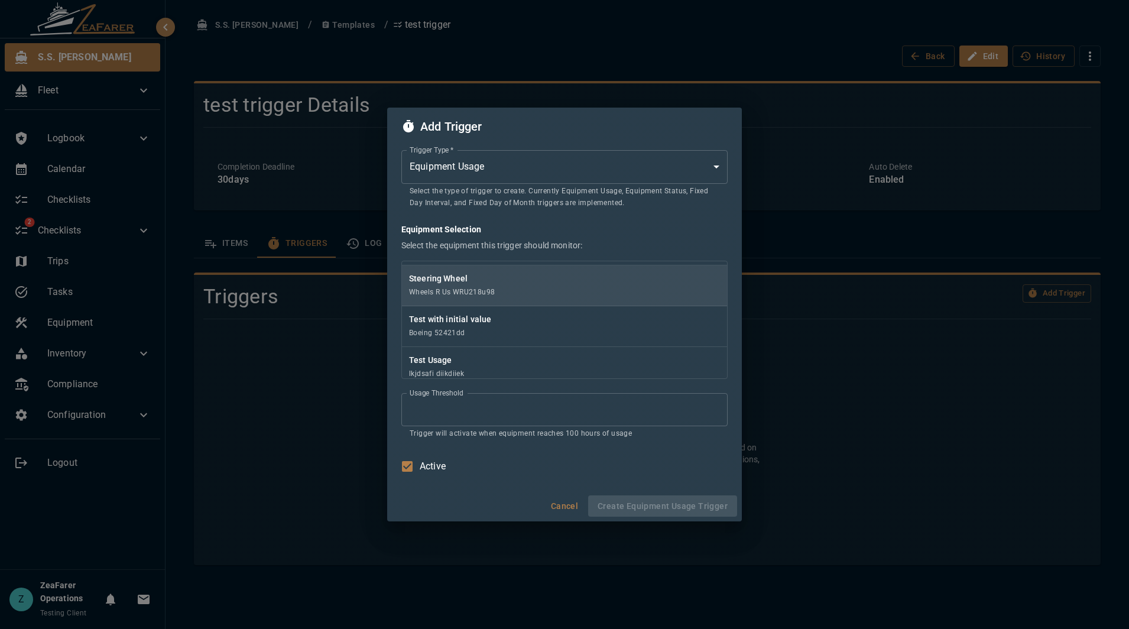
click at [541, 286] on div "Steering Wheel Wheels R Us WRU218u98" at bounding box center [564, 285] width 325 height 41
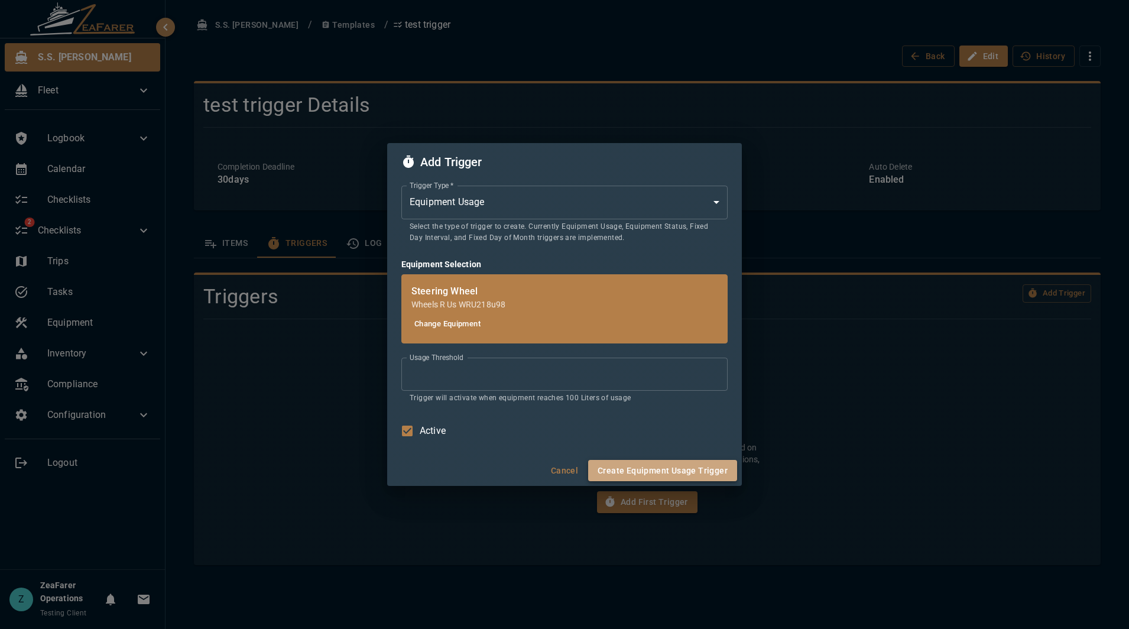
click at [665, 467] on button "Create Equipment Usage Trigger" at bounding box center [662, 471] width 149 height 22
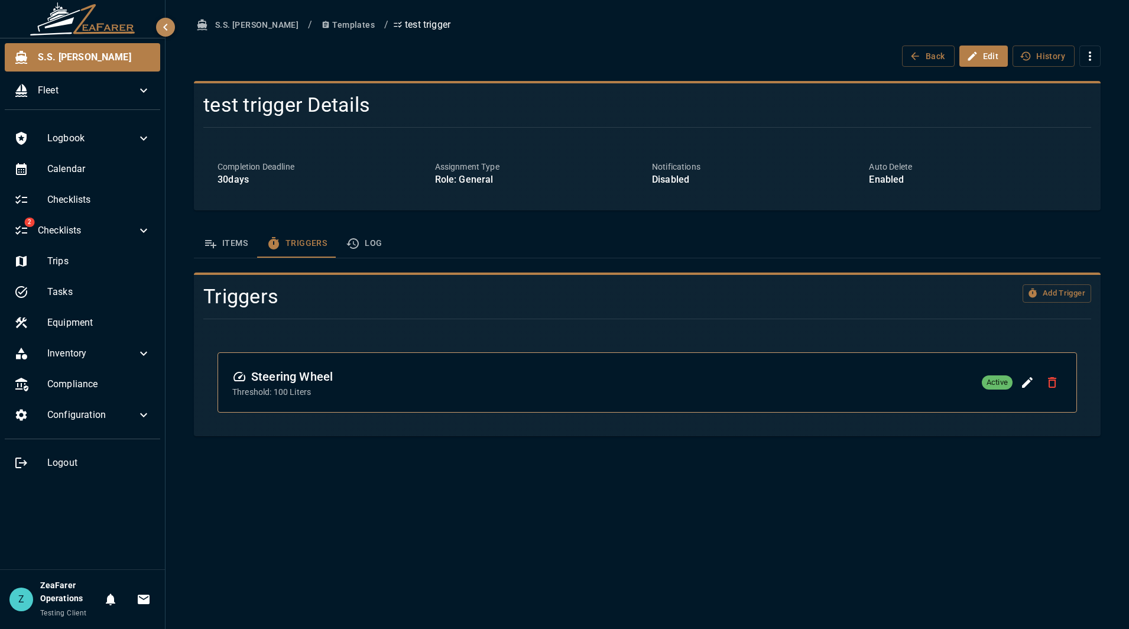
click at [363, 236] on button "Log" at bounding box center [363, 243] width 55 height 28
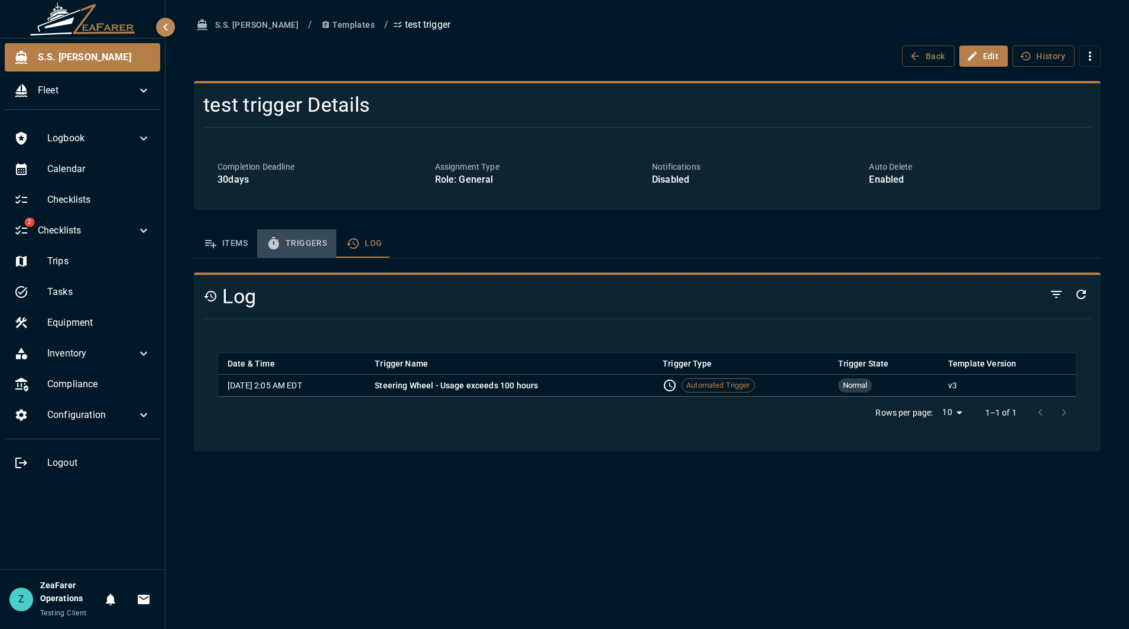
click at [335, 255] on button "Triggers" at bounding box center [296, 243] width 79 height 28
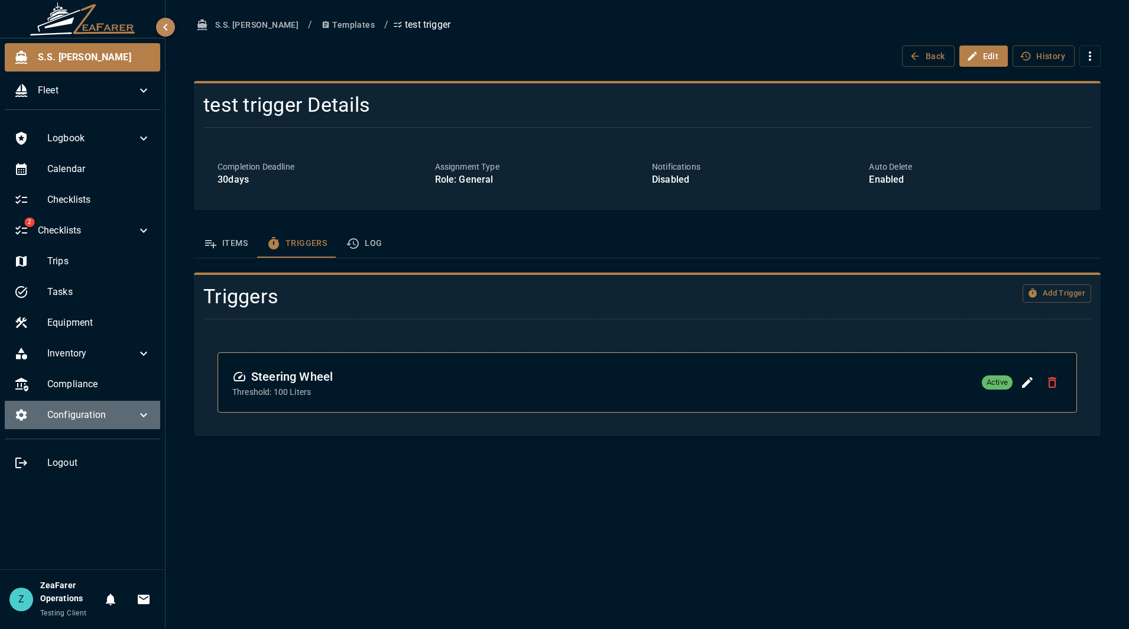
click at [135, 417] on span "Configuration" at bounding box center [91, 415] width 89 height 14
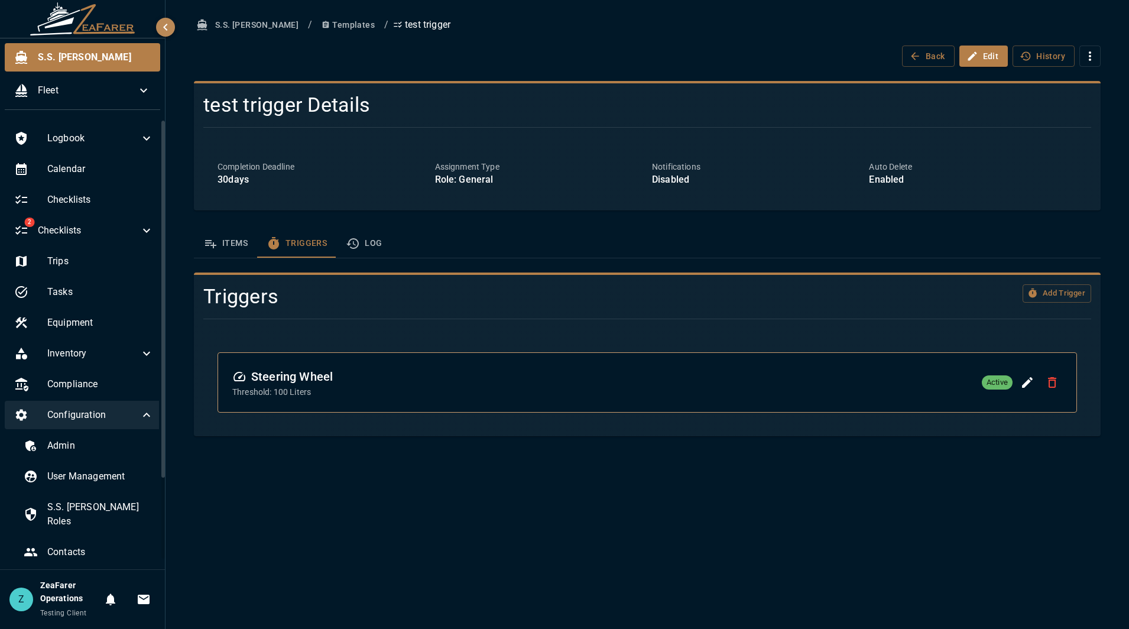
click at [143, 417] on icon at bounding box center [146, 415] width 7 height 4
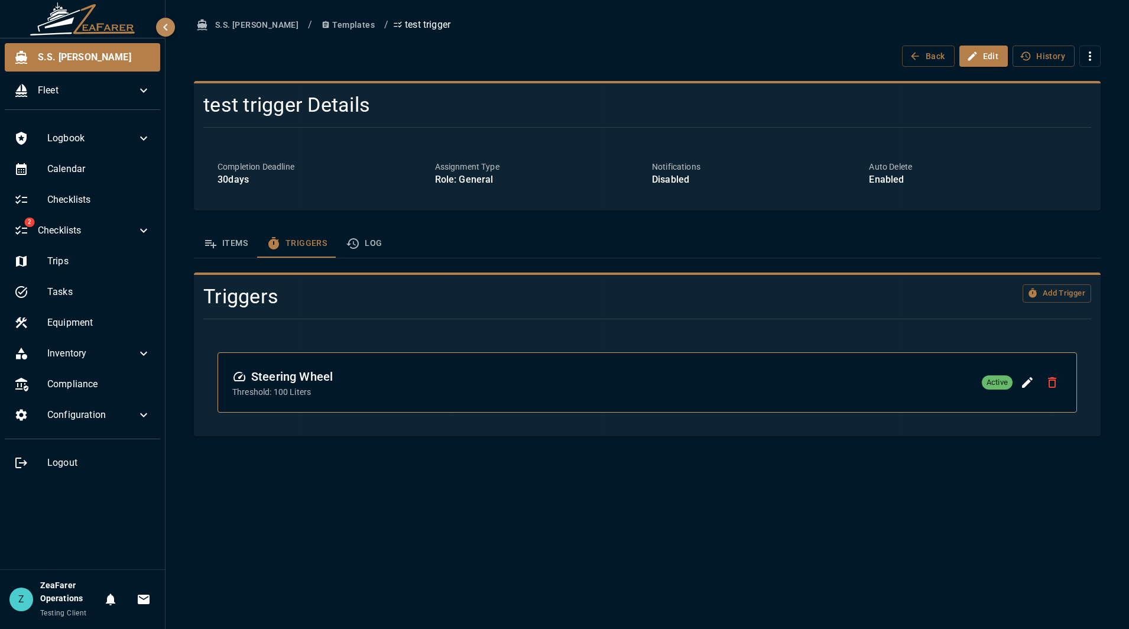
click at [551, 69] on div "S.S. Anne / Templates / test trigger Back Edit History test trigger Details Com…" at bounding box center [647, 225] width 935 height 422
click at [89, 180] on div "Calendar" at bounding box center [82, 169] width 155 height 28
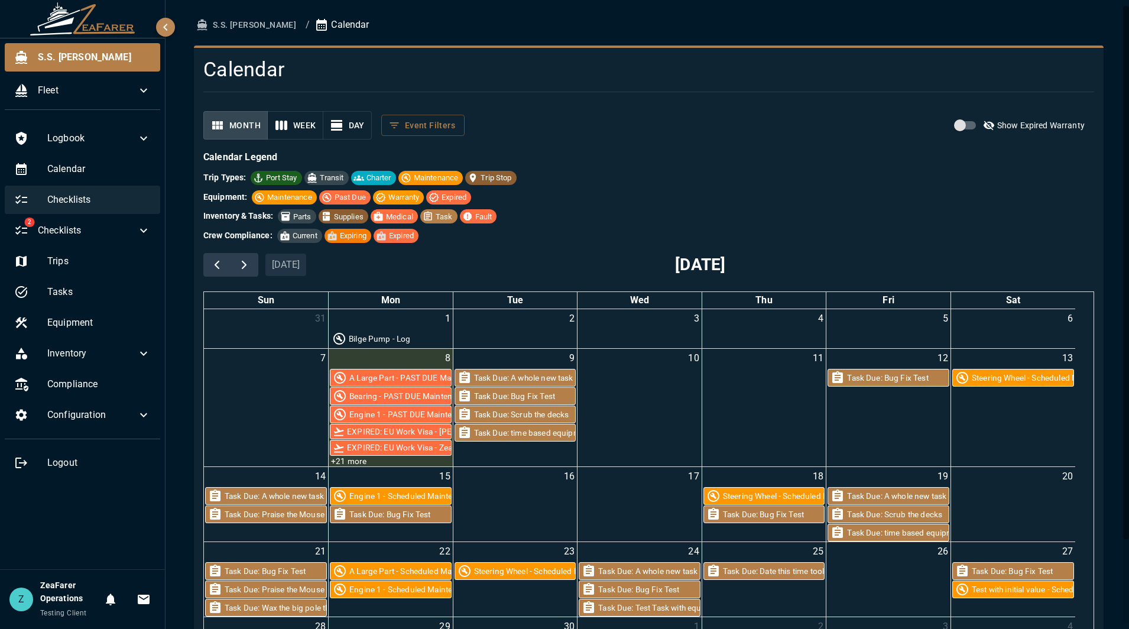
click at [82, 204] on span "Checklists" at bounding box center [98, 200] width 103 height 14
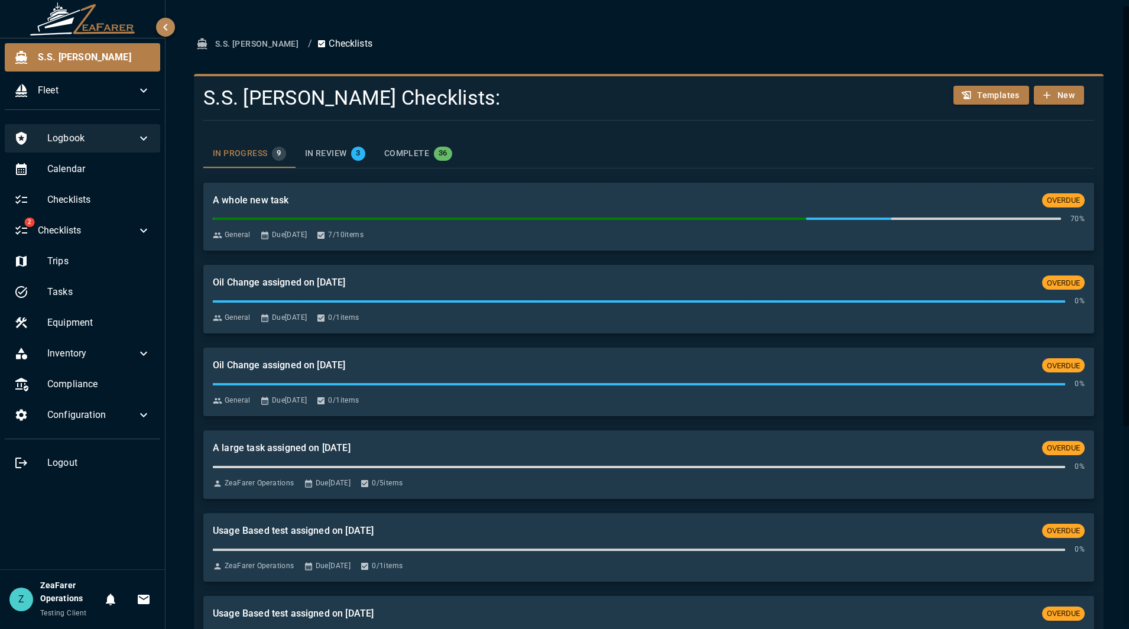
click at [105, 137] on span "Logbook" at bounding box center [91, 138] width 89 height 14
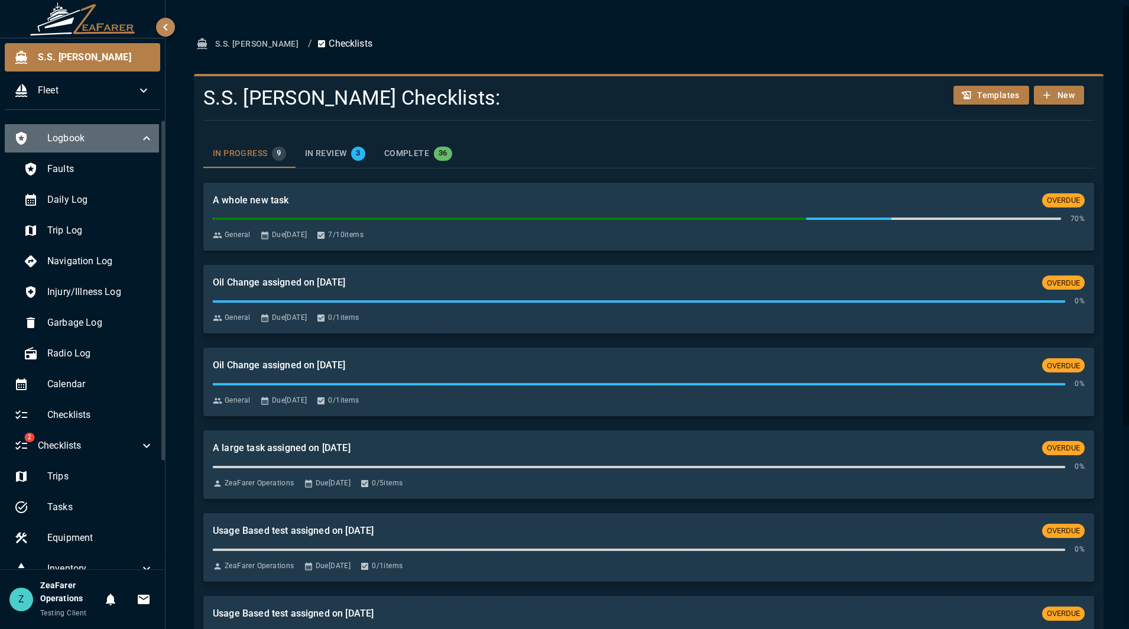
click at [105, 137] on span "Logbook" at bounding box center [93, 138] width 92 height 14
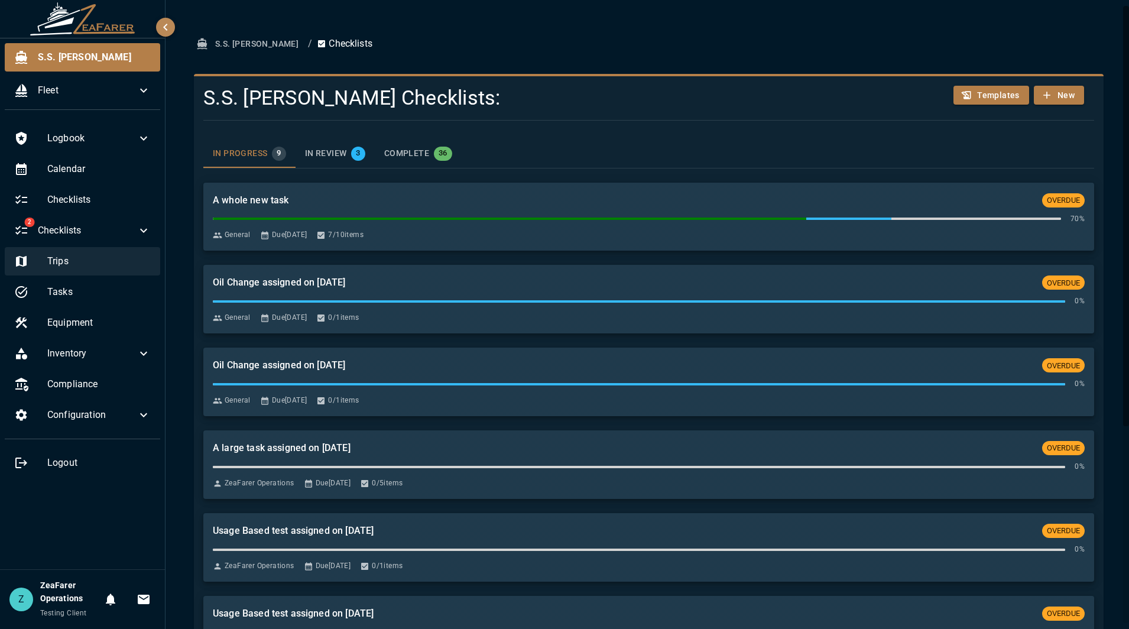
click at [109, 262] on span "Trips" at bounding box center [98, 261] width 103 height 14
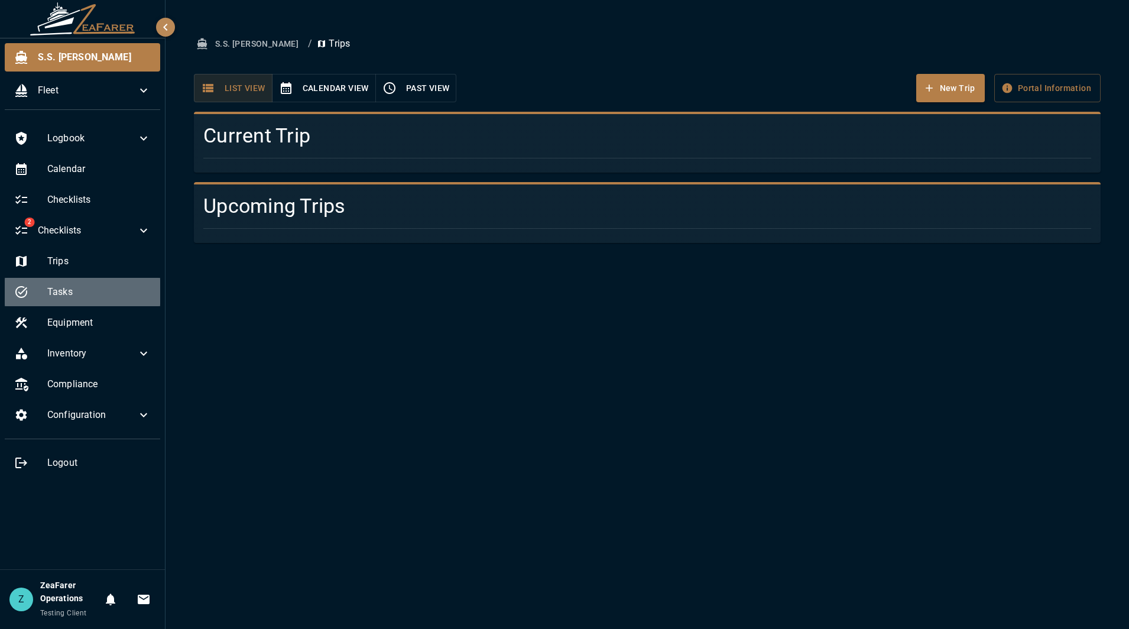
click at [103, 295] on span "Tasks" at bounding box center [98, 292] width 103 height 14
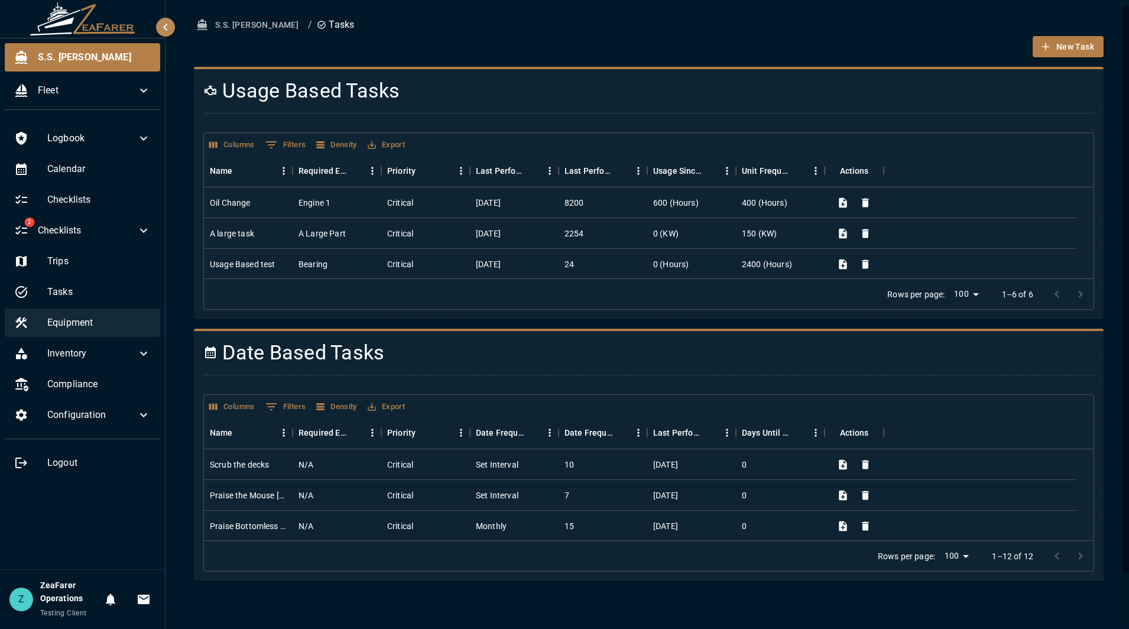
click at [74, 317] on span "Equipment" at bounding box center [98, 323] width 103 height 14
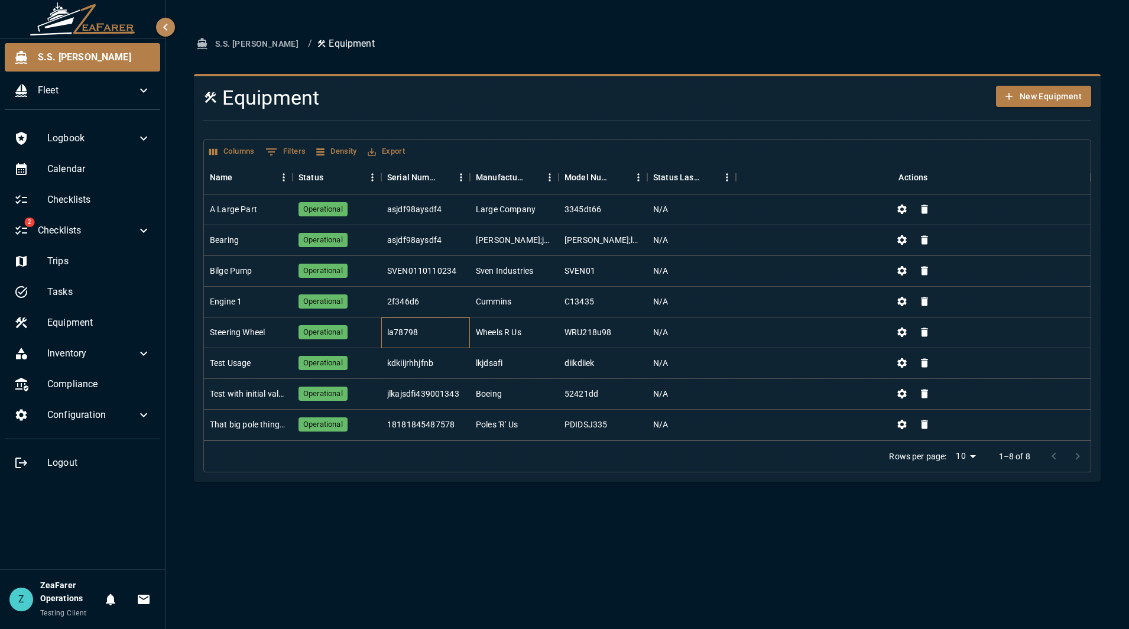
click at [400, 331] on div "la78798" at bounding box center [402, 332] width 31 height 12
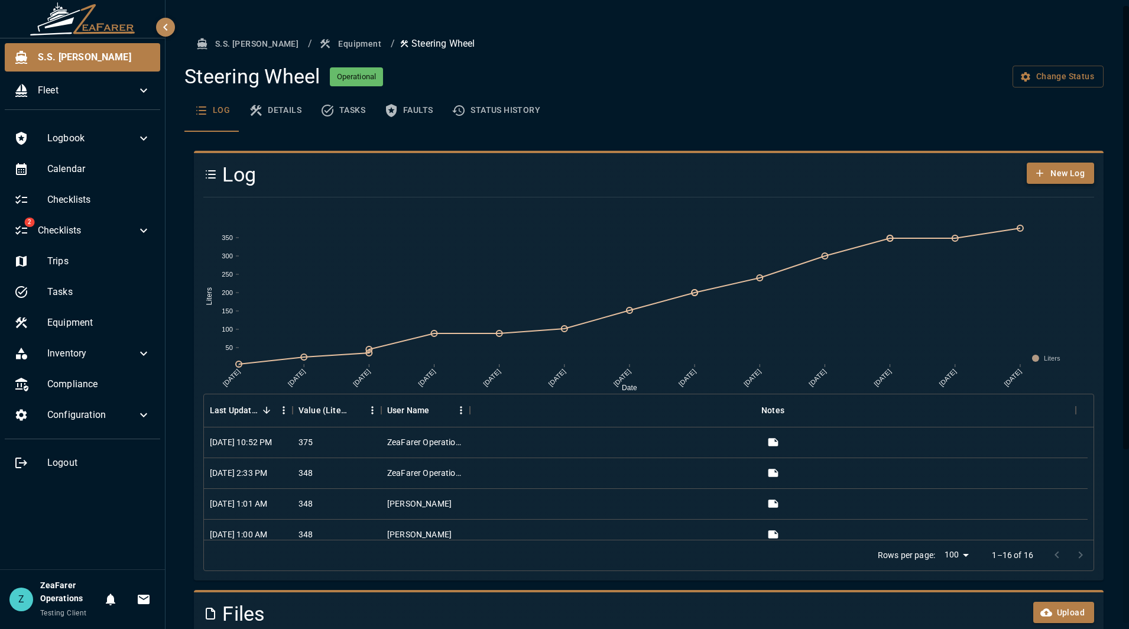
click at [1053, 167] on button "New Log" at bounding box center [1060, 174] width 67 height 22
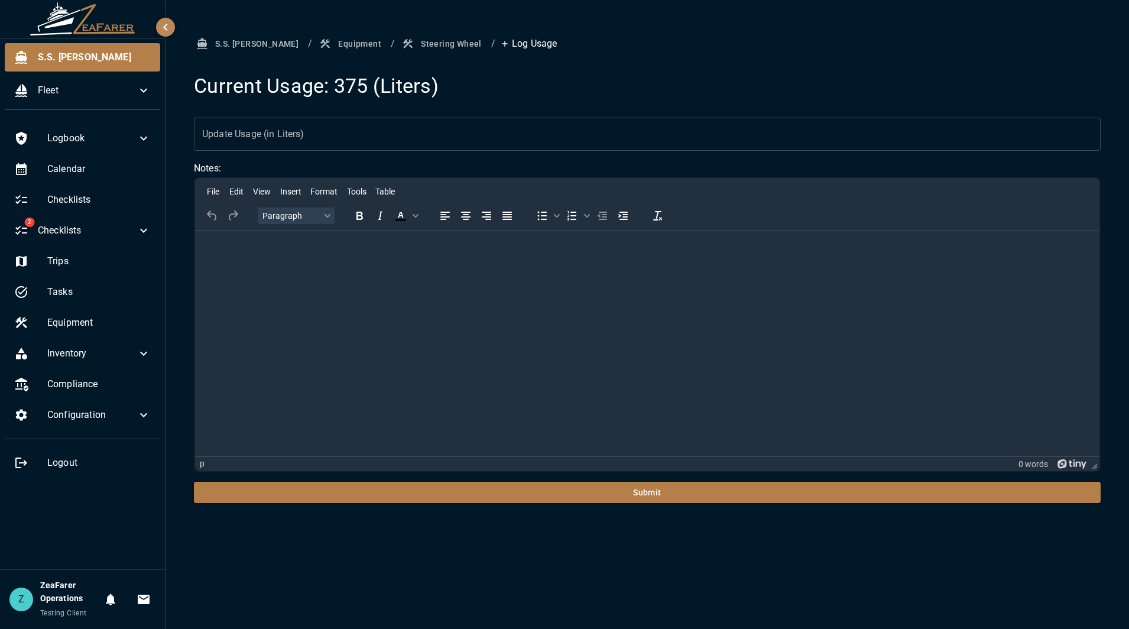
click at [287, 135] on input "Update Usage (in Liters)" at bounding box center [647, 134] width 907 height 33
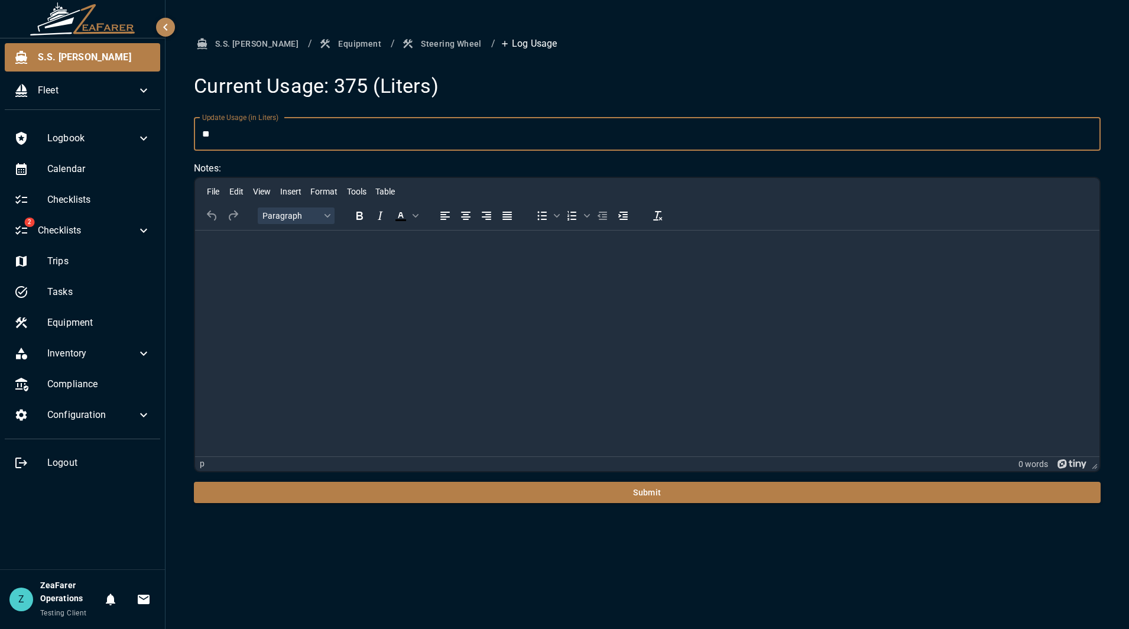
type input "*"
type input "***"
click at [587, 508] on div "S.S. Anne / Equipment / Steering Wheel / Log Usage Current Usage: 375 (Liters) …" at bounding box center [646, 314] width 963 height 629
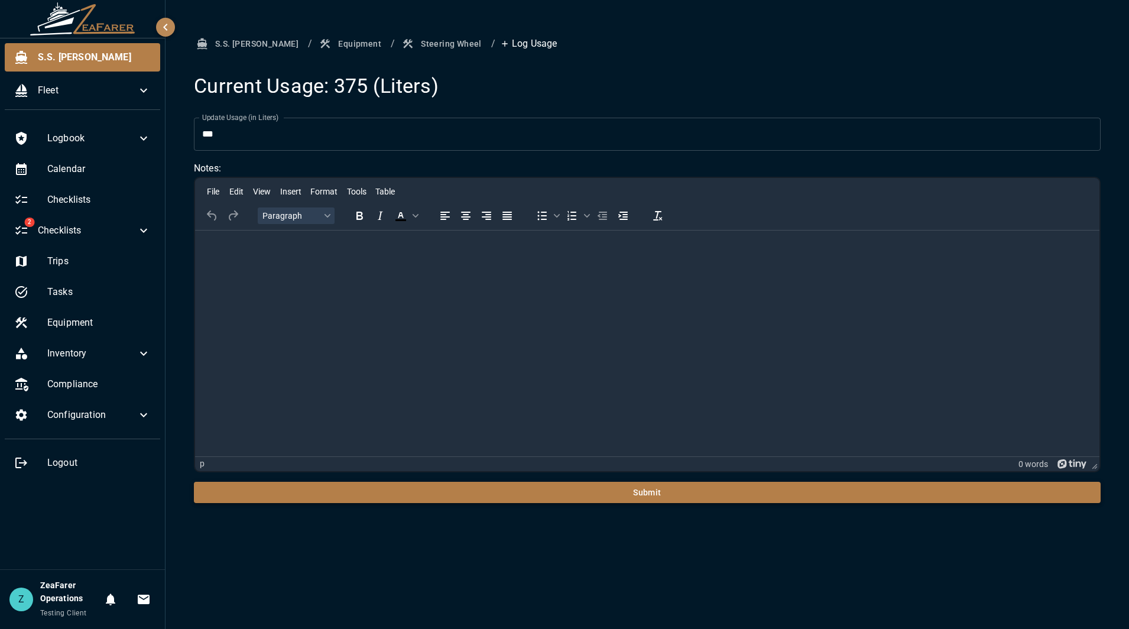
click at [586, 488] on button "Submit" at bounding box center [647, 493] width 907 height 22
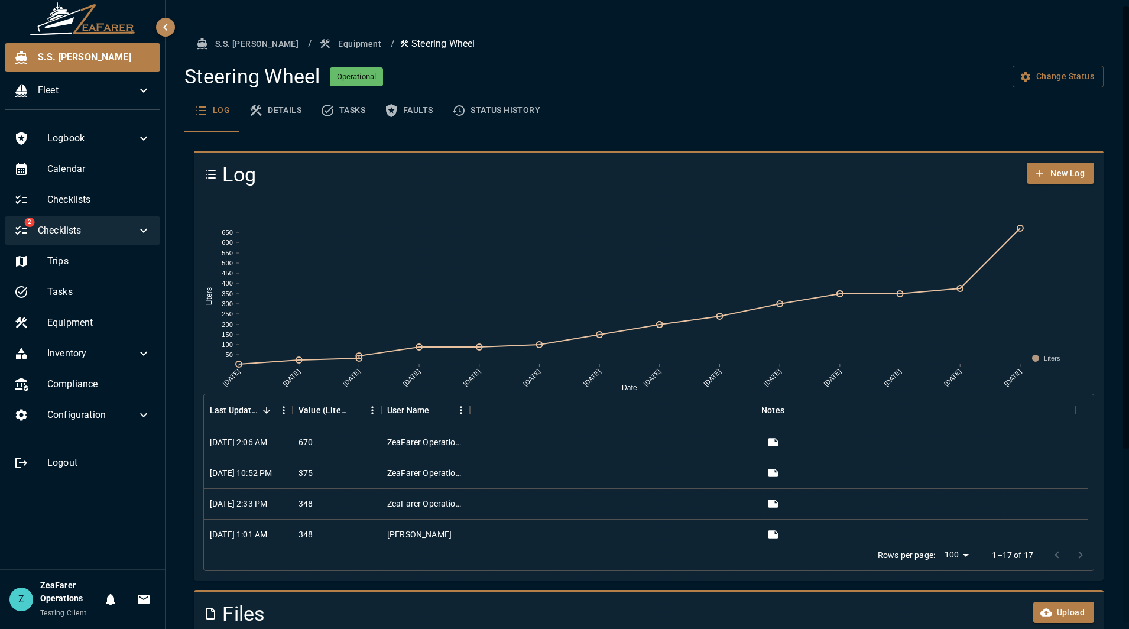
click at [149, 235] on icon at bounding box center [144, 230] width 14 height 14
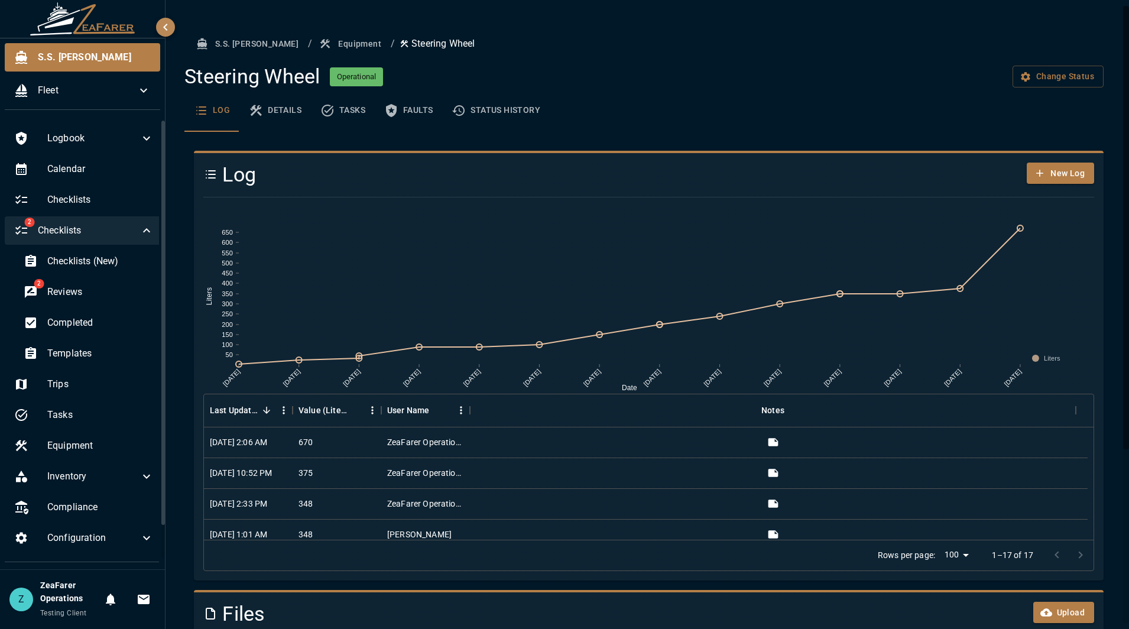
click at [149, 235] on div "2 Checklists" at bounding box center [84, 230] width 158 height 28
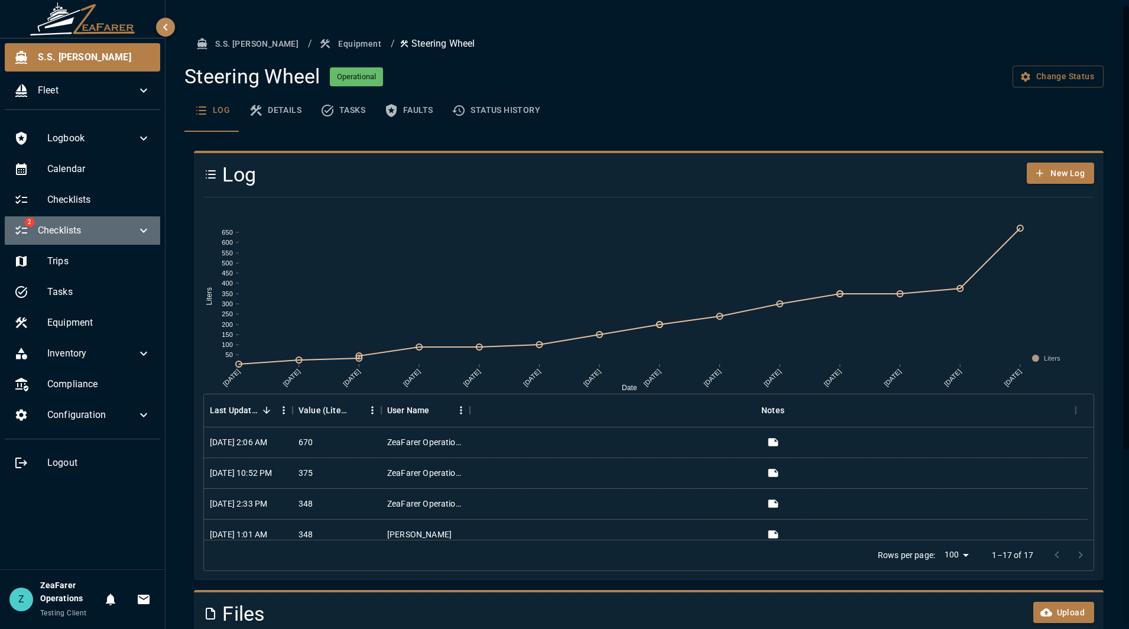
click at [154, 232] on div "2 Checklists" at bounding box center [82, 230] width 155 height 28
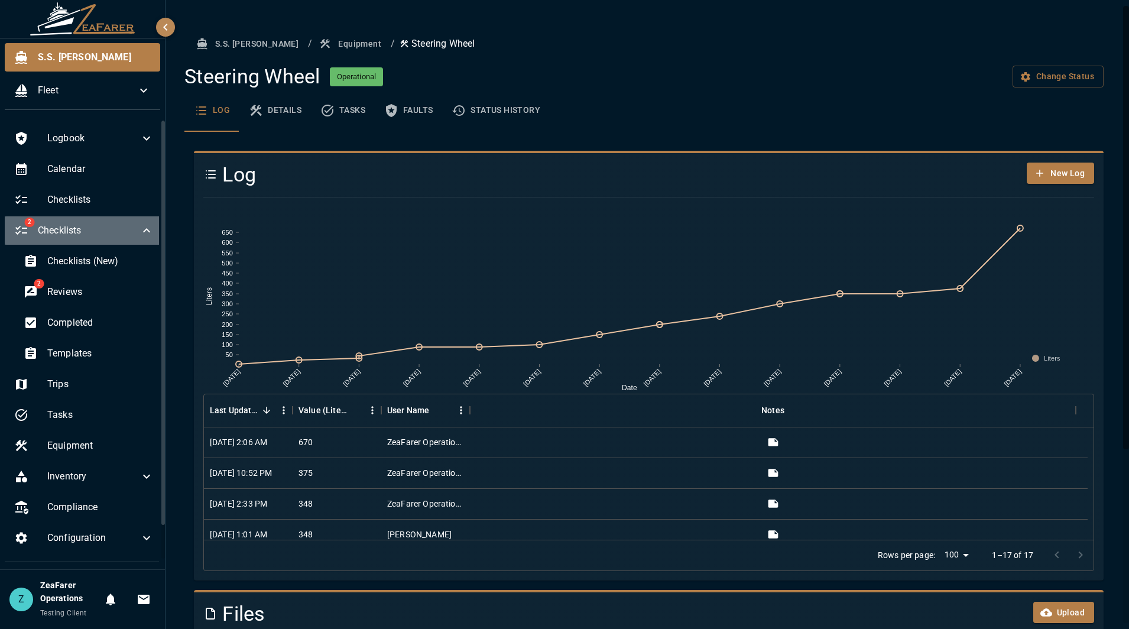
click at [154, 232] on div "2 Checklists" at bounding box center [84, 230] width 158 height 28
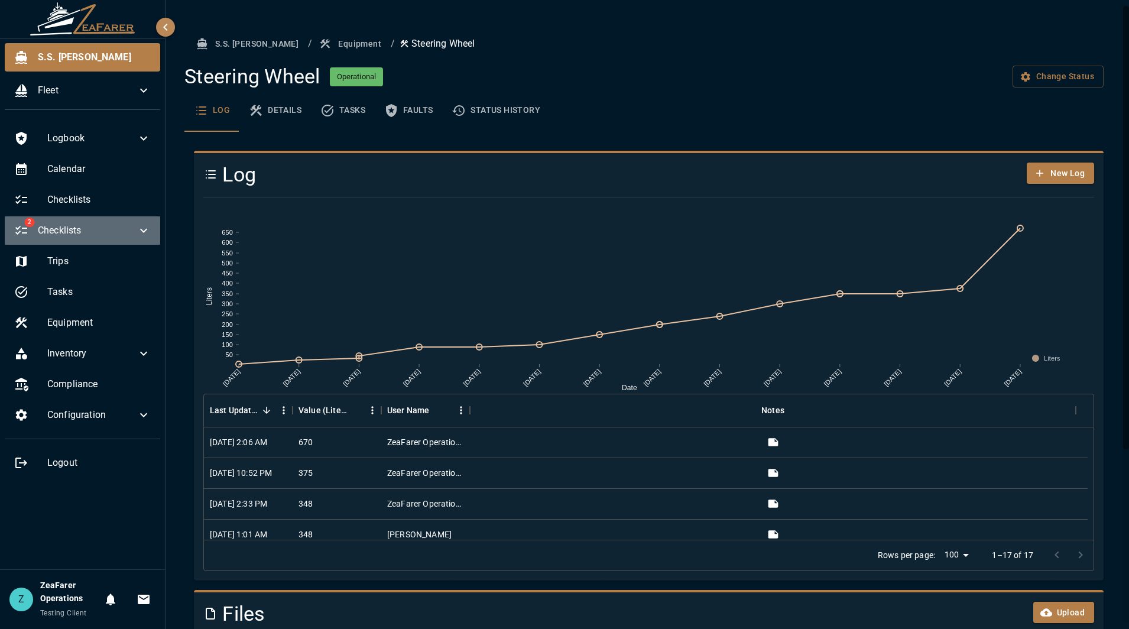
click at [108, 226] on span "Checklists" at bounding box center [87, 230] width 99 height 14
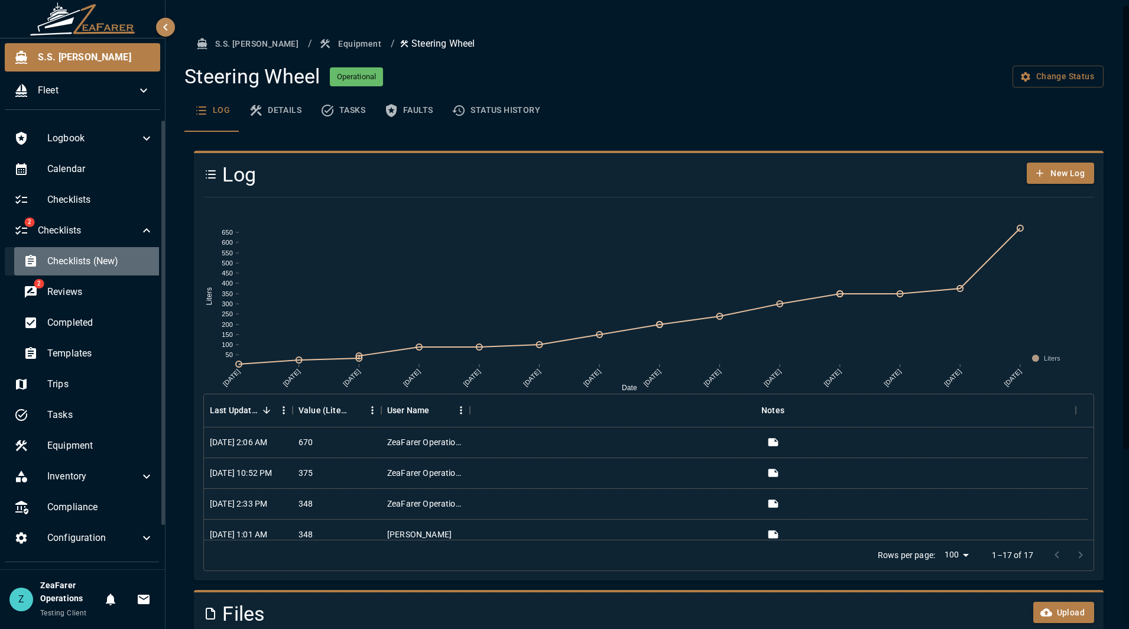
click at [107, 262] on span "Checklists (New)" at bounding box center [100, 261] width 106 height 14
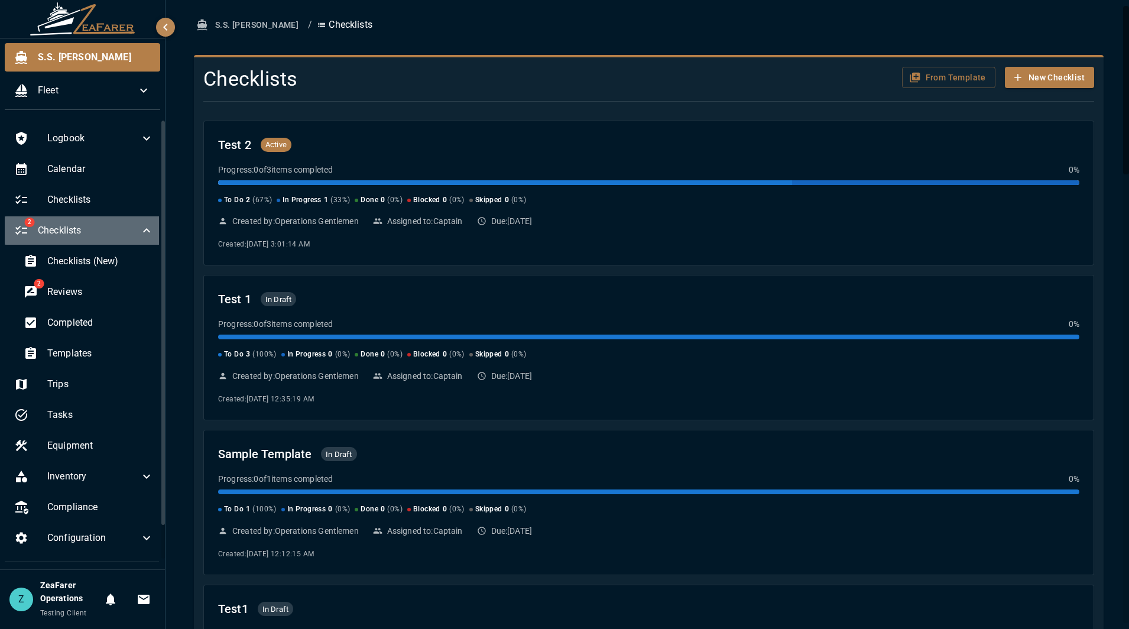
click at [119, 228] on span "Checklists" at bounding box center [89, 230] width 102 height 14
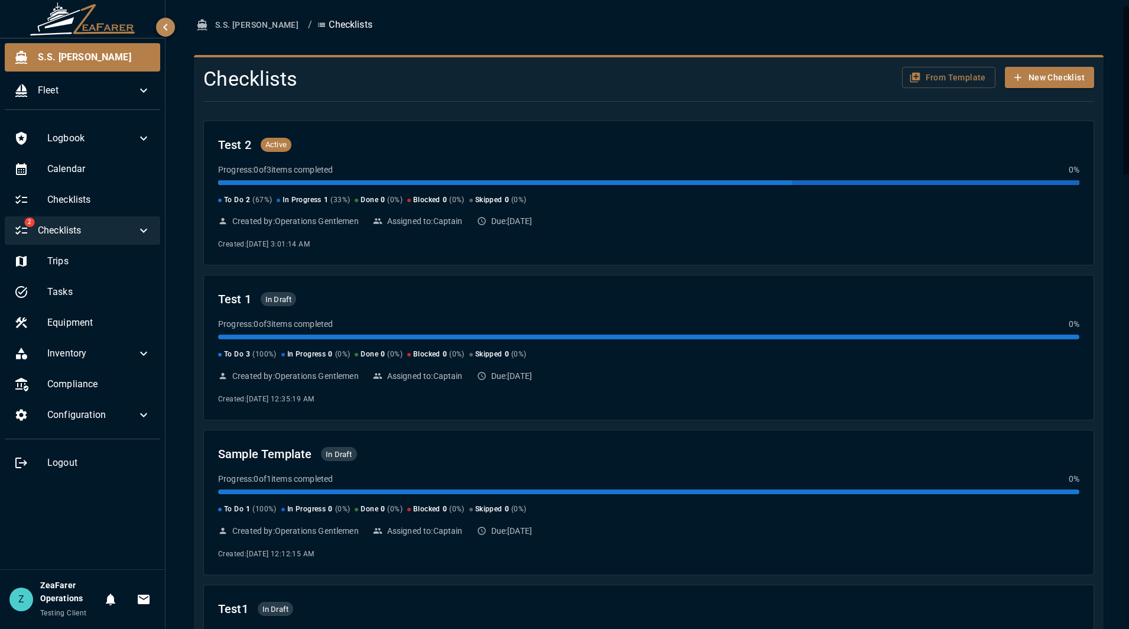
click at [90, 235] on span "Checklists" at bounding box center [87, 230] width 99 height 14
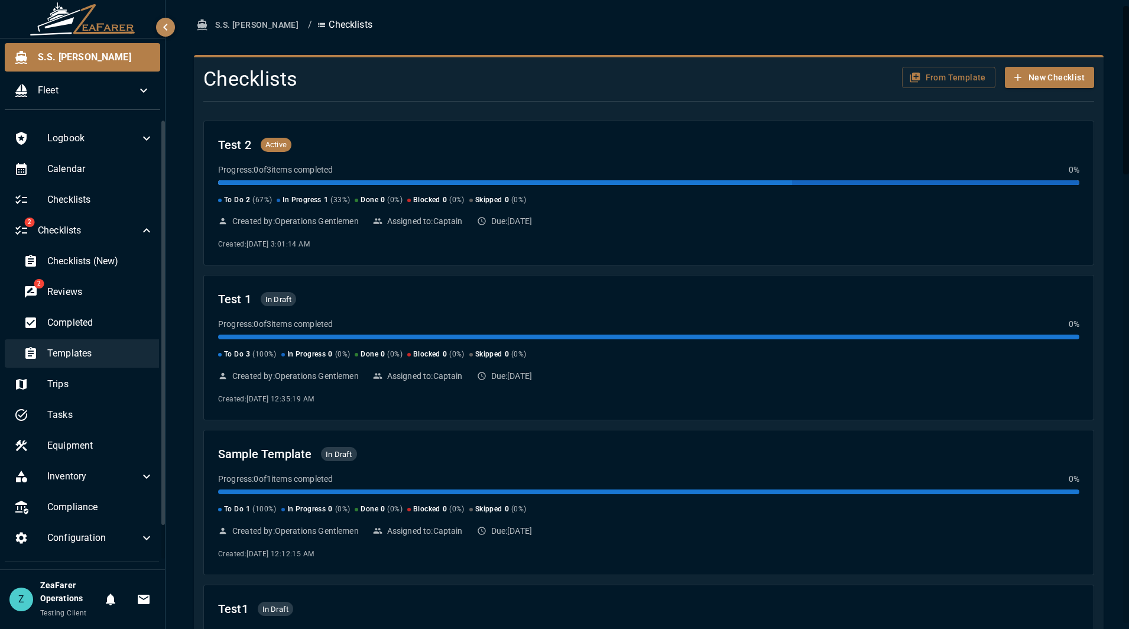
click at [79, 363] on div "Templates" at bounding box center [88, 353] width 149 height 28
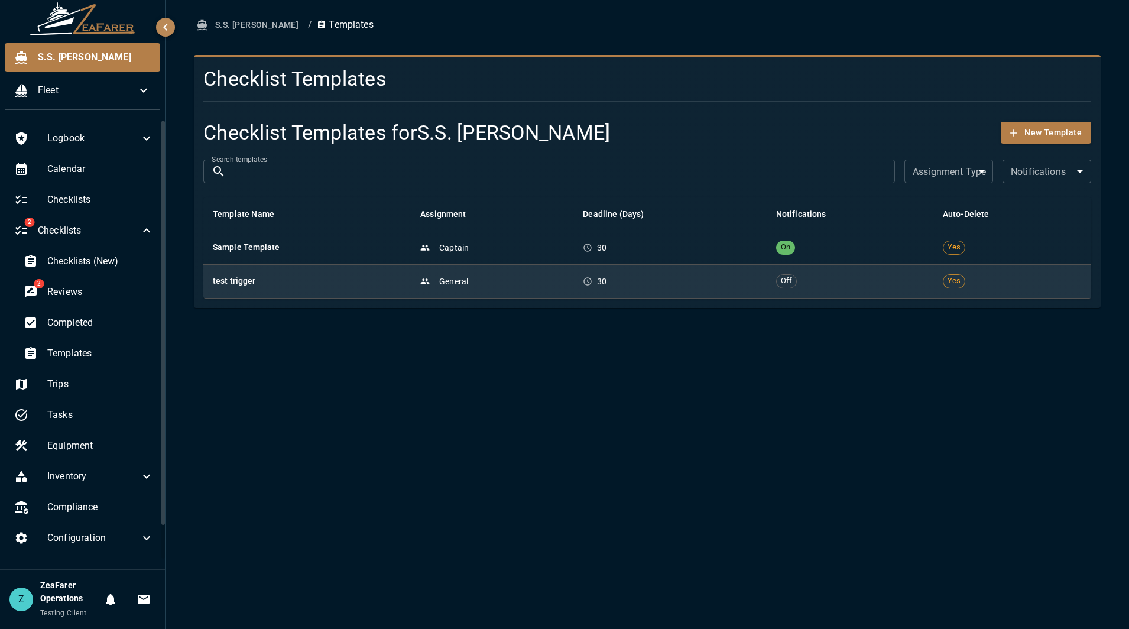
click at [357, 282] on h6 "test trigger" at bounding box center [307, 281] width 189 height 13
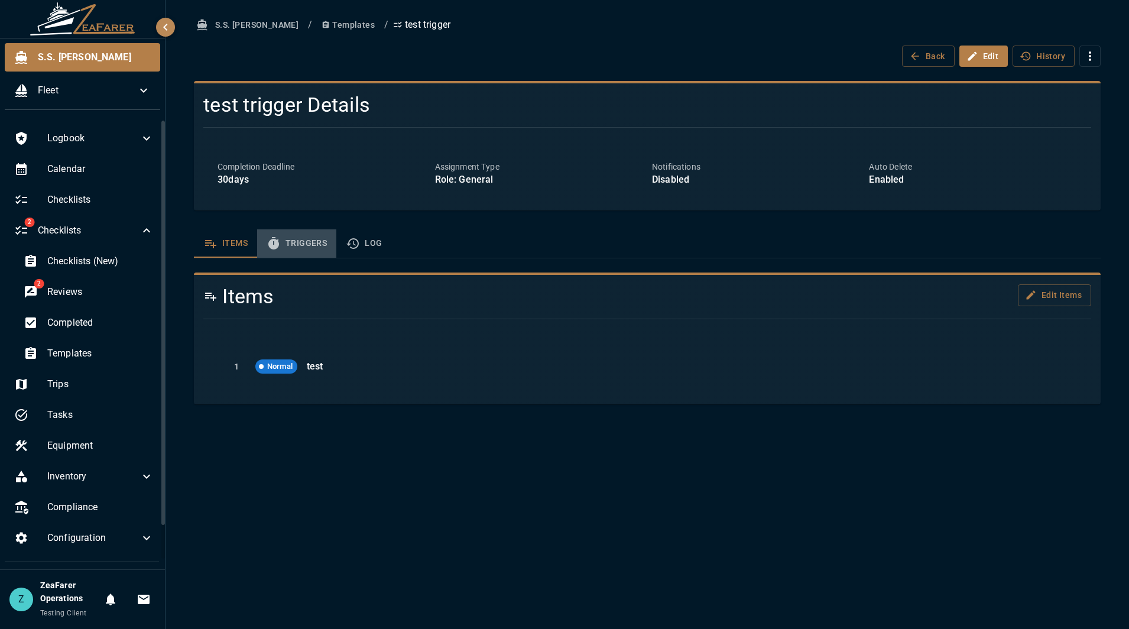
click at [310, 247] on button "Triggers" at bounding box center [296, 243] width 79 height 28
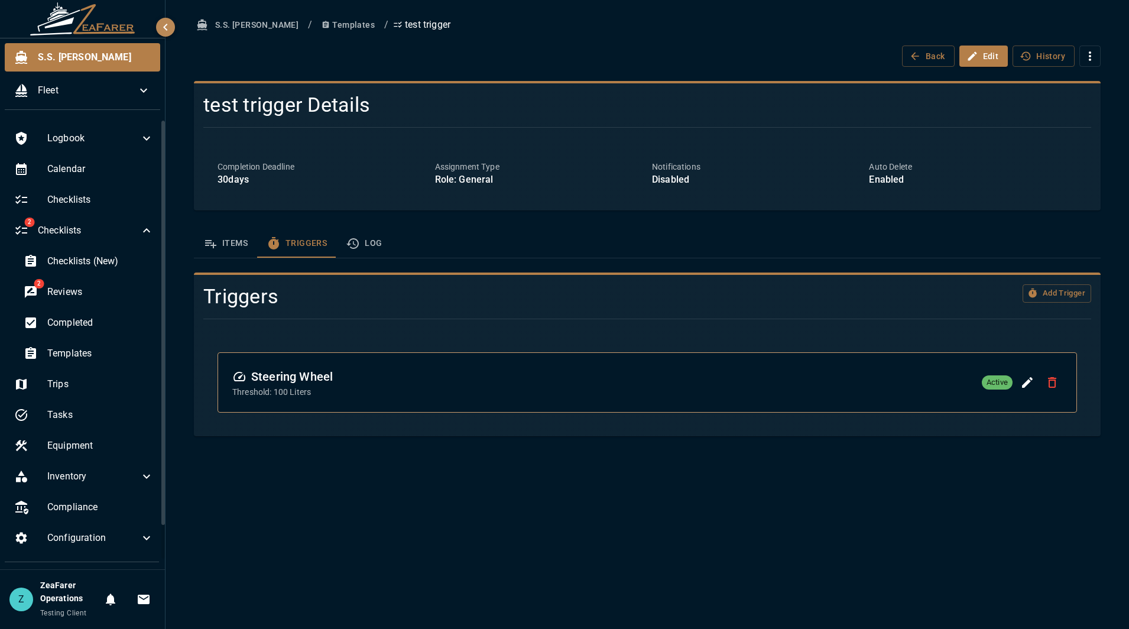
click at [431, 387] on div "Steering Wheel Threshold: 100 Liters Active" at bounding box center [647, 382] width 830 height 31
click at [1020, 384] on icon "Edit Trigger" at bounding box center [1027, 382] width 14 height 14
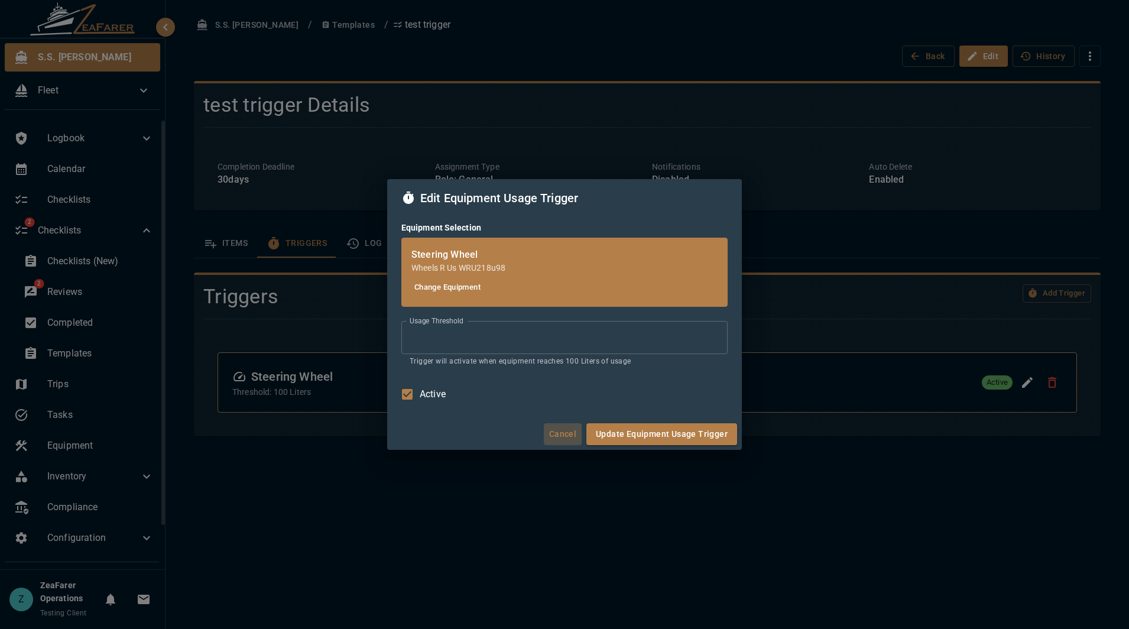
click at [560, 428] on button "Cancel" at bounding box center [563, 434] width 38 height 22
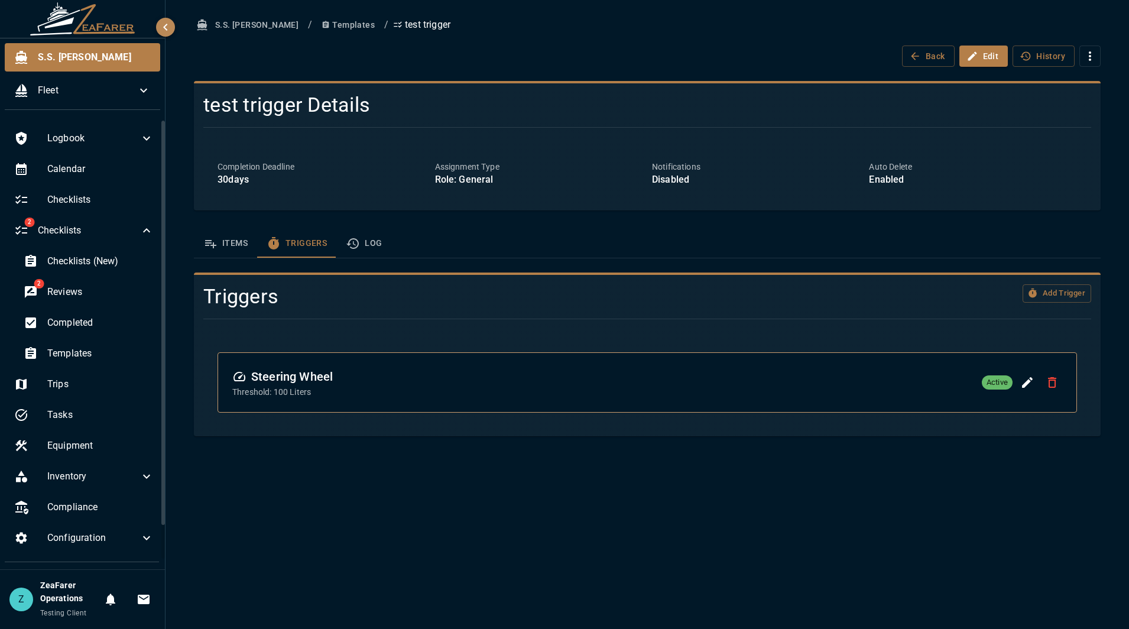
click at [471, 479] on div "S.S. Anne / Templates / test trigger Back Edit History test trigger Details Com…" at bounding box center [646, 314] width 963 height 629
click at [231, 249] on button "Items" at bounding box center [225, 243] width 63 height 28
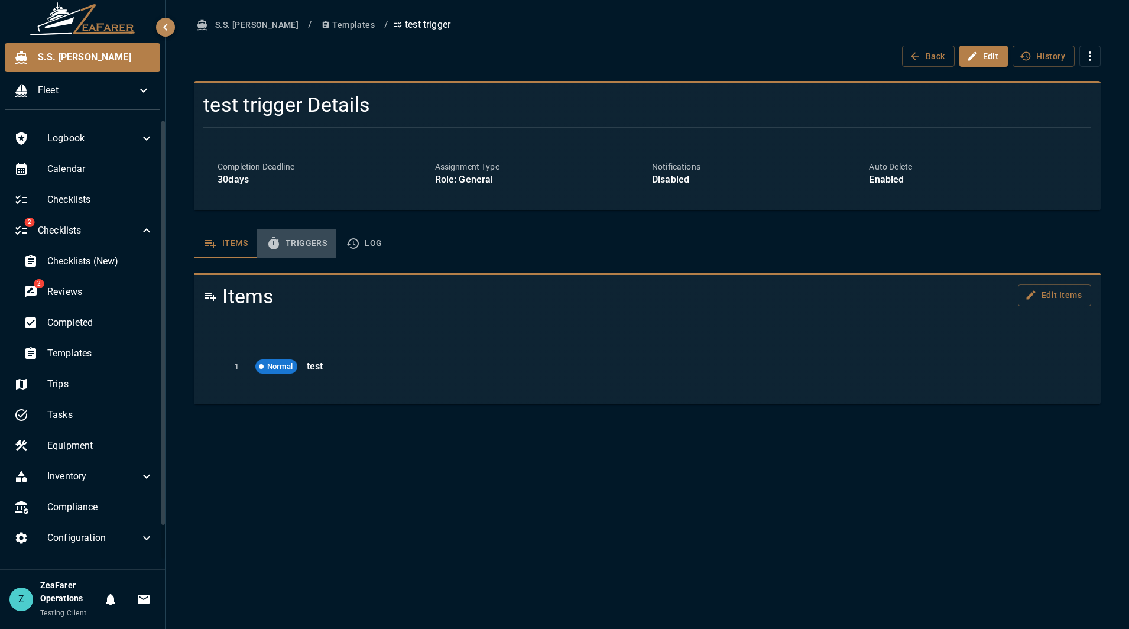
click at [294, 244] on button "Triggers" at bounding box center [296, 243] width 79 height 28
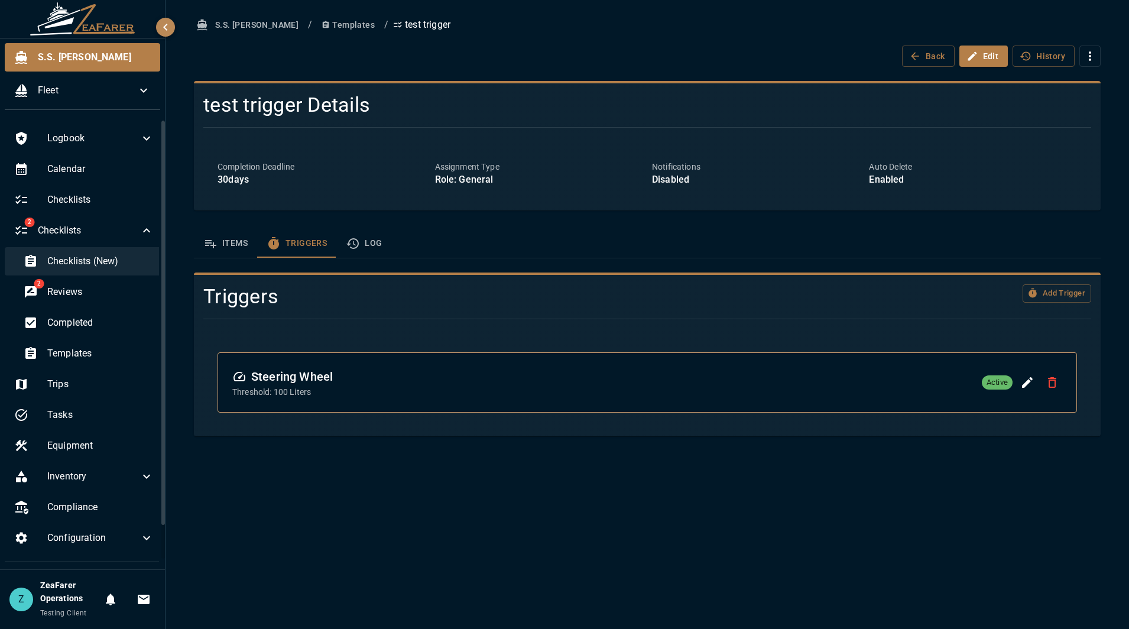
click at [98, 264] on span "Checklists (New)" at bounding box center [100, 261] width 106 height 14
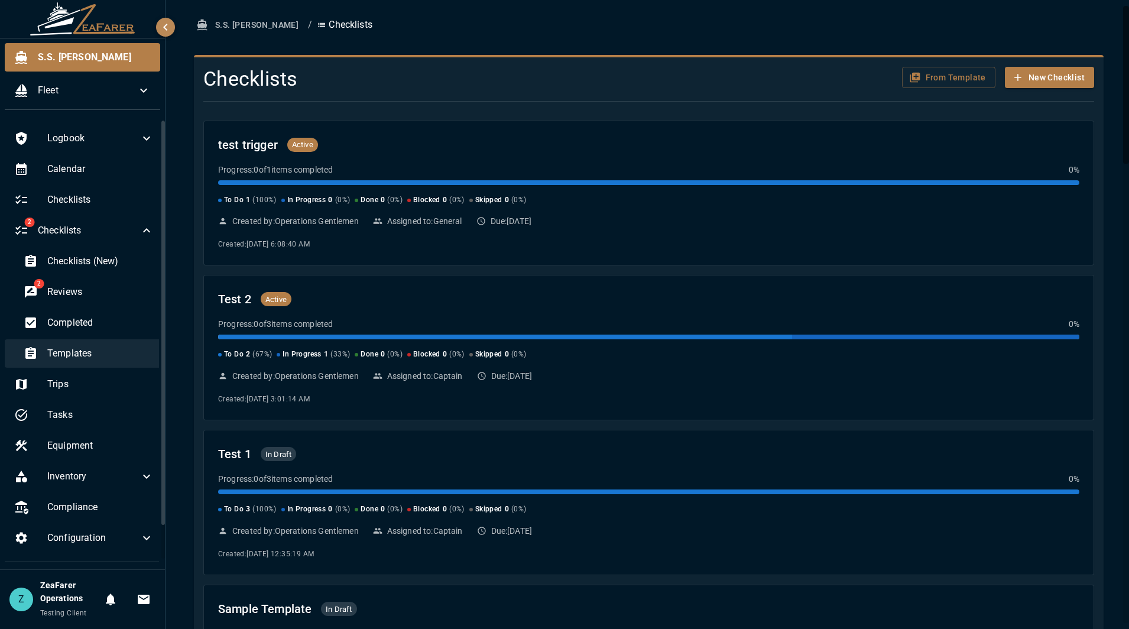
drag, startPoint x: 94, startPoint y: 345, endPoint x: 112, endPoint y: 341, distance: 18.8
click at [93, 345] on div "Templates" at bounding box center [88, 353] width 149 height 28
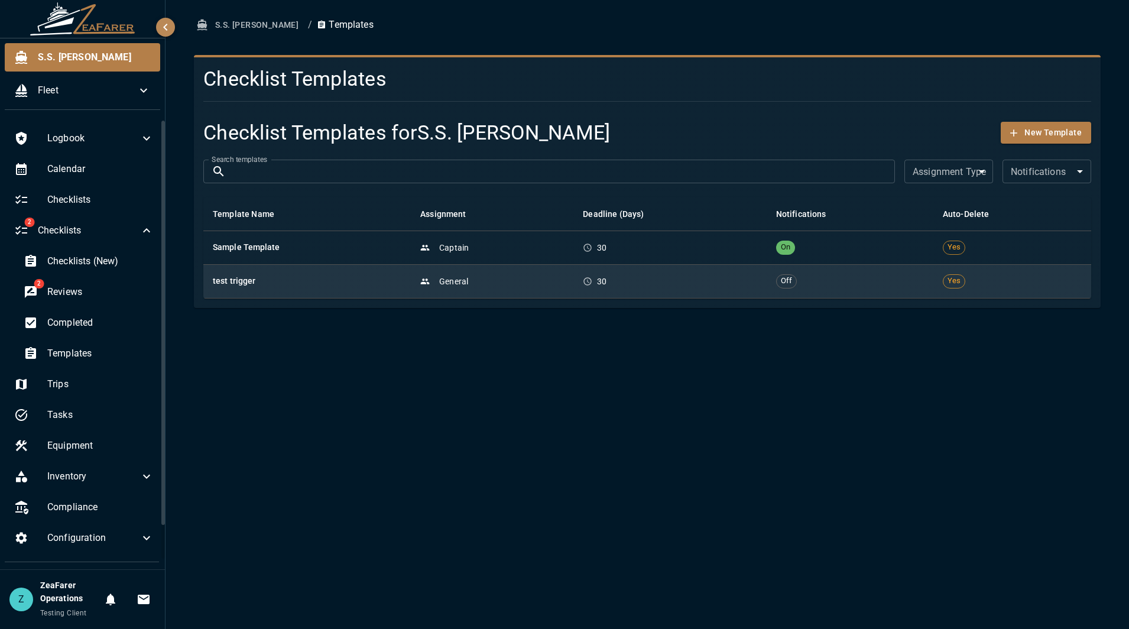
click at [598, 293] on td "30" at bounding box center [669, 281] width 193 height 34
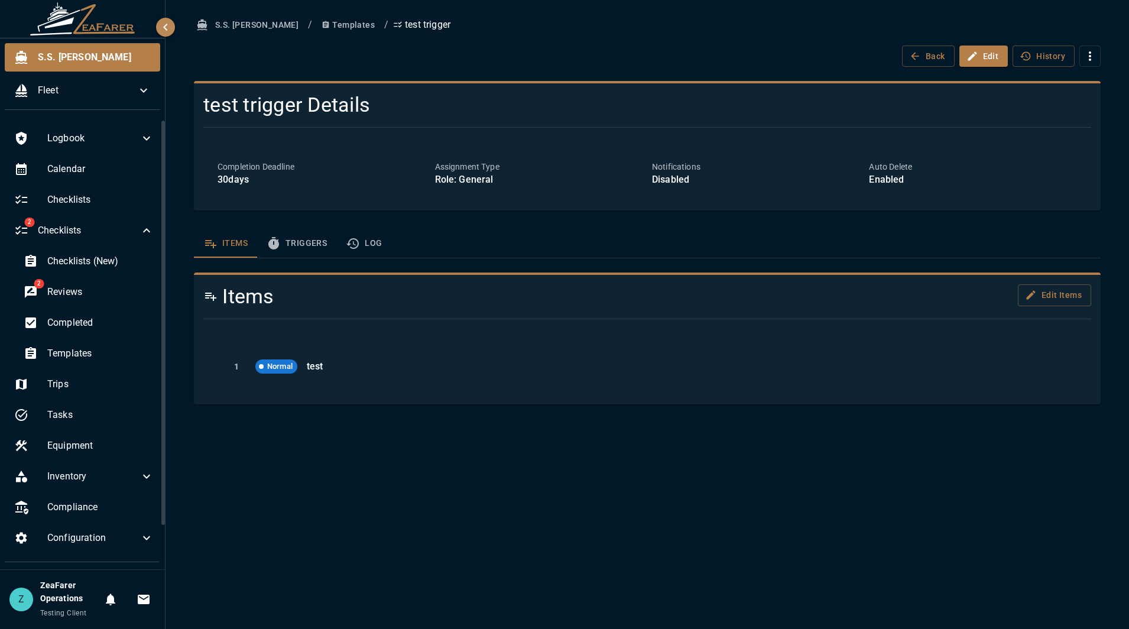
click at [362, 244] on button "Log" at bounding box center [363, 243] width 55 height 28
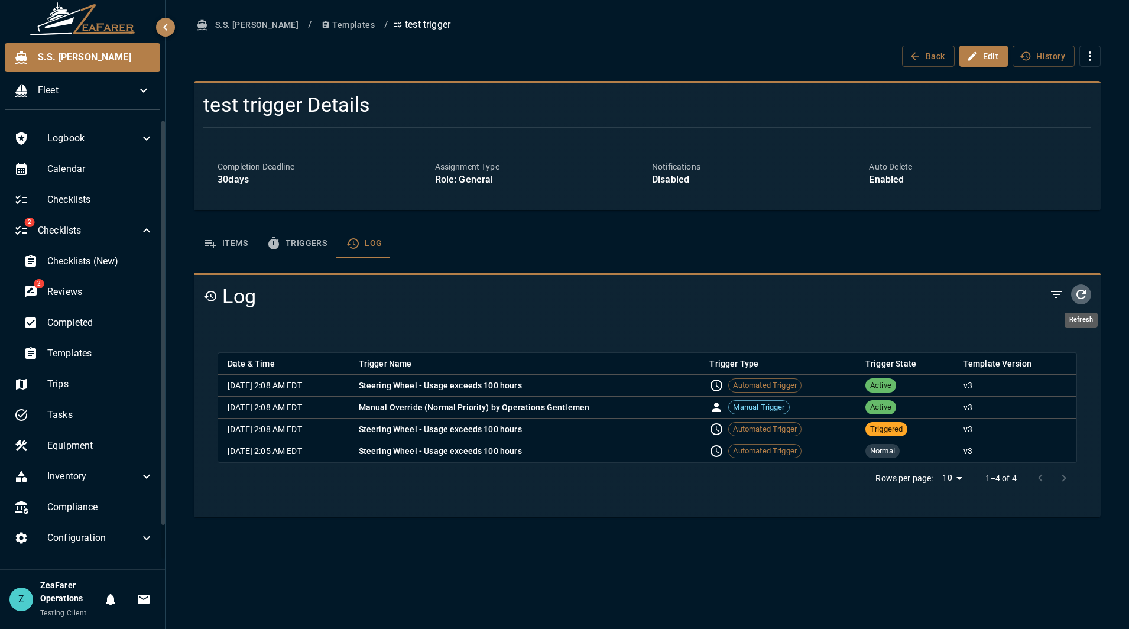
click at [1080, 295] on icon "Refresh" at bounding box center [1081, 294] width 14 height 14
click at [288, 244] on button "Triggers" at bounding box center [296, 243] width 79 height 28
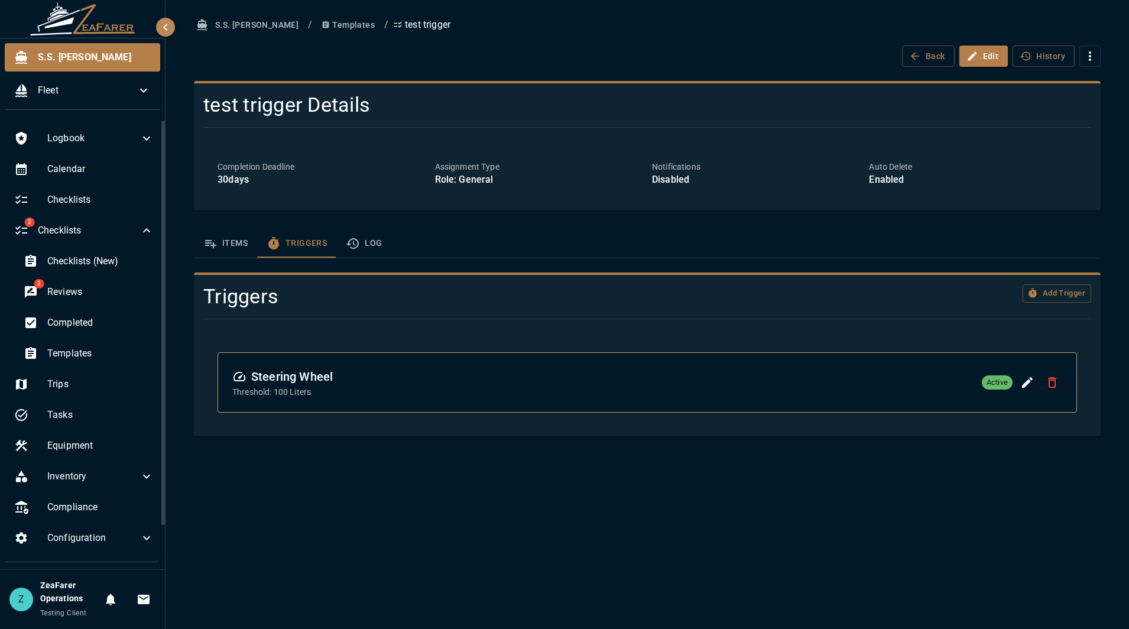
click at [229, 248] on button "Items" at bounding box center [225, 243] width 63 height 28
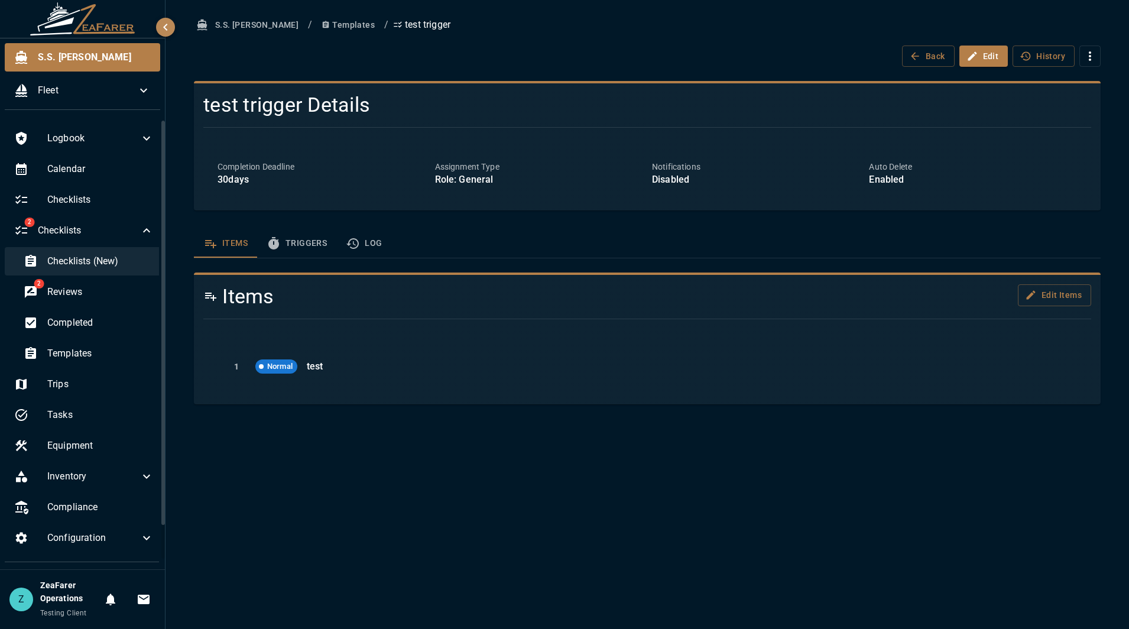
click at [100, 263] on span "Checklists (New)" at bounding box center [100, 261] width 106 height 14
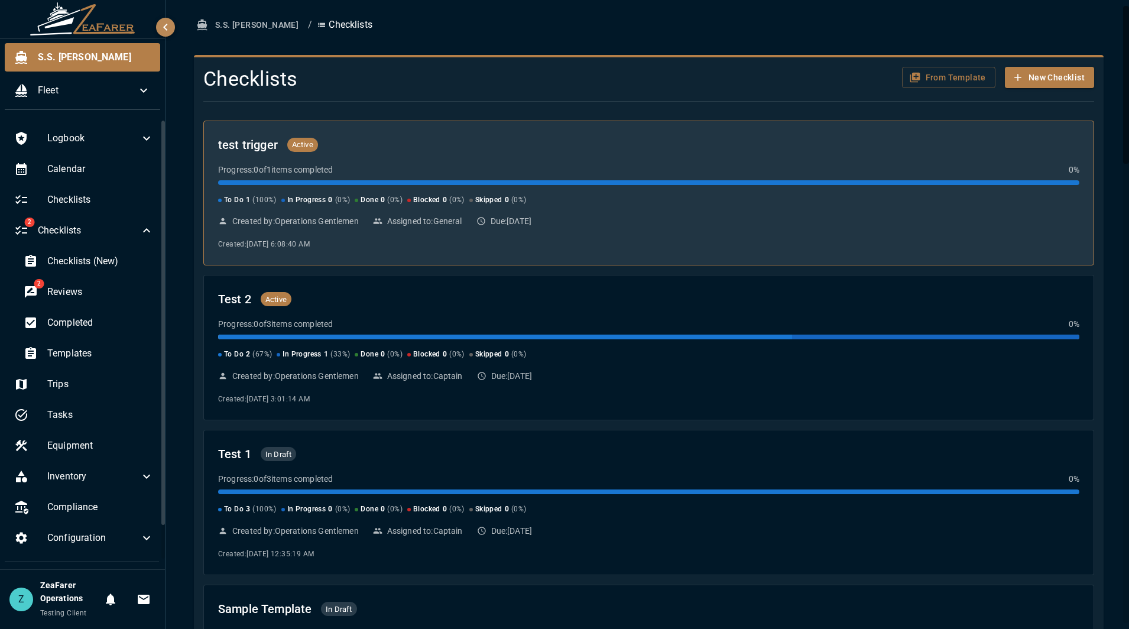
click at [504, 180] on div at bounding box center [648, 182] width 861 height 5
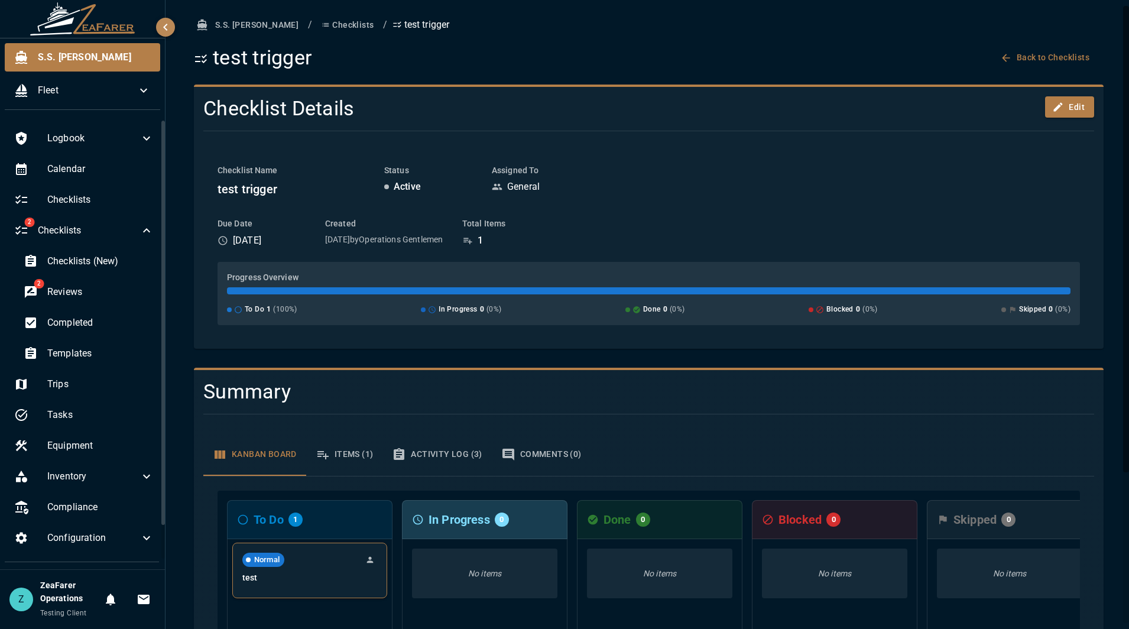
click at [366, 561] on icon "Unassigned - Click to assign" at bounding box center [369, 559] width 9 height 9
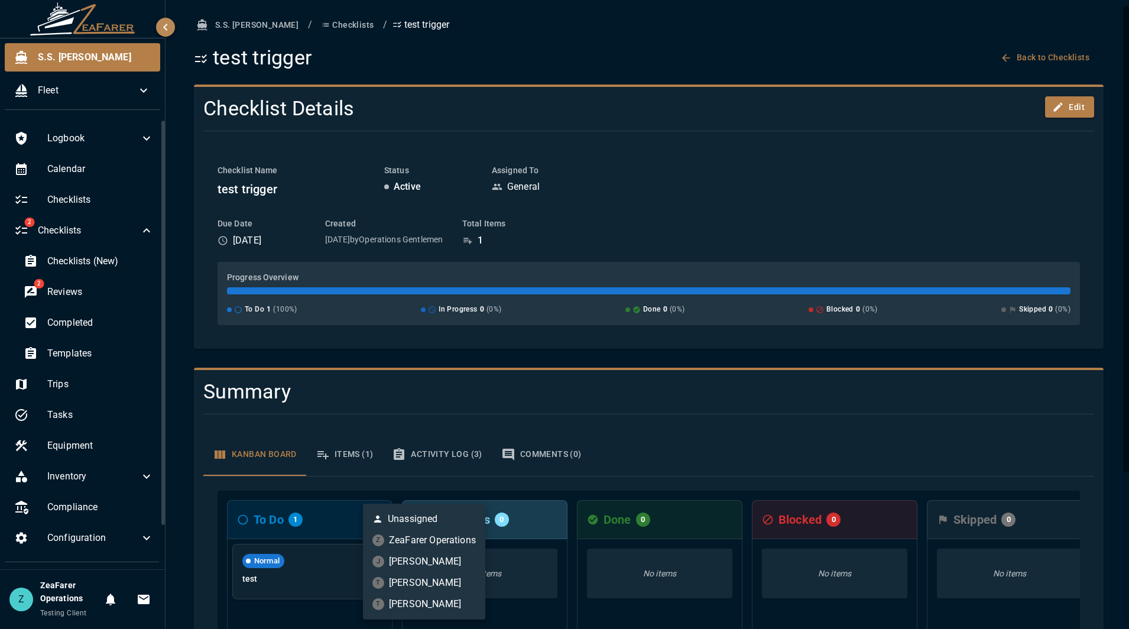
click at [416, 563] on li "J Jon Philo" at bounding box center [424, 561] width 122 height 21
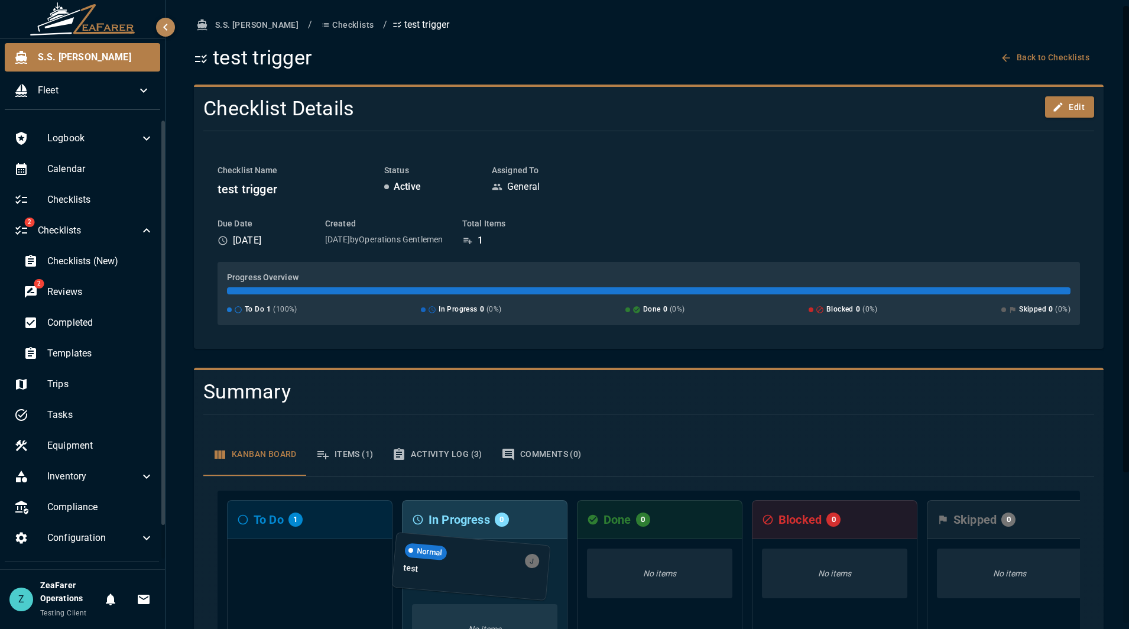
drag, startPoint x: 320, startPoint y: 576, endPoint x: 483, endPoint y: 570, distance: 163.8
click at [483, 571] on div "To Do 1 Normal J test In Progress 0 No items Done 0 No items Blocked 0 No items…" at bounding box center [648, 639] width 862 height 296
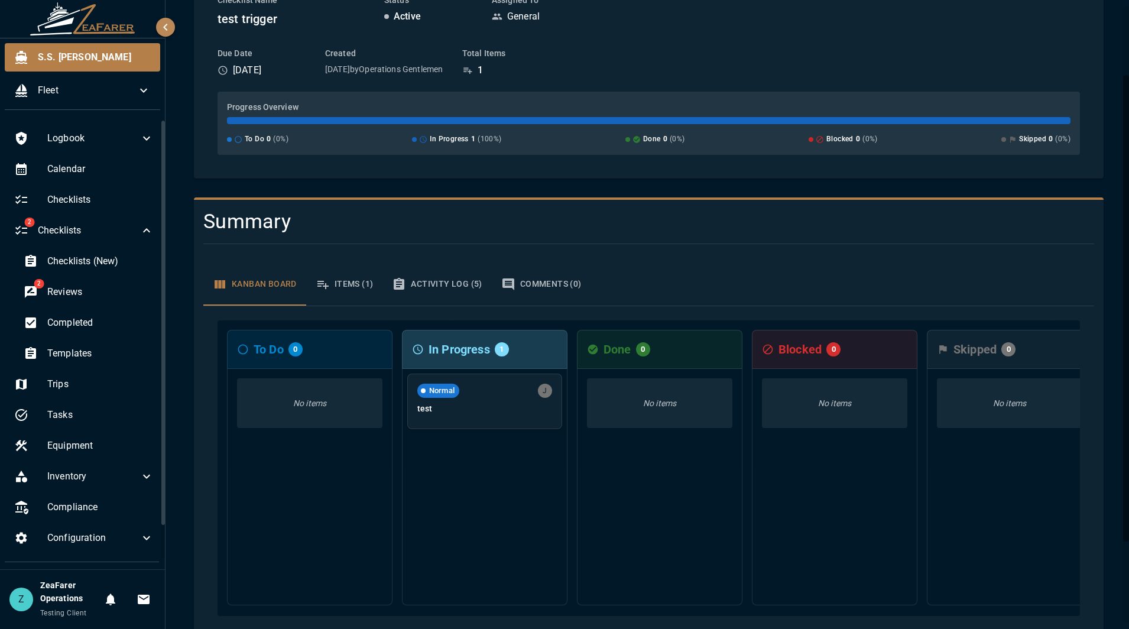
scroll to position [203, 0]
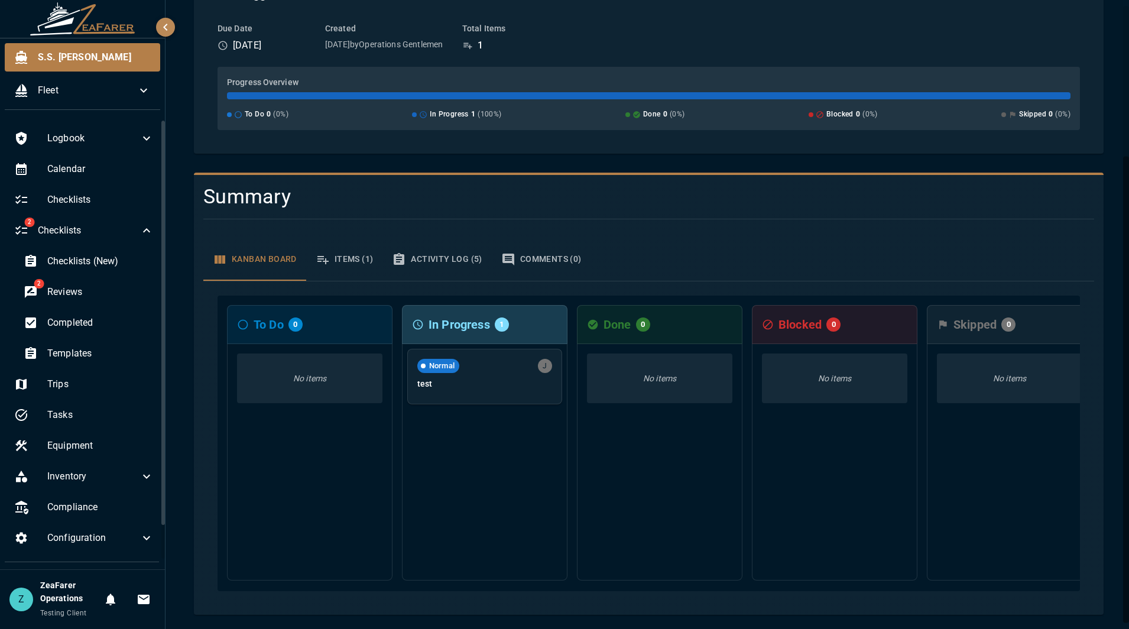
click at [465, 259] on button "Activity Log (5)" at bounding box center [436, 259] width 109 height 43
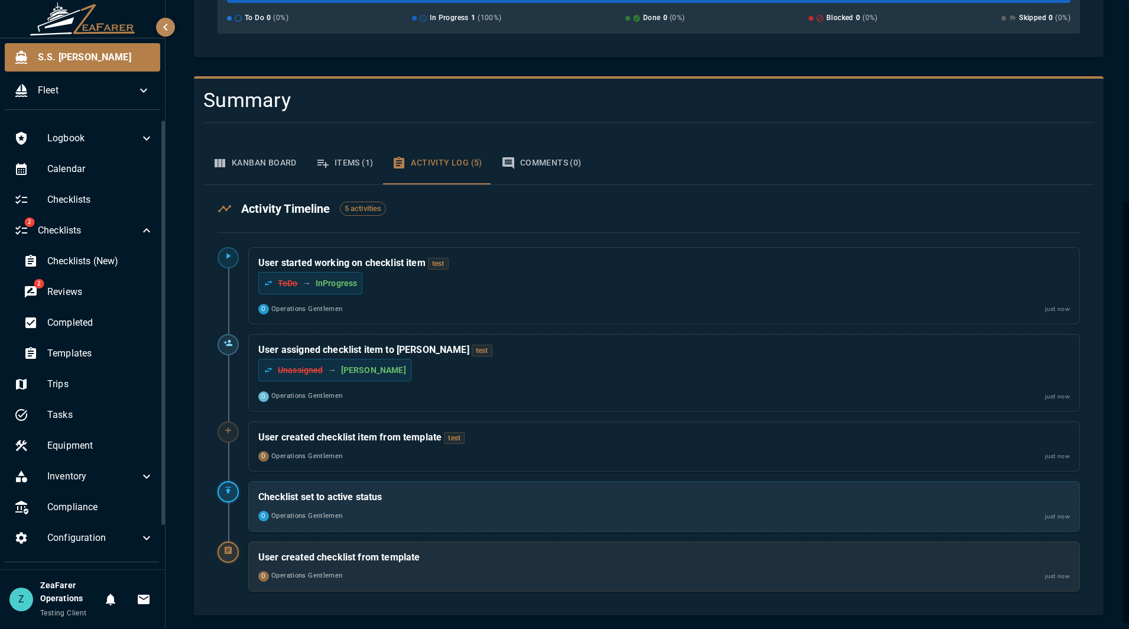
scroll to position [292, 0]
click at [270, 176] on button "Kanban Board" at bounding box center [254, 162] width 103 height 43
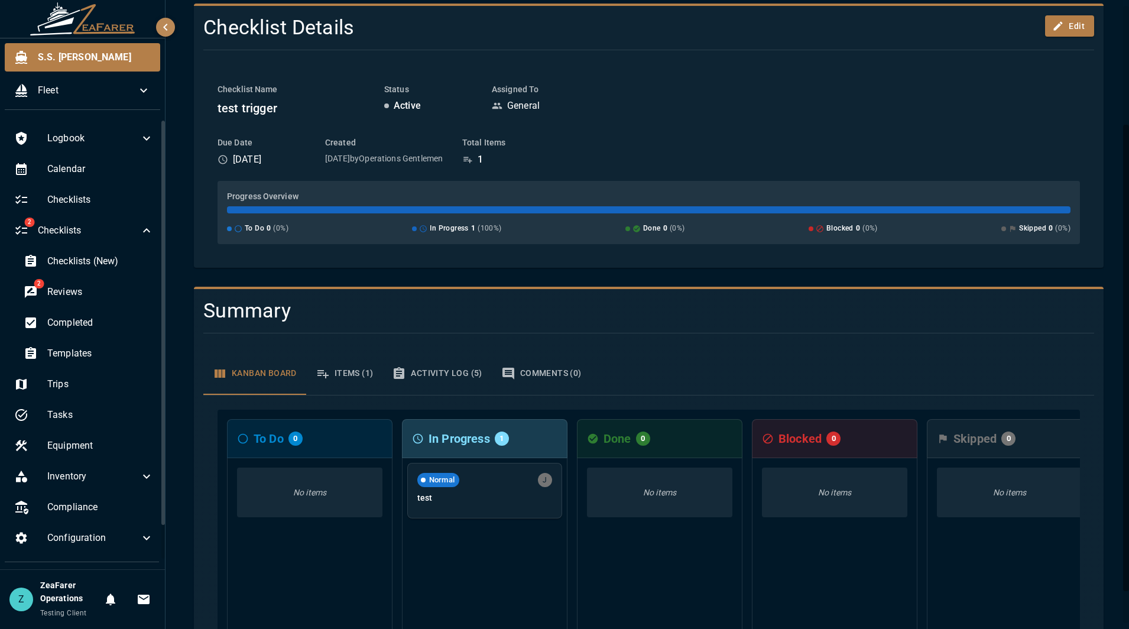
scroll to position [203, 0]
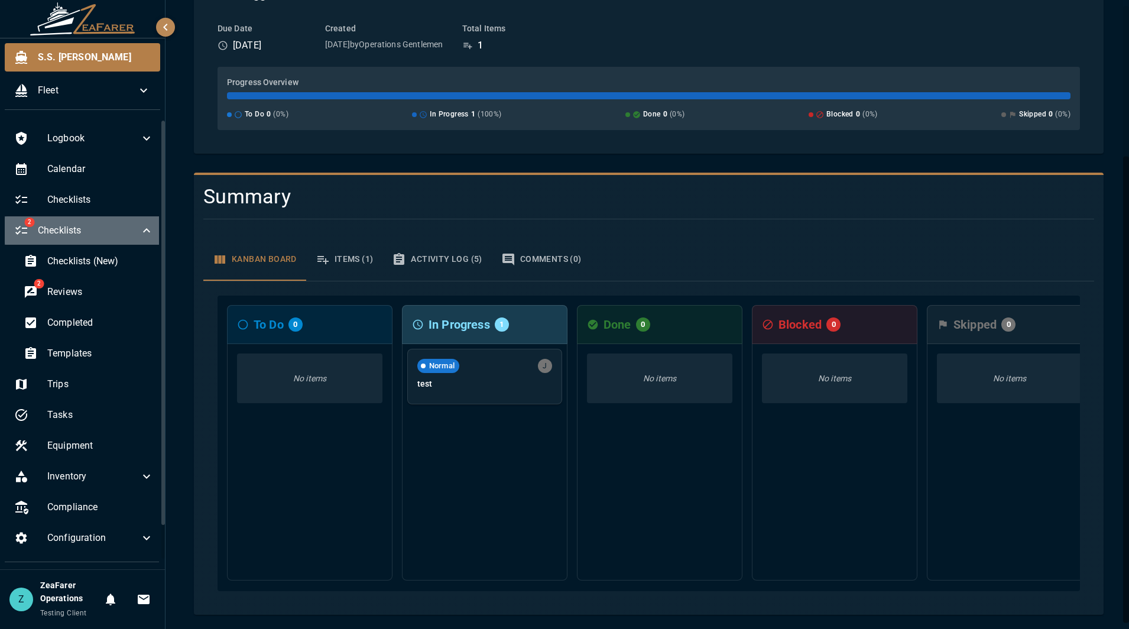
click at [128, 227] on span "Checklists" at bounding box center [89, 230] width 102 height 14
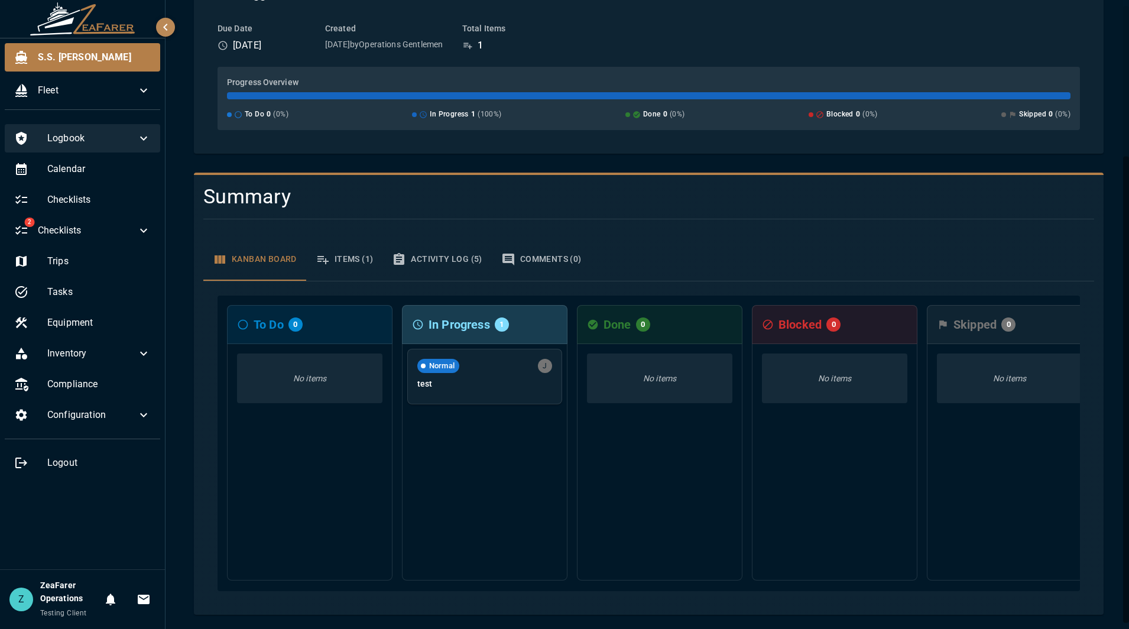
click at [112, 141] on span "Logbook" at bounding box center [91, 138] width 89 height 14
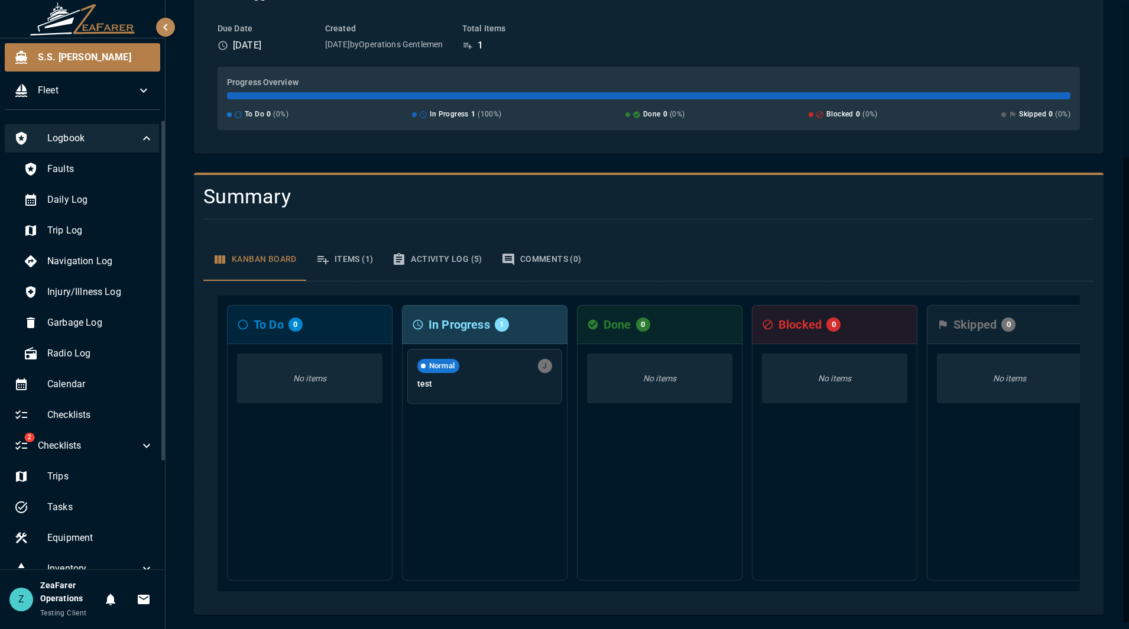
click at [122, 141] on span "Logbook" at bounding box center [93, 138] width 92 height 14
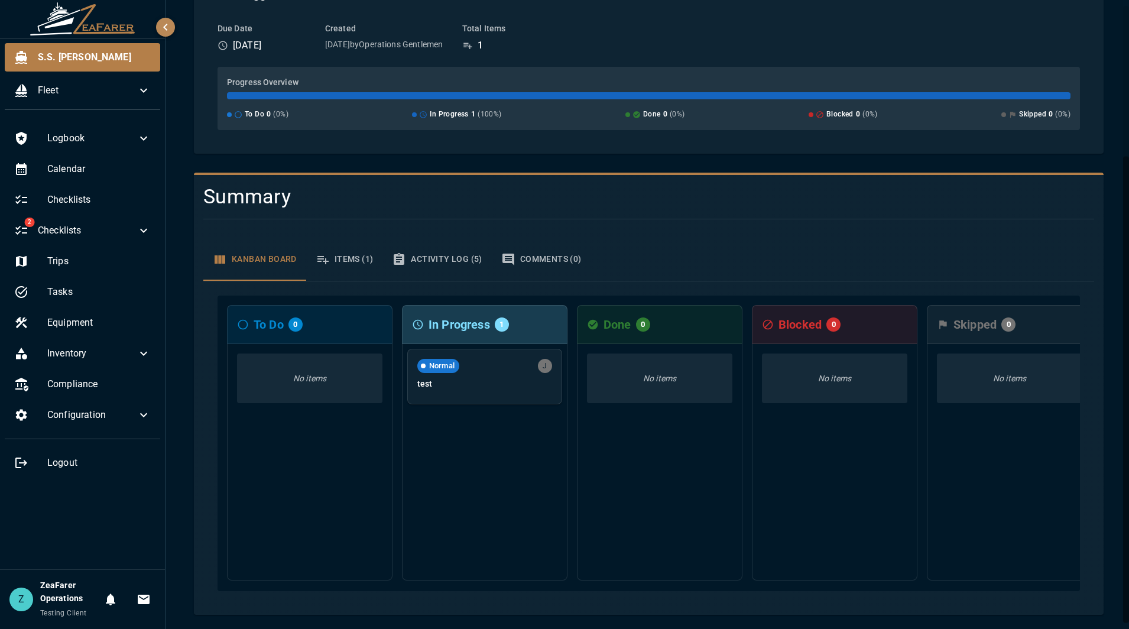
click at [165, 33] on icon "button" at bounding box center [165, 27] width 14 height 14
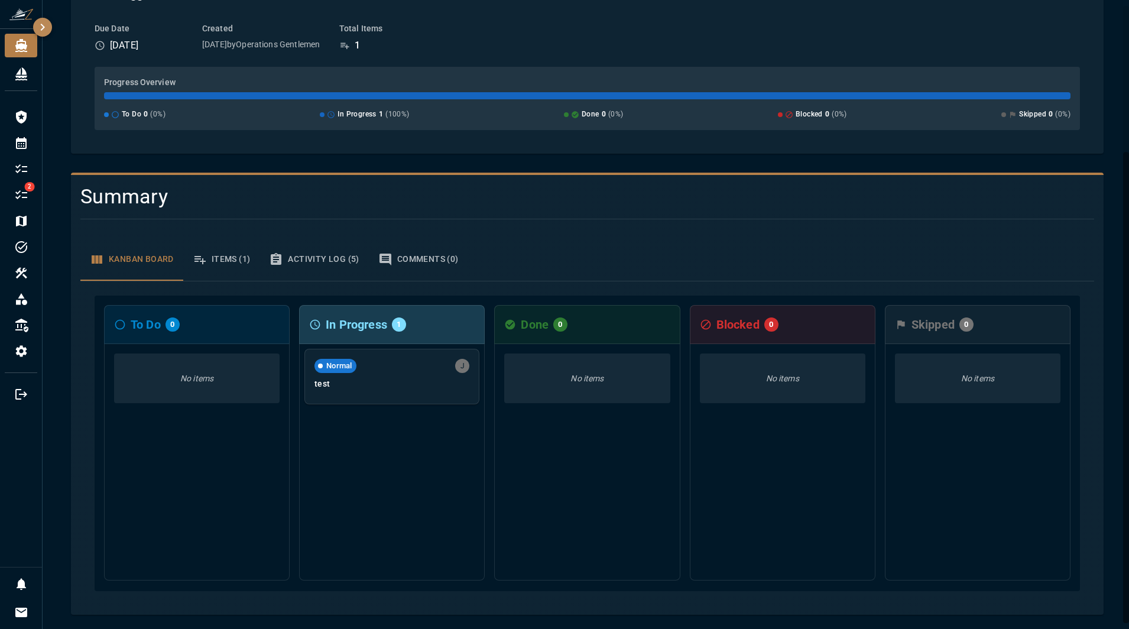
scroll to position [195, 0]
click at [25, 119] on icon "Logbook" at bounding box center [21, 117] width 11 height 13
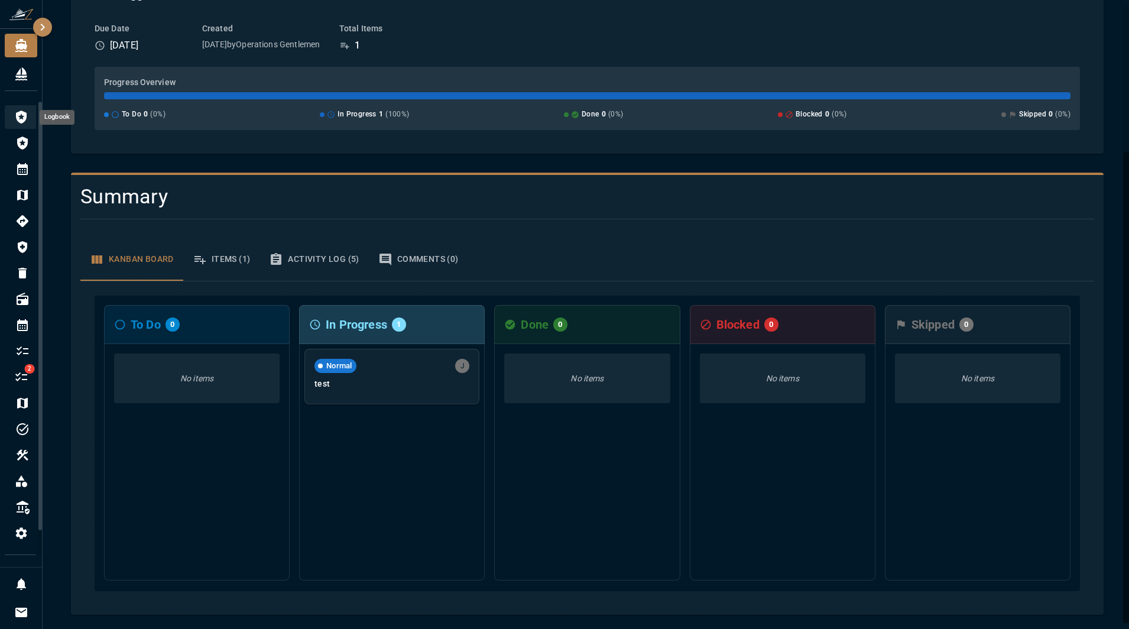
click at [27, 112] on icon "Logbook" at bounding box center [21, 117] width 14 height 14
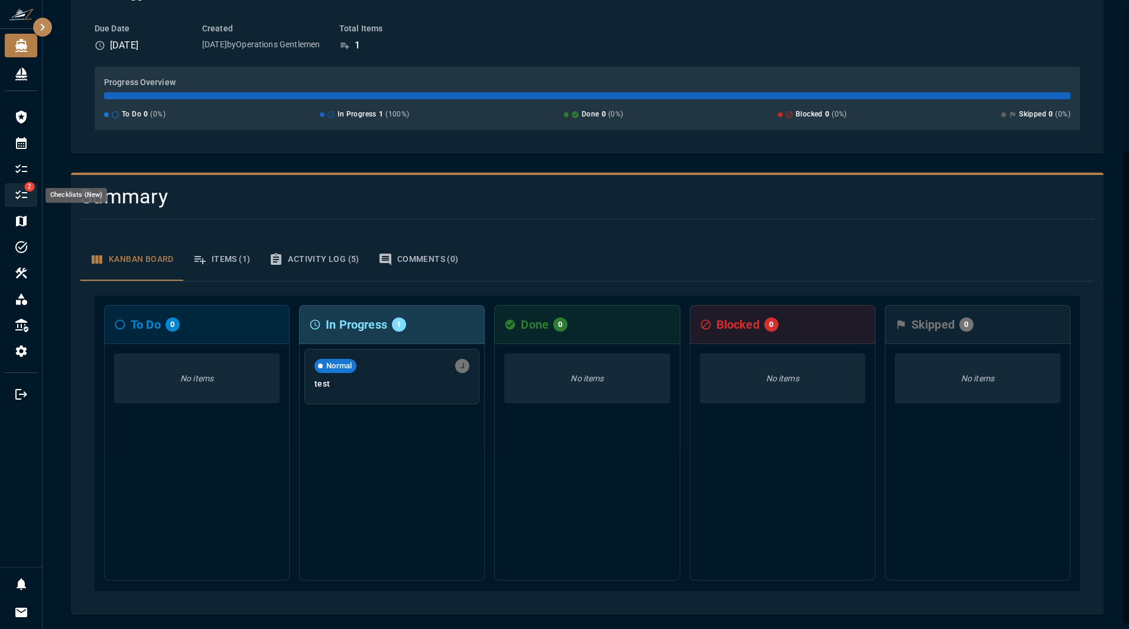
click at [22, 206] on div "2" at bounding box center [21, 195] width 33 height 24
click at [21, 197] on icon "Checklists (New)" at bounding box center [21, 195] width 14 height 14
click at [30, 203] on div "2" at bounding box center [21, 195] width 33 height 24
click at [19, 358] on icon "Configuration" at bounding box center [21, 351] width 14 height 14
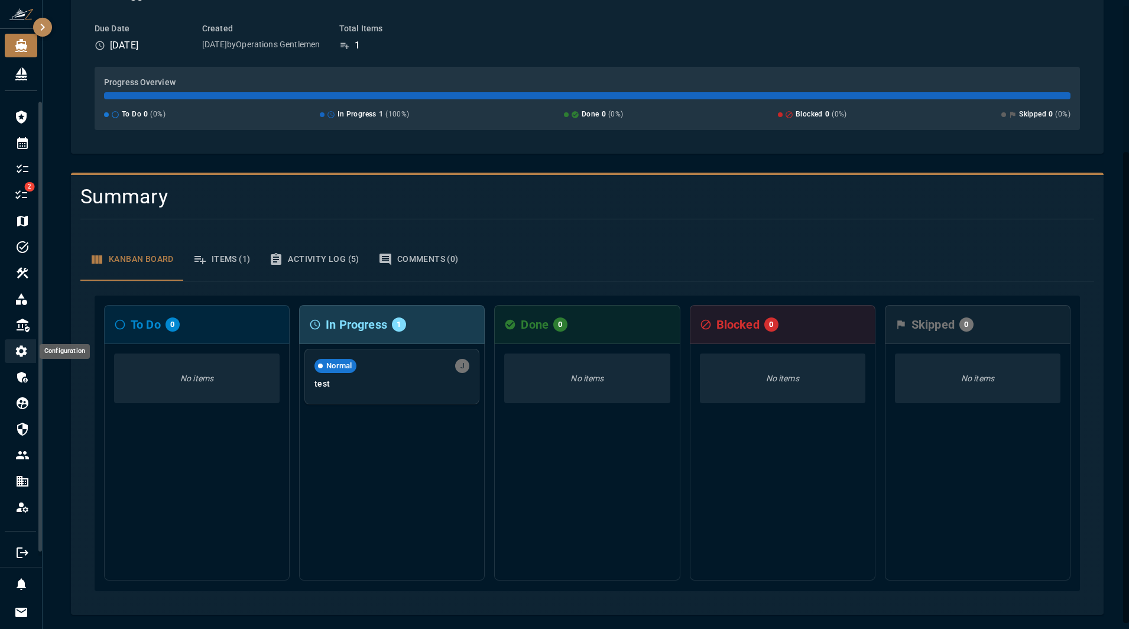
click at [25, 353] on icon "Configuration" at bounding box center [21, 350] width 11 height 11
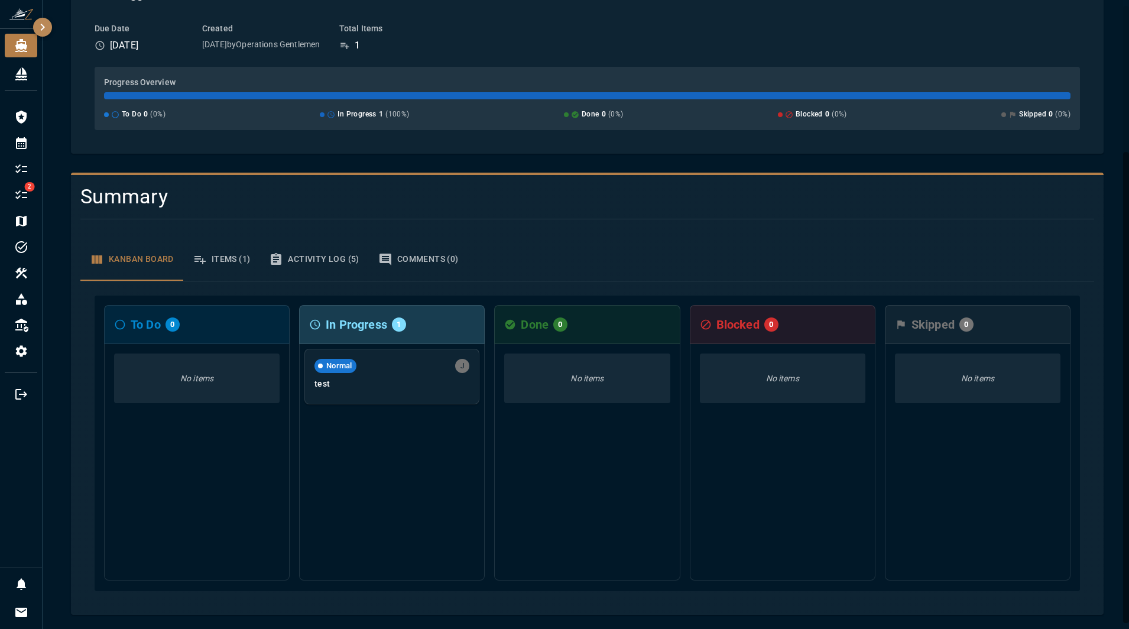
click at [42, 25] on icon "button" at bounding box center [43, 27] width 4 height 7
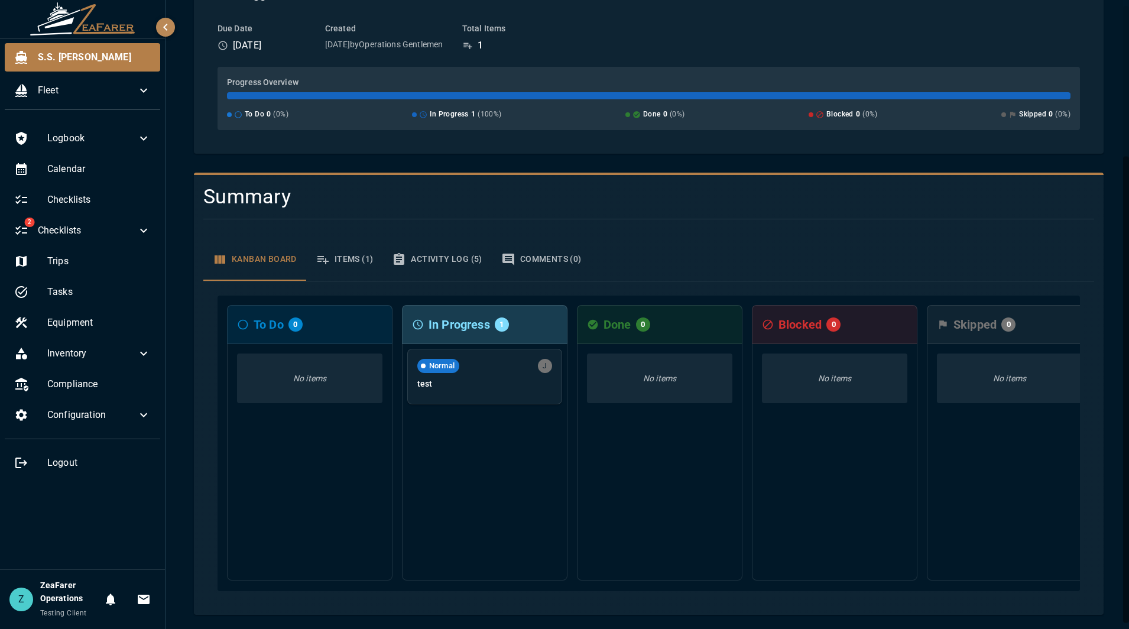
scroll to position [203, 0]
click at [150, 84] on icon at bounding box center [144, 90] width 14 height 14
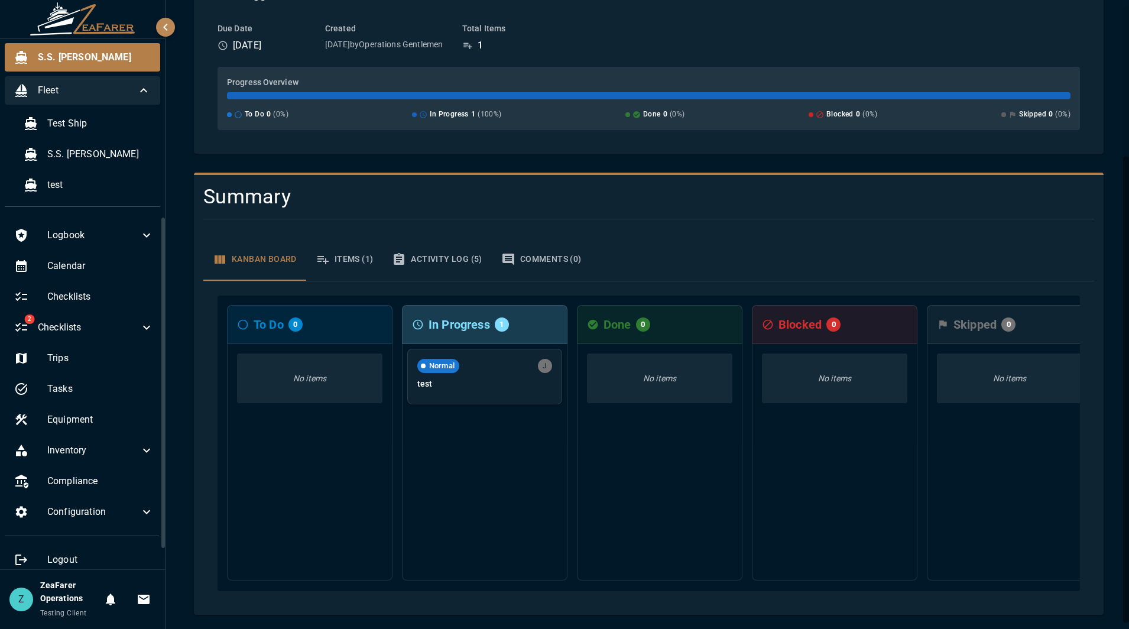
click at [147, 86] on icon at bounding box center [144, 90] width 14 height 14
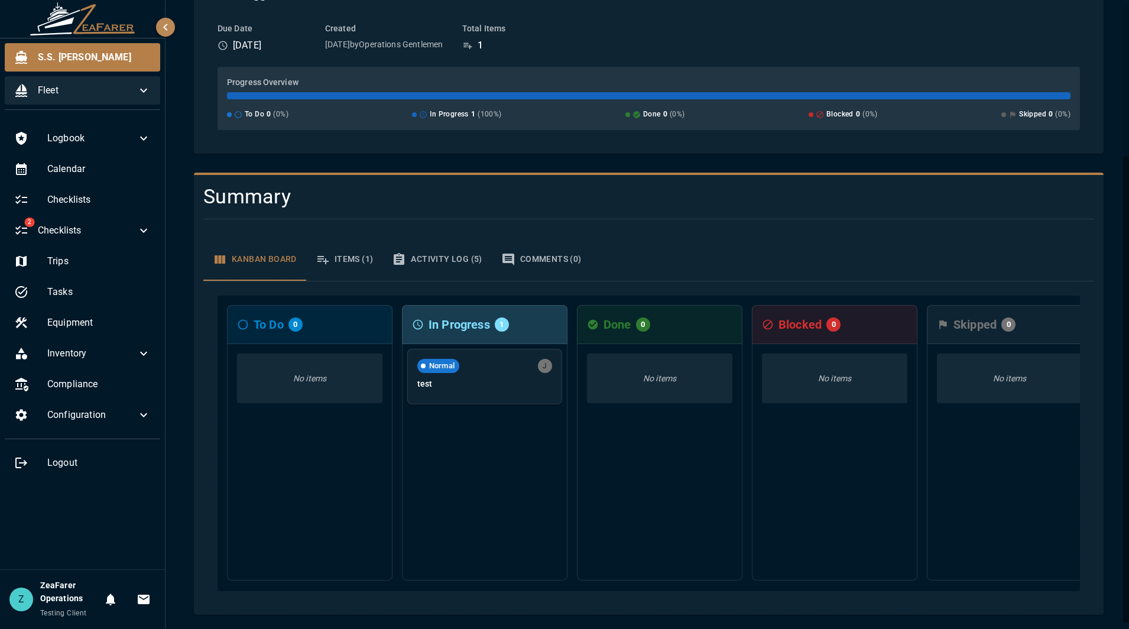
click at [168, 7] on div "S.S. Anne / Checklists / test trigger test trigger Back to Checklists Checklist…" at bounding box center [648, 217] width 966 height 824
click at [167, 24] on icon "button" at bounding box center [165, 27] width 14 height 14
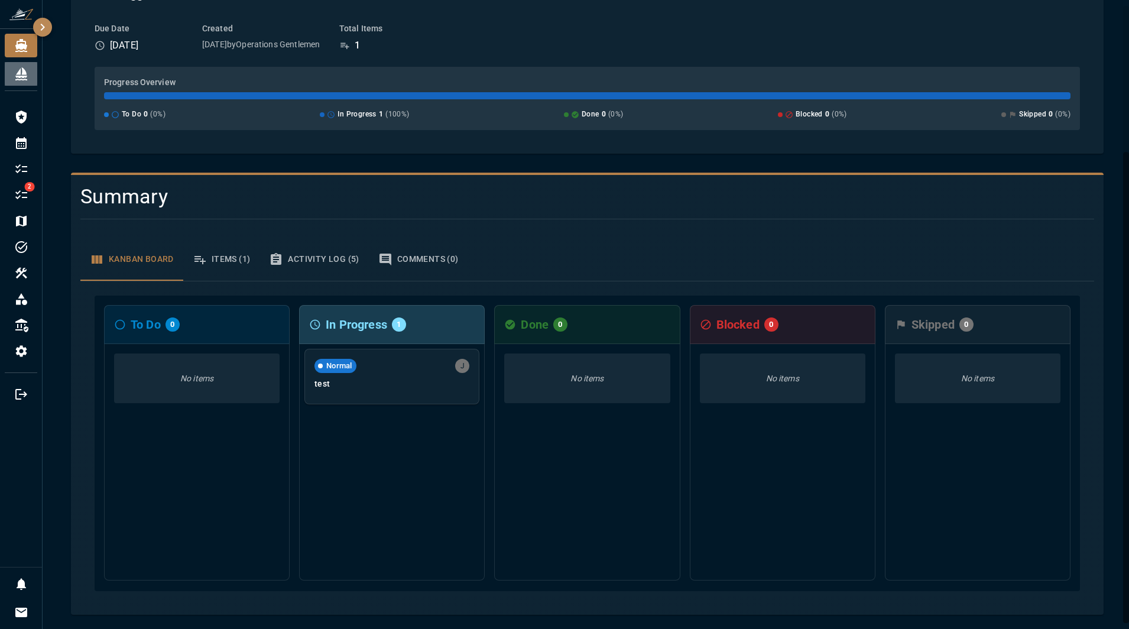
click at [26, 76] on icon "Fleet" at bounding box center [21, 73] width 12 height 13
click at [30, 78] on div "Fleet" at bounding box center [26, 74] width 24 height 14
click at [44, 20] on icon "button" at bounding box center [42, 27] width 14 height 14
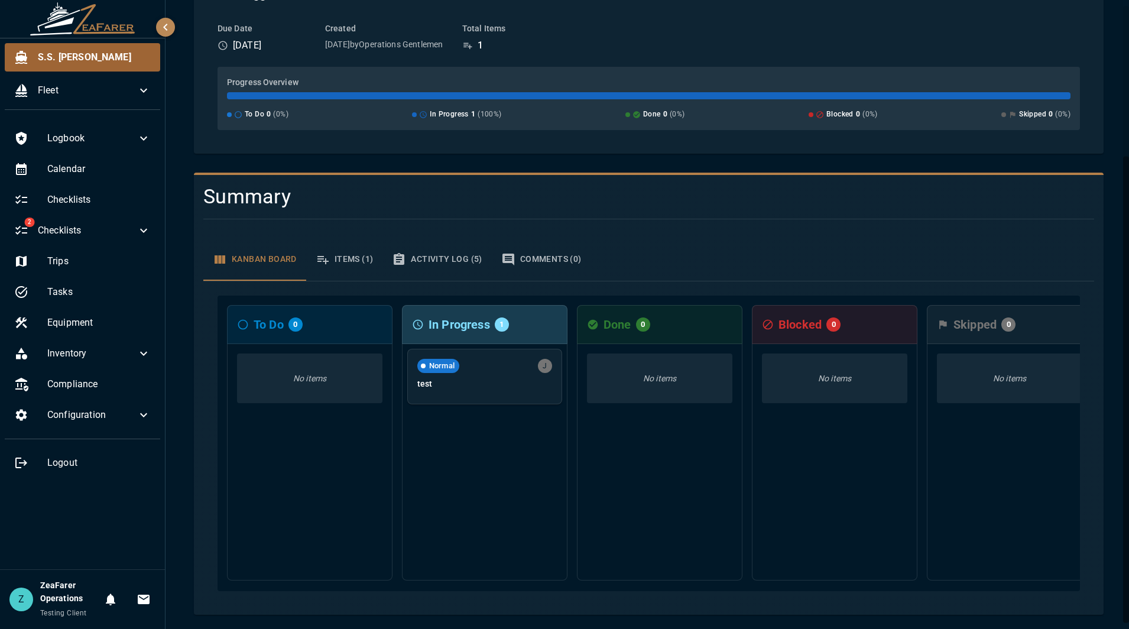
scroll to position [203, 0]
click at [161, 30] on icon "button" at bounding box center [165, 27] width 14 height 14
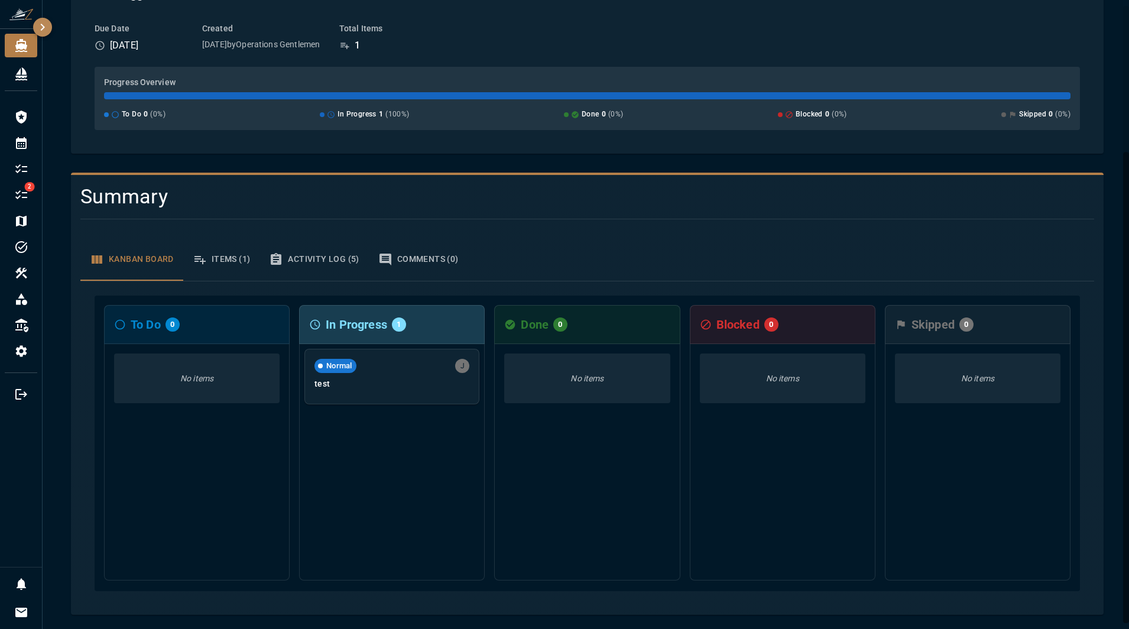
scroll to position [195, 0]
click at [320, 180] on div "Summary" at bounding box center [497, 192] width 852 height 34
click at [53, 30] on div "S.S. Anne / Checklists / test trigger test trigger Back to Checklists Checklist…" at bounding box center [587, 217] width 1089 height 824
click at [50, 27] on button "button" at bounding box center [42, 27] width 19 height 19
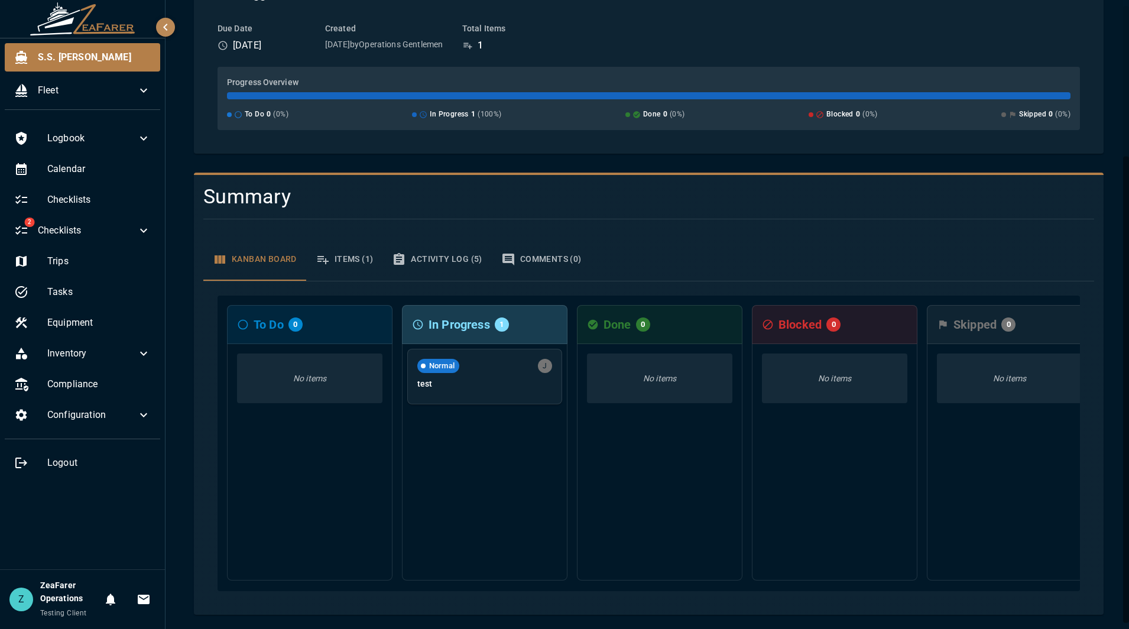
click at [169, 23] on icon "button" at bounding box center [165, 27] width 14 height 14
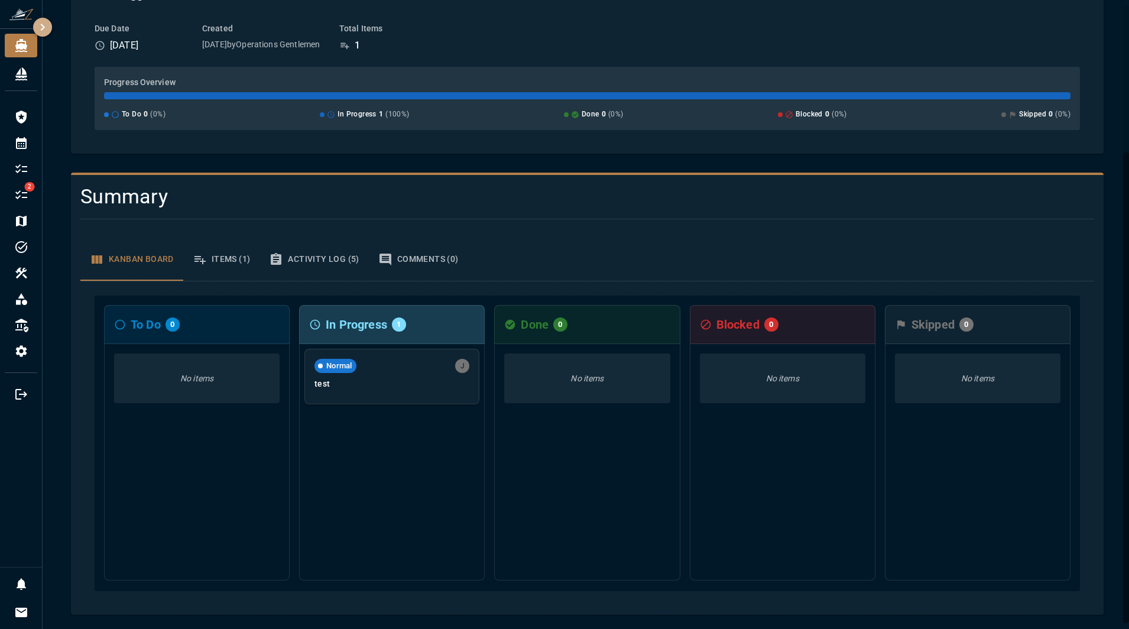
click at [40, 30] on icon "button" at bounding box center [42, 27] width 14 height 14
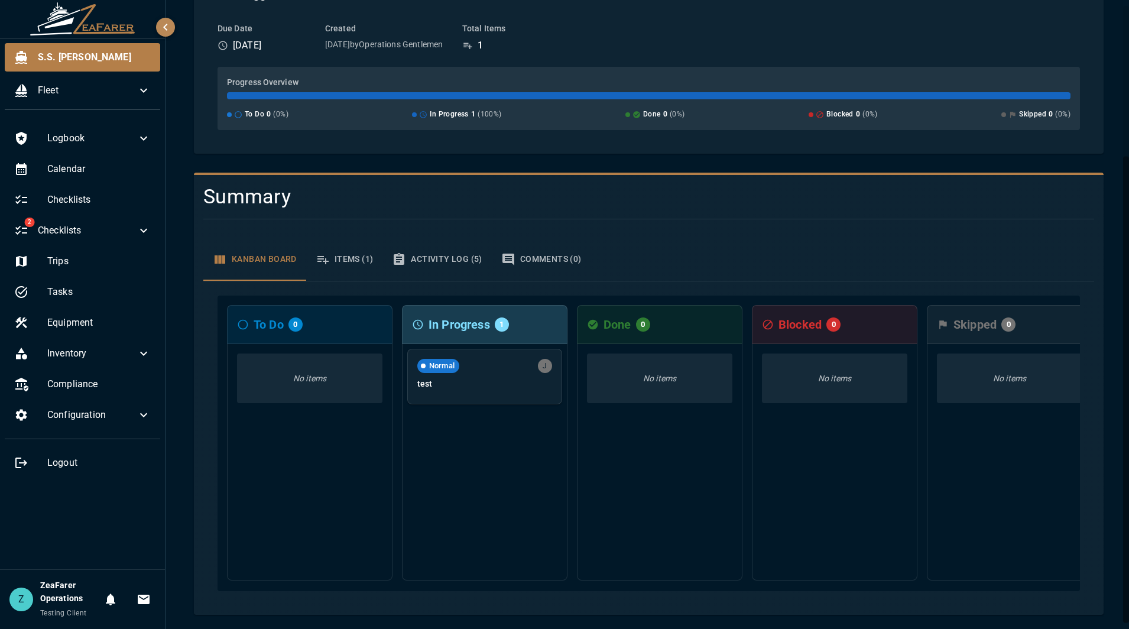
click at [913, 241] on div "Kanban Board Items (1) Activity Log (5) Comments (0)" at bounding box center [648, 259] width 891 height 43
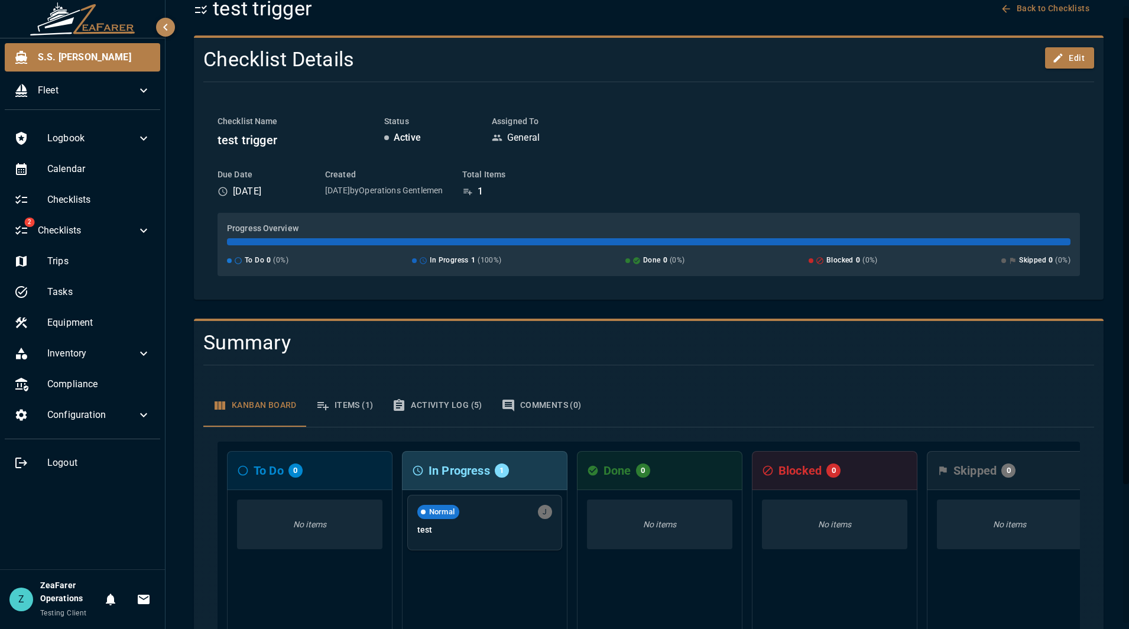
scroll to position [59, 0]
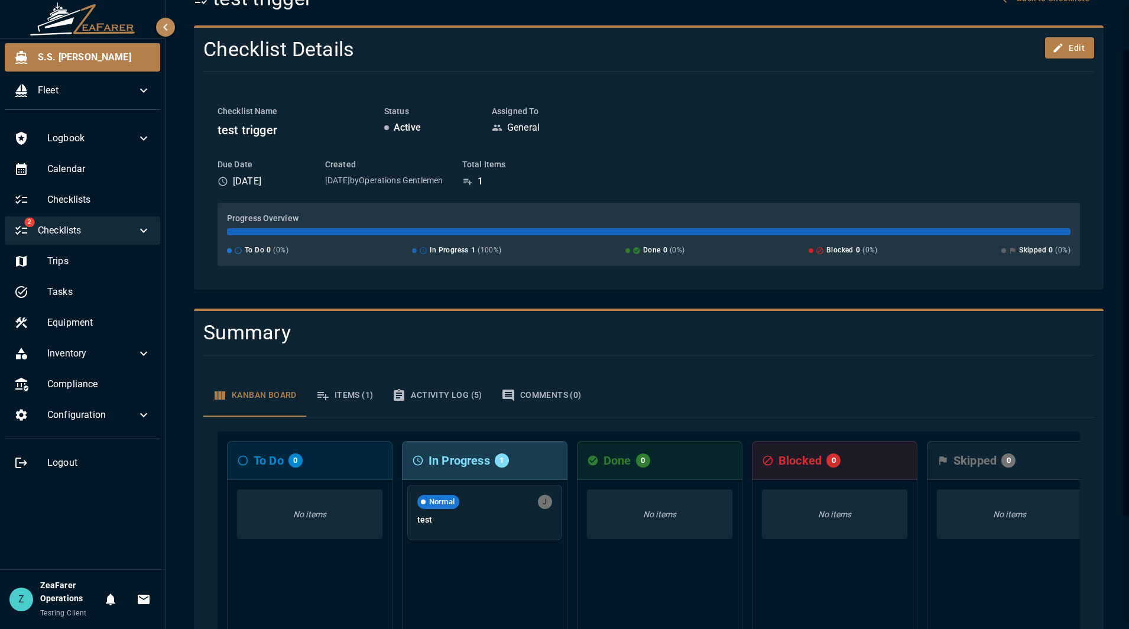
click at [143, 235] on icon at bounding box center [144, 230] width 14 height 14
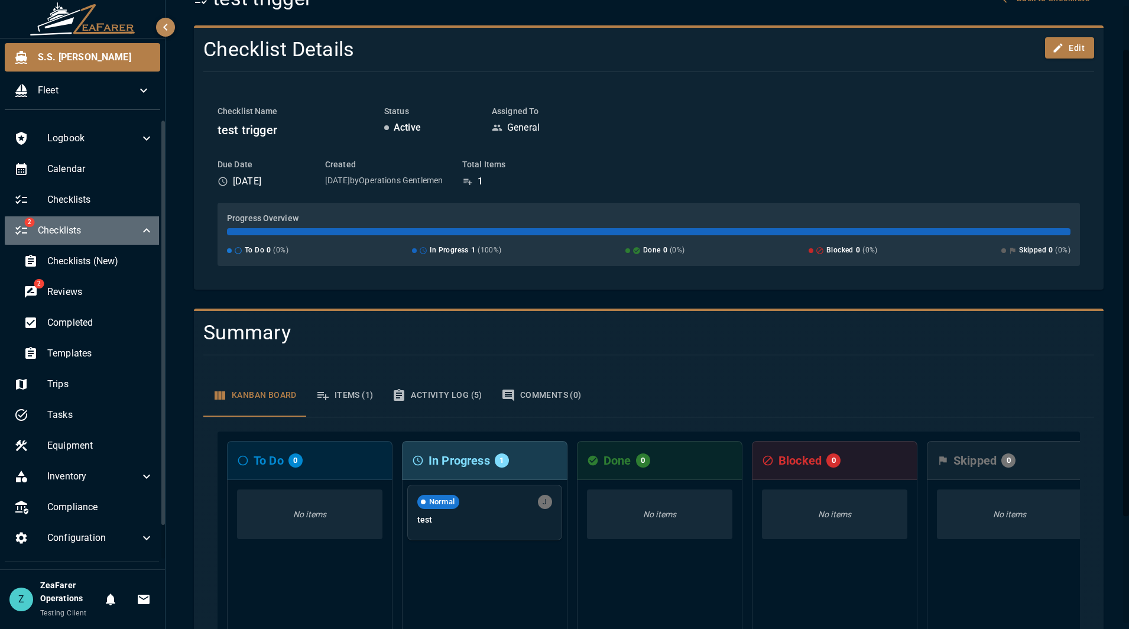
click at [143, 235] on icon at bounding box center [146, 230] width 14 height 14
